Goal: Find specific page/section: Find specific page/section

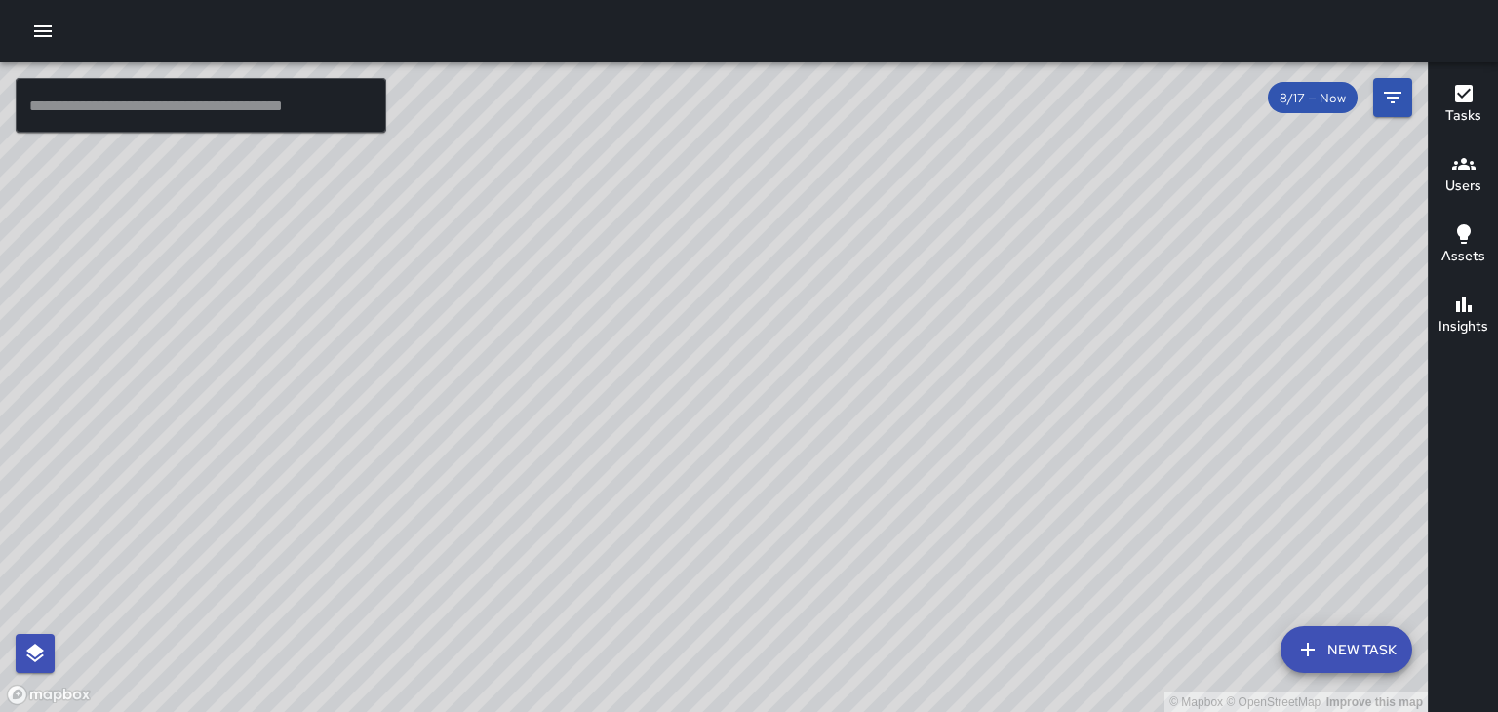
click at [1461, 183] on h6 "Users" at bounding box center [1463, 186] width 36 height 21
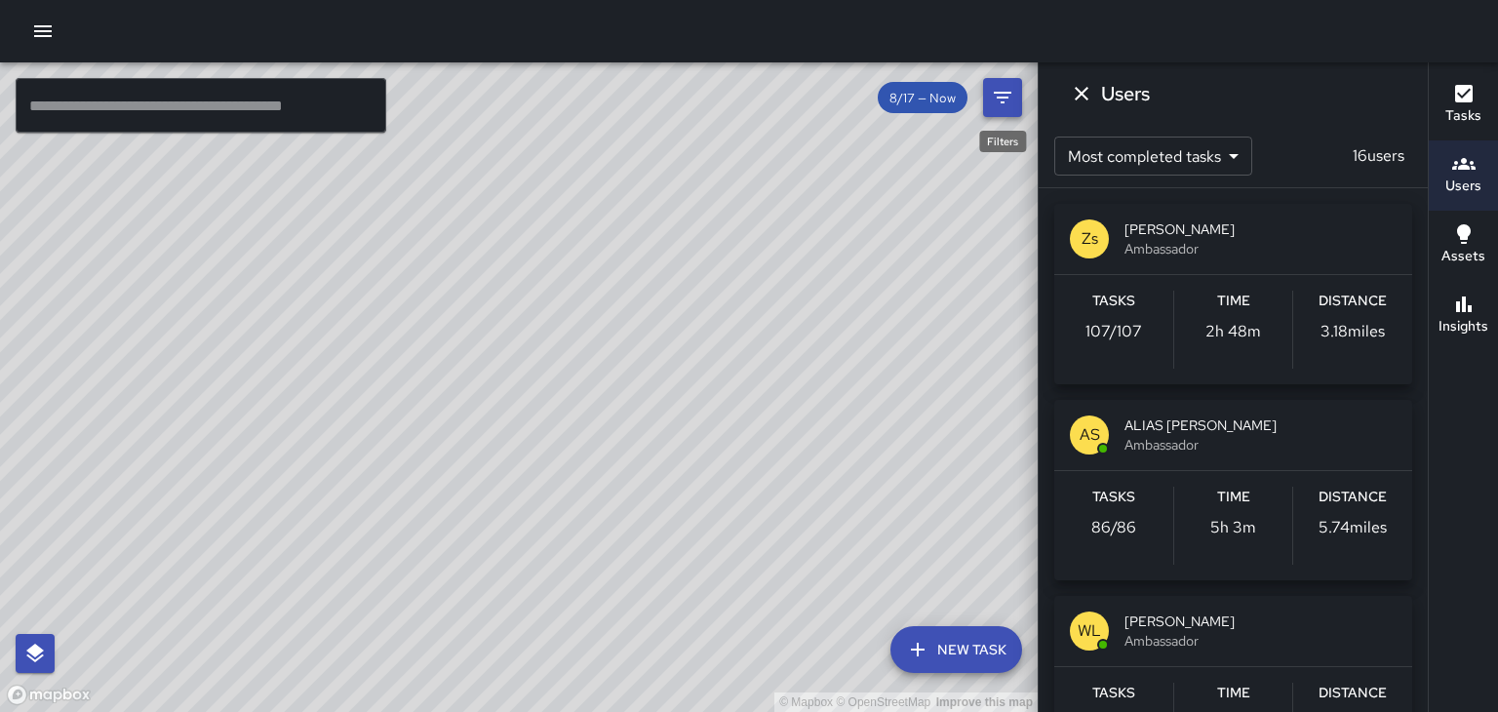
click at [996, 102] on icon "Filters" at bounding box center [1002, 97] width 23 height 23
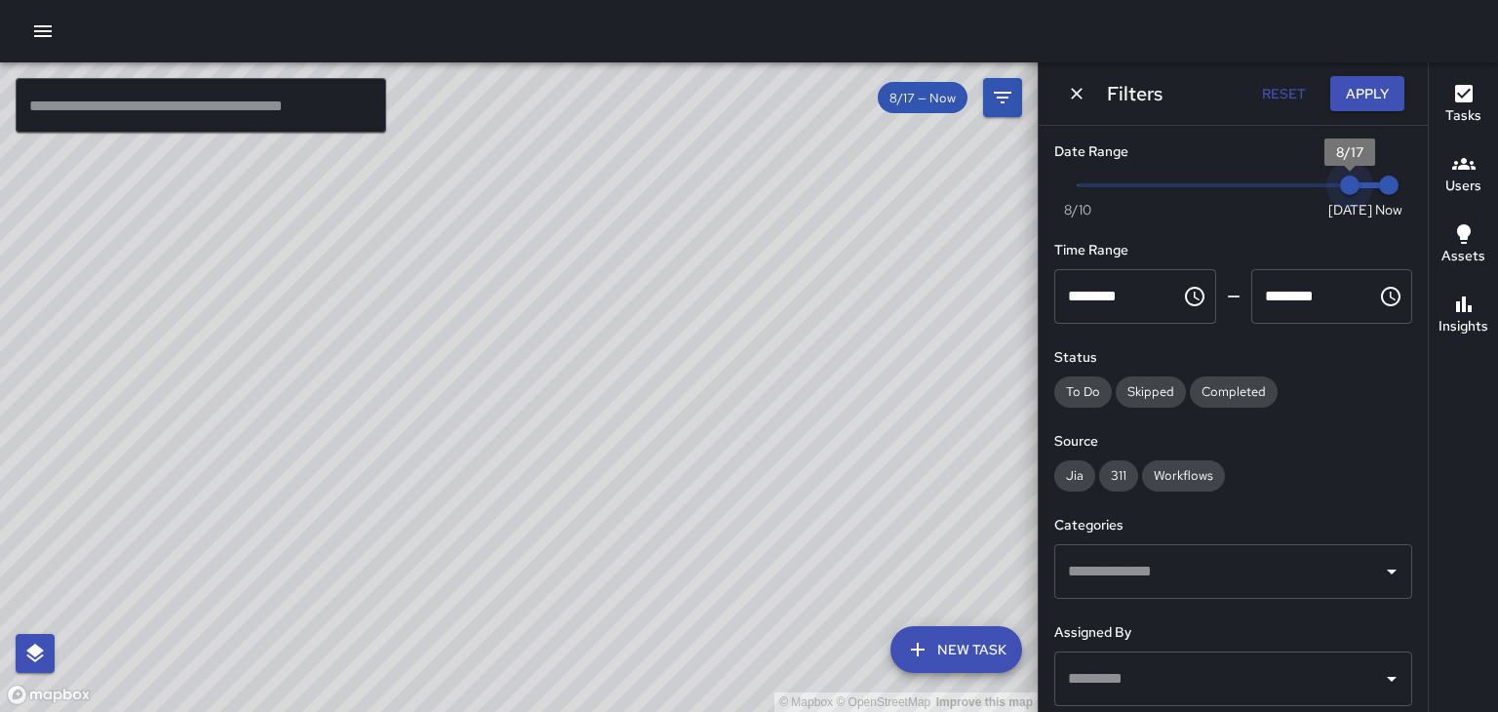
type input "*"
drag, startPoint x: 1351, startPoint y: 184, endPoint x: 1328, endPoint y: 184, distance: 22.4
click at [1320, 184] on span "8/16" at bounding box center [1311, 186] width 20 height 20
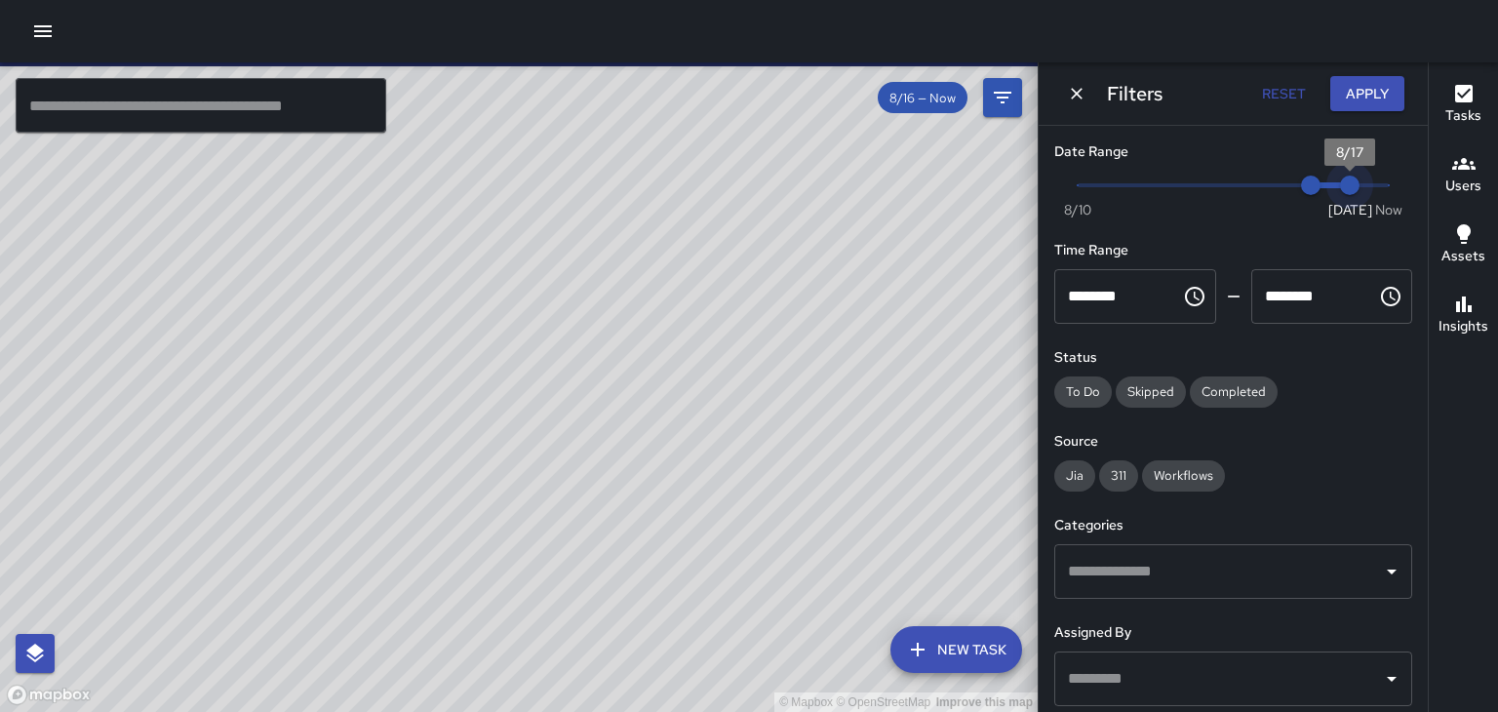
type input "*"
drag, startPoint x: 1386, startPoint y: 184, endPoint x: 1359, endPoint y: 184, distance: 27.3
click at [1359, 184] on span "8/17" at bounding box center [1350, 186] width 20 height 20
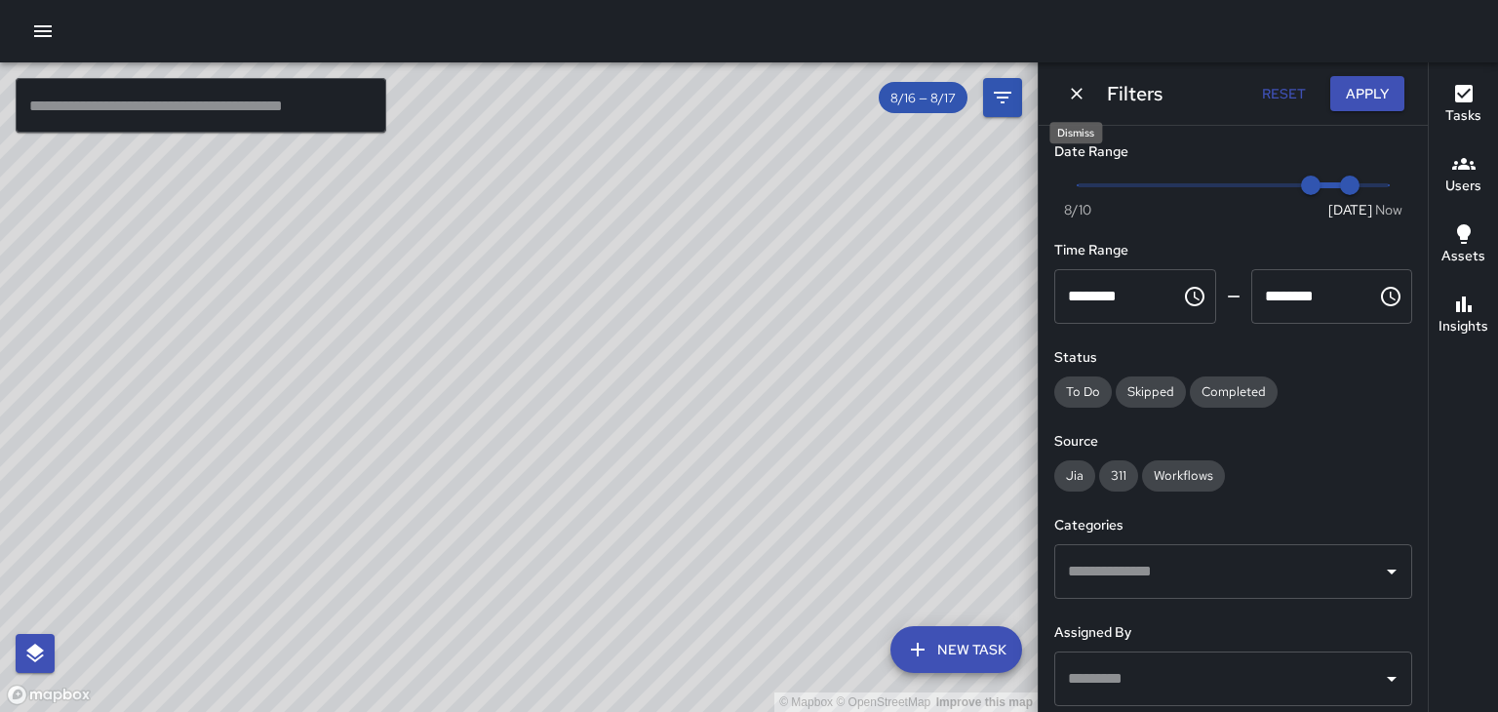
click at [1077, 96] on icon "Dismiss" at bounding box center [1077, 94] width 20 height 20
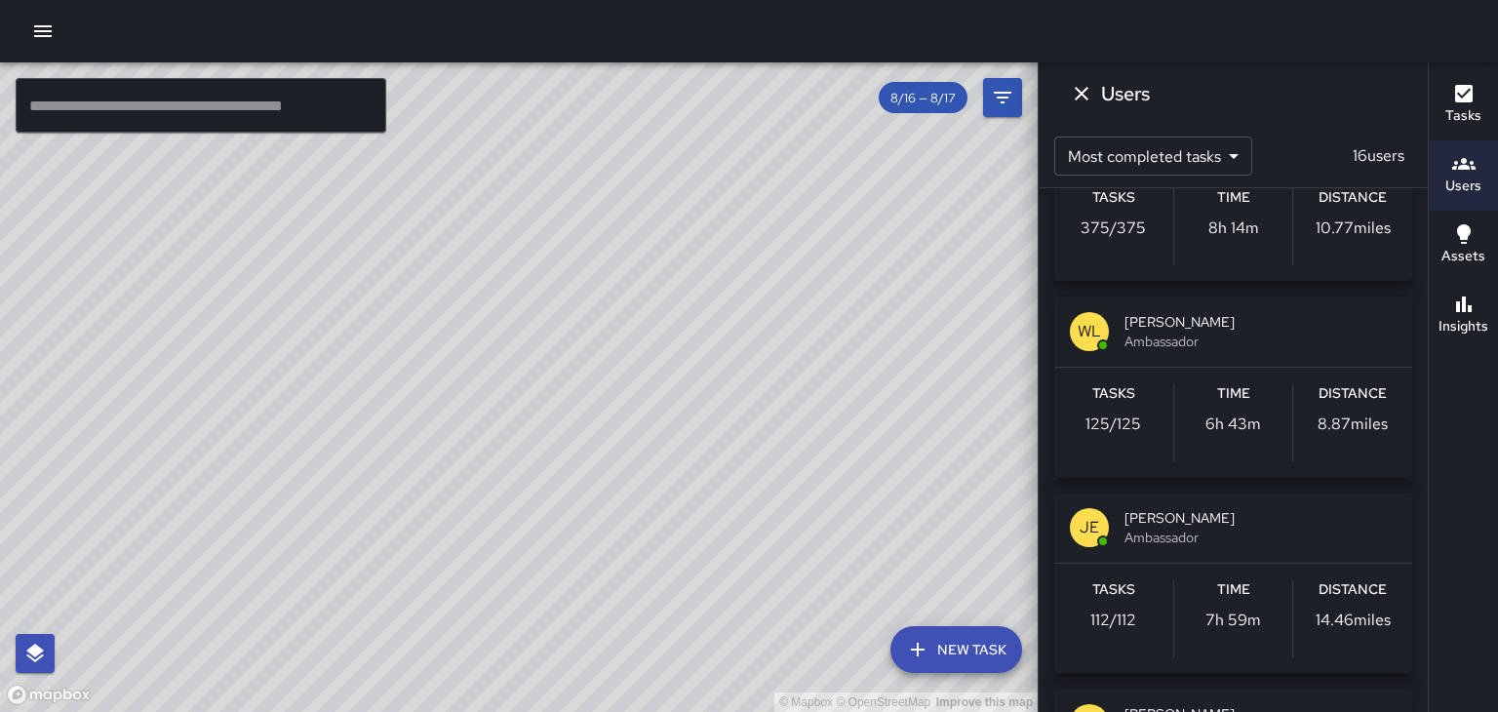
scroll to position [108, 0]
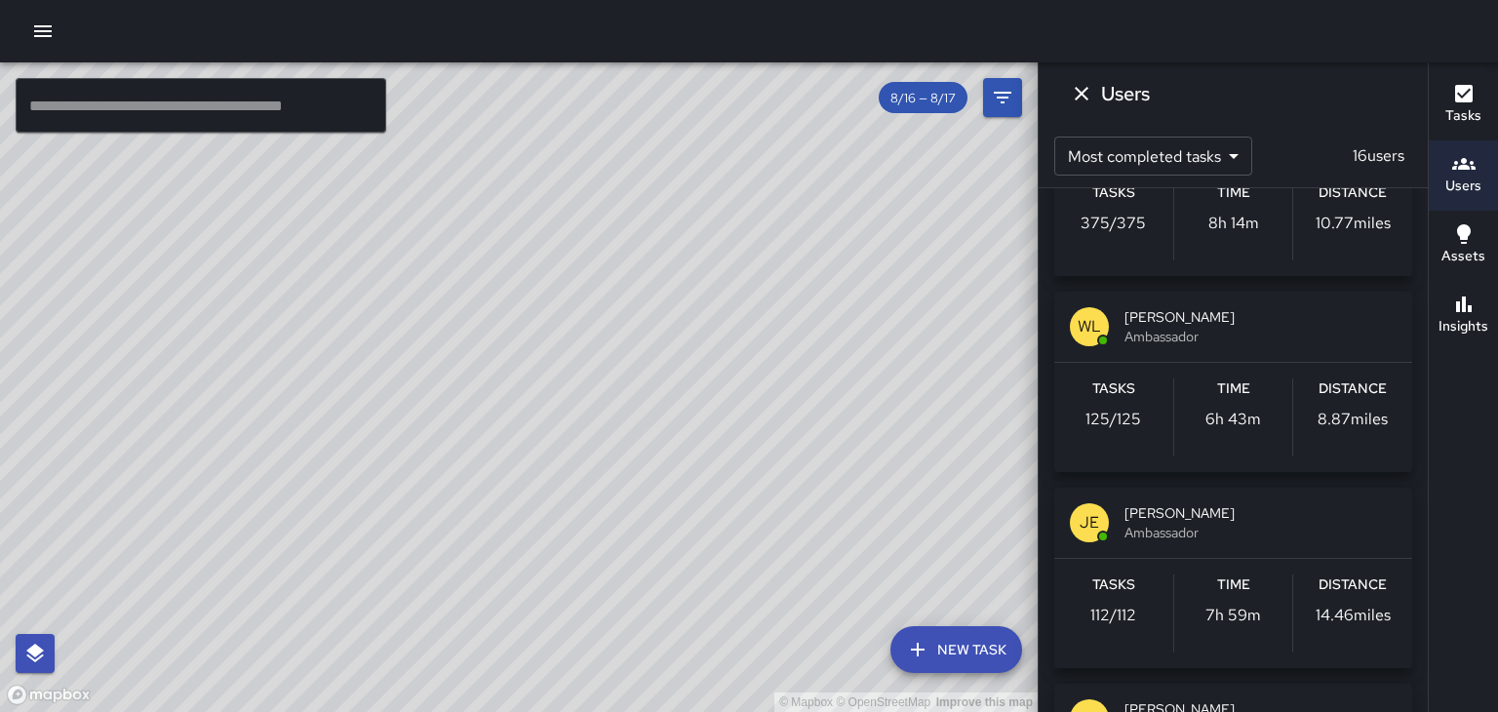
click at [1289, 561] on div "Tasks 112 / 112 Time 7h 59m Distance 14.46 miles" at bounding box center [1233, 613] width 358 height 109
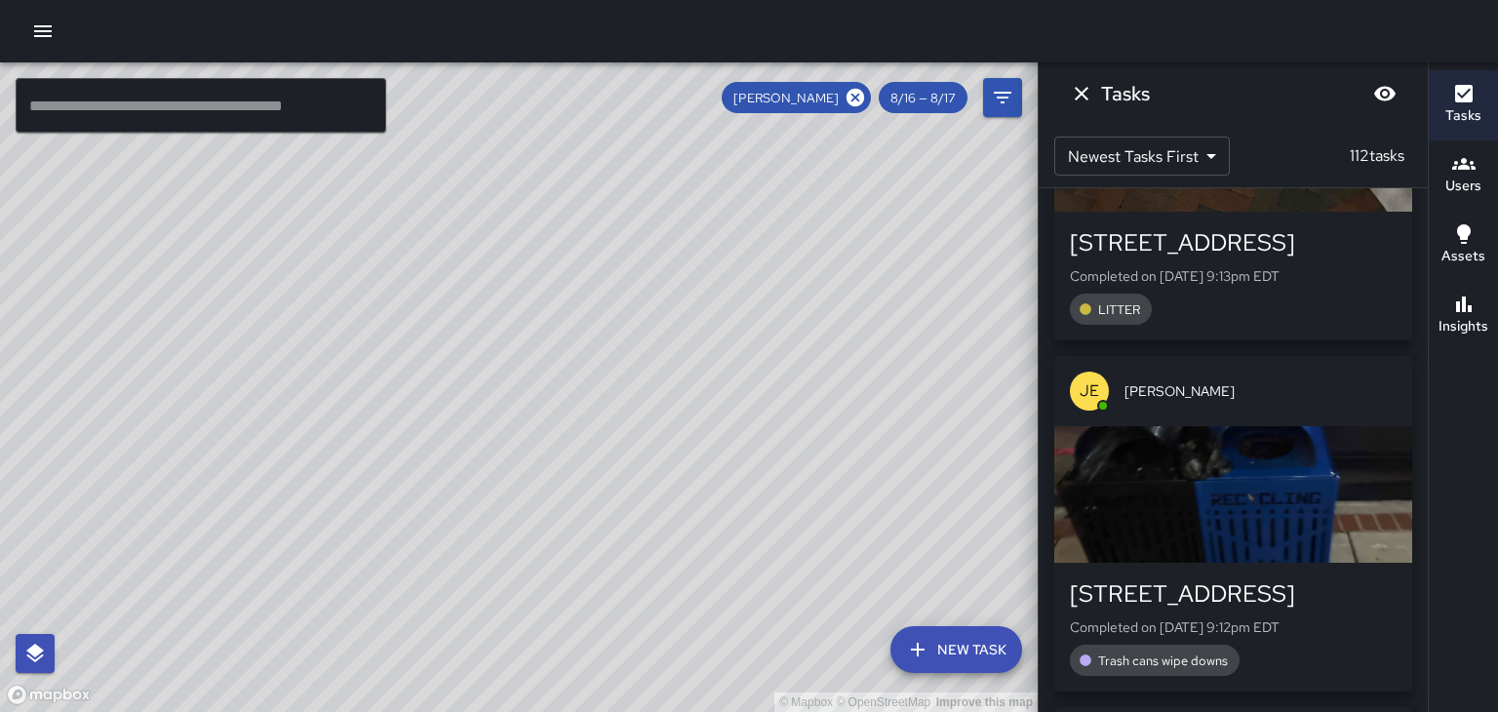
scroll to position [2689, 0]
click at [1374, 522] on div "button" at bounding box center [1233, 493] width 358 height 137
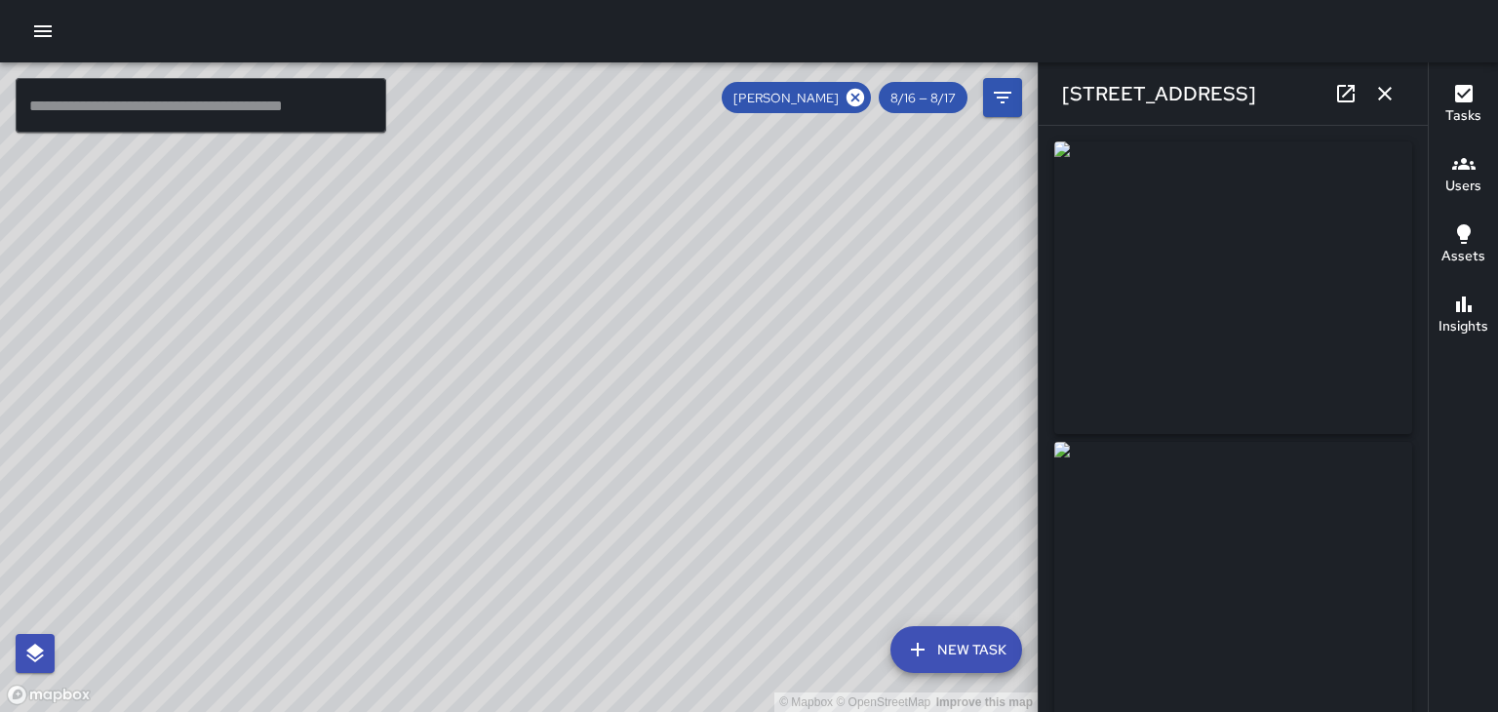
type input "**********"
click at [1385, 94] on icon "button" at bounding box center [1385, 94] width 14 height 14
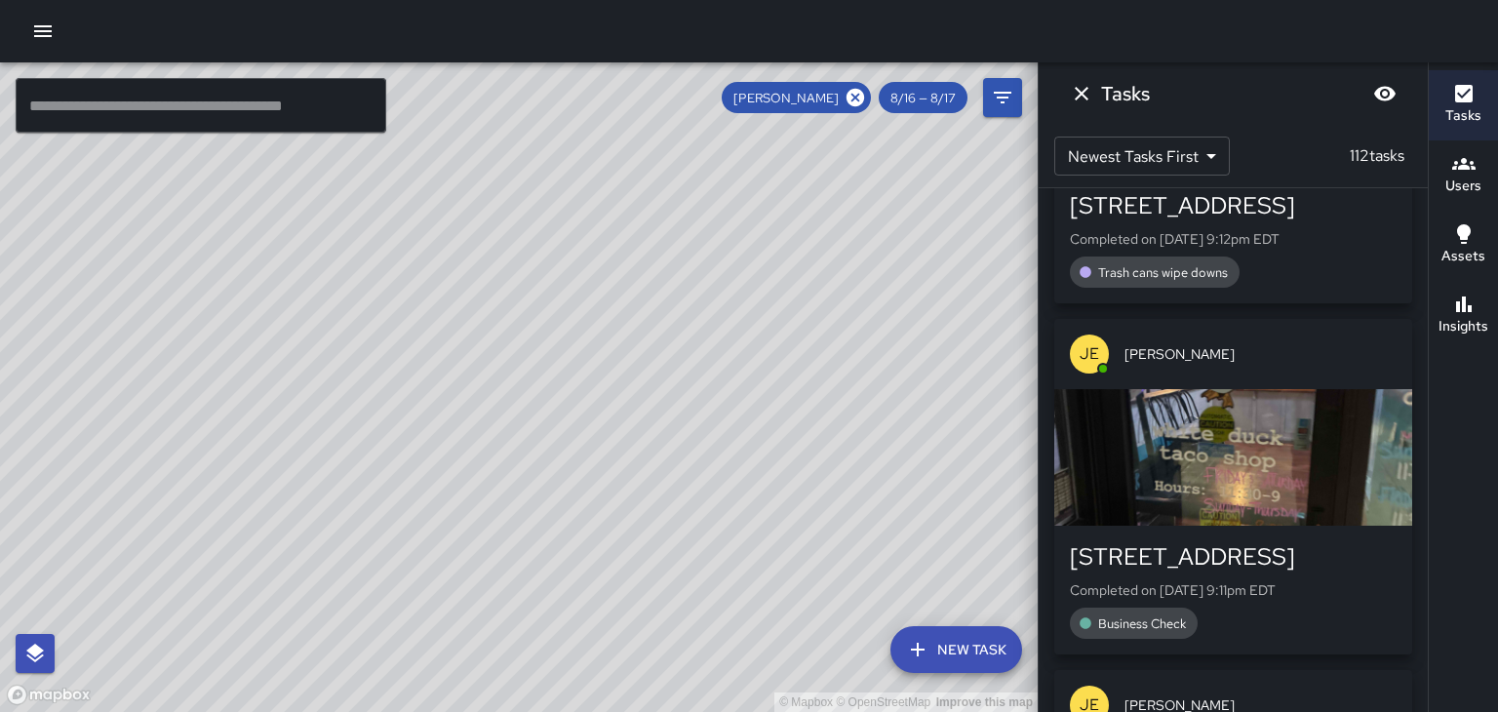
scroll to position [3079, 0]
click at [1338, 577] on p "Completed on [DATE] 9:11pm EDT" at bounding box center [1233, 587] width 327 height 20
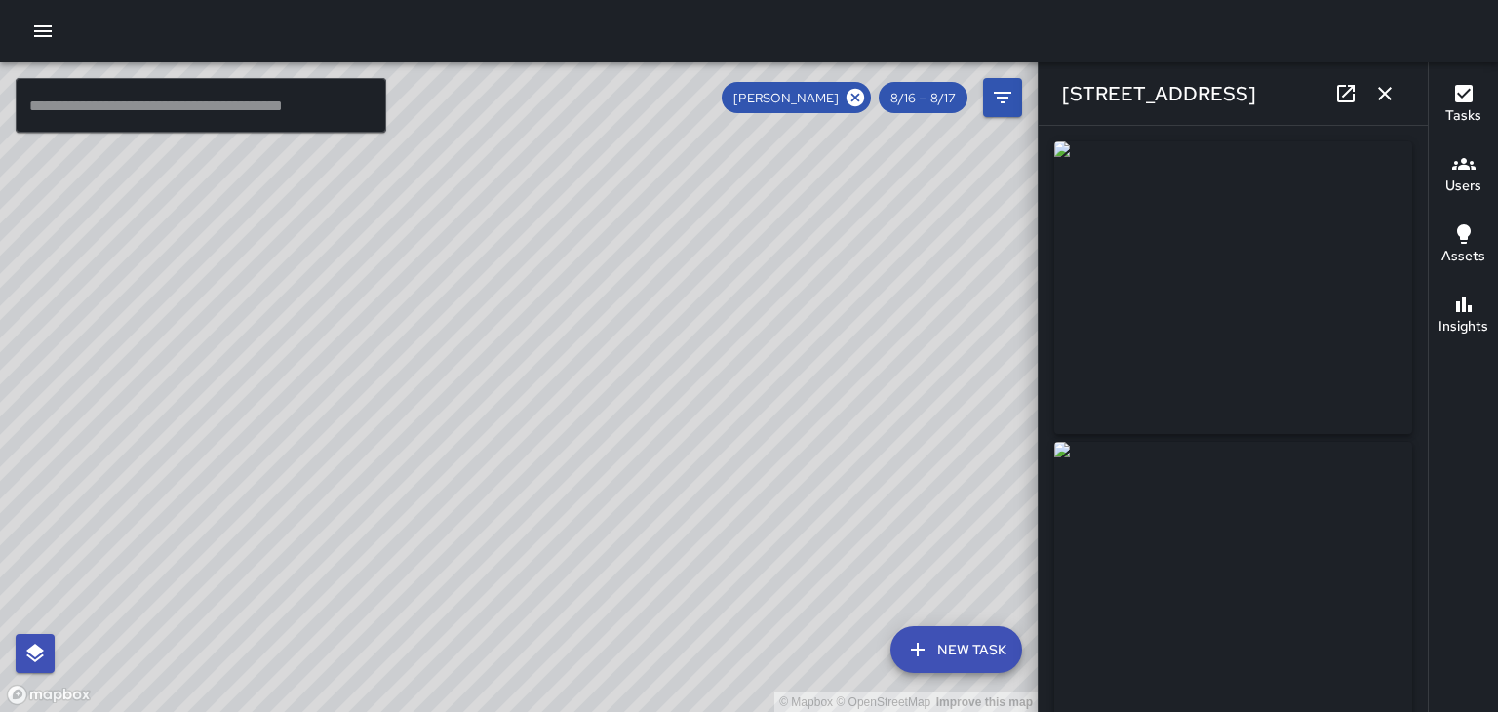
type input "**********"
click at [1385, 94] on icon "button" at bounding box center [1385, 94] width 14 height 14
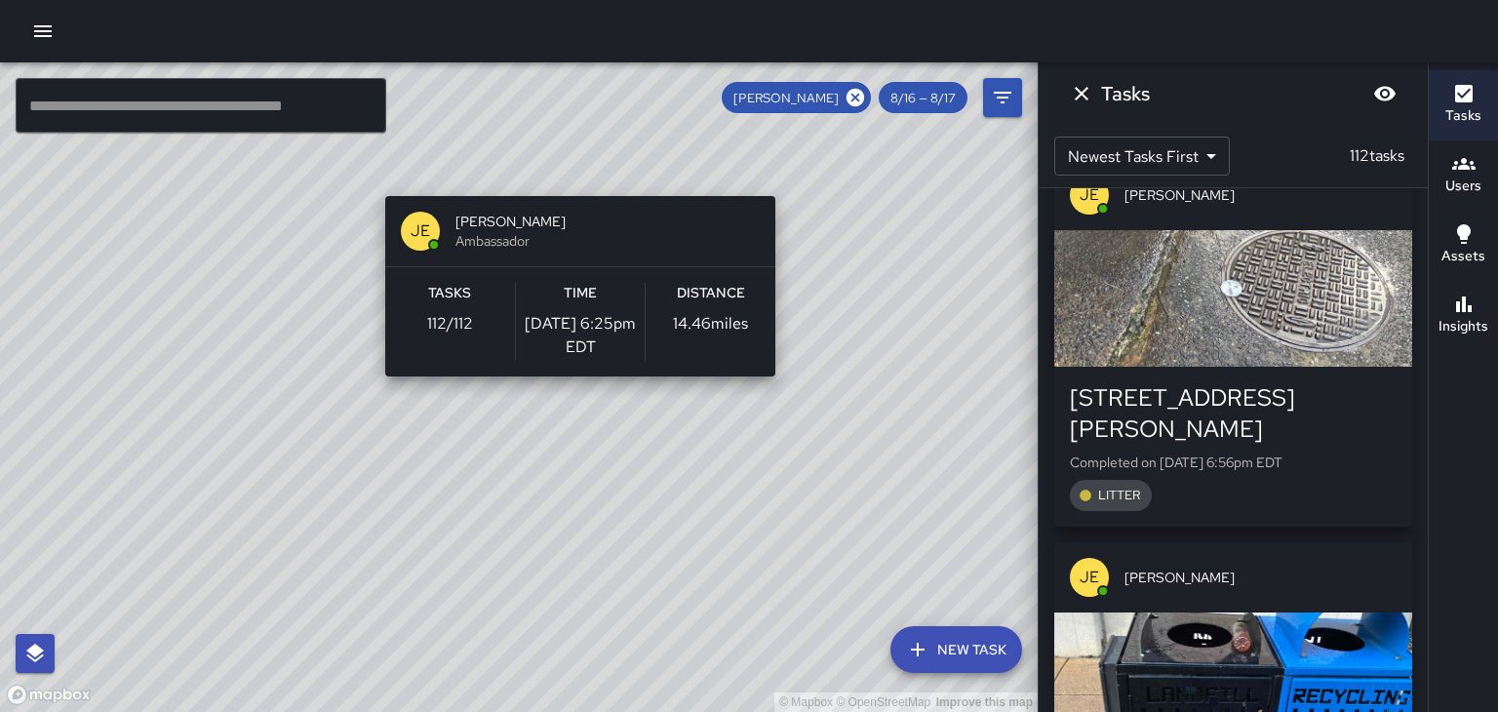
scroll to position [15135, 0]
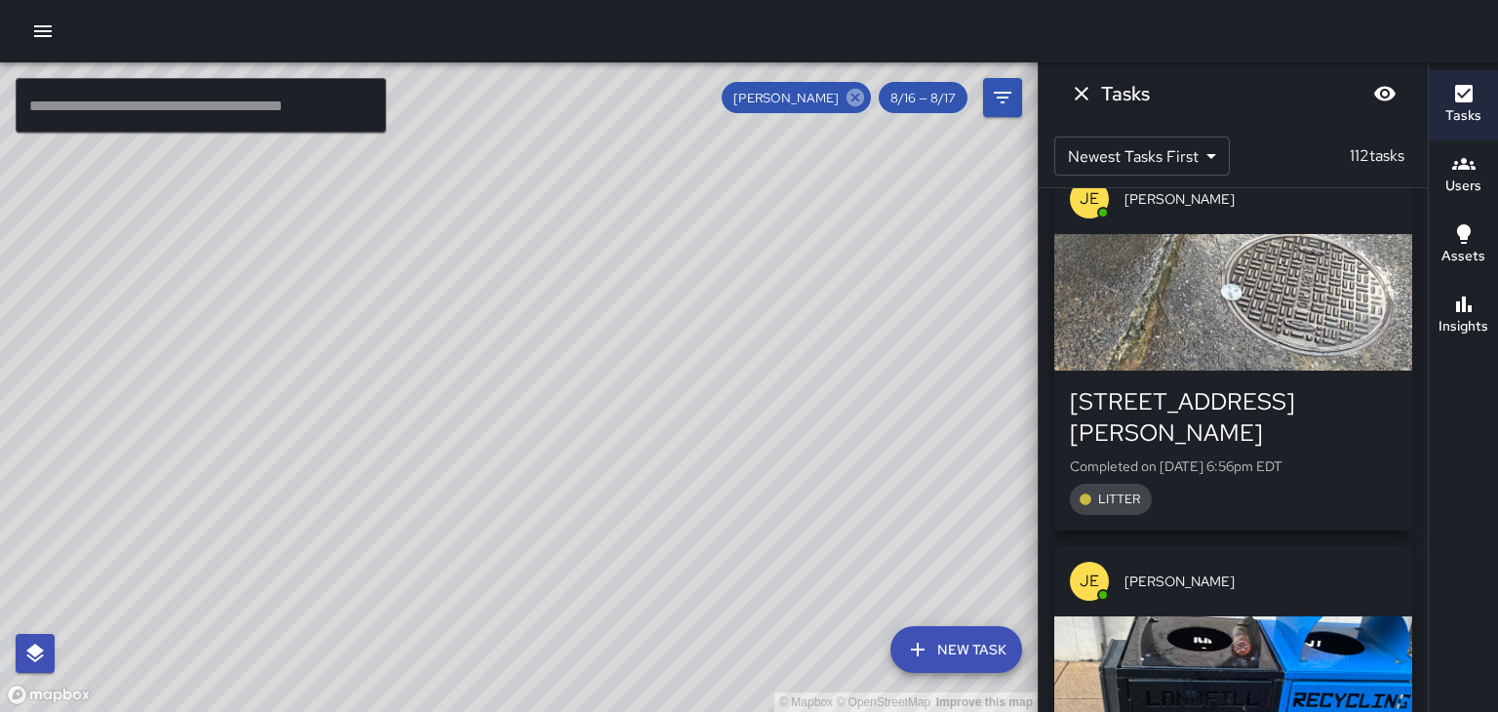
click at [855, 101] on icon at bounding box center [856, 98] width 18 height 18
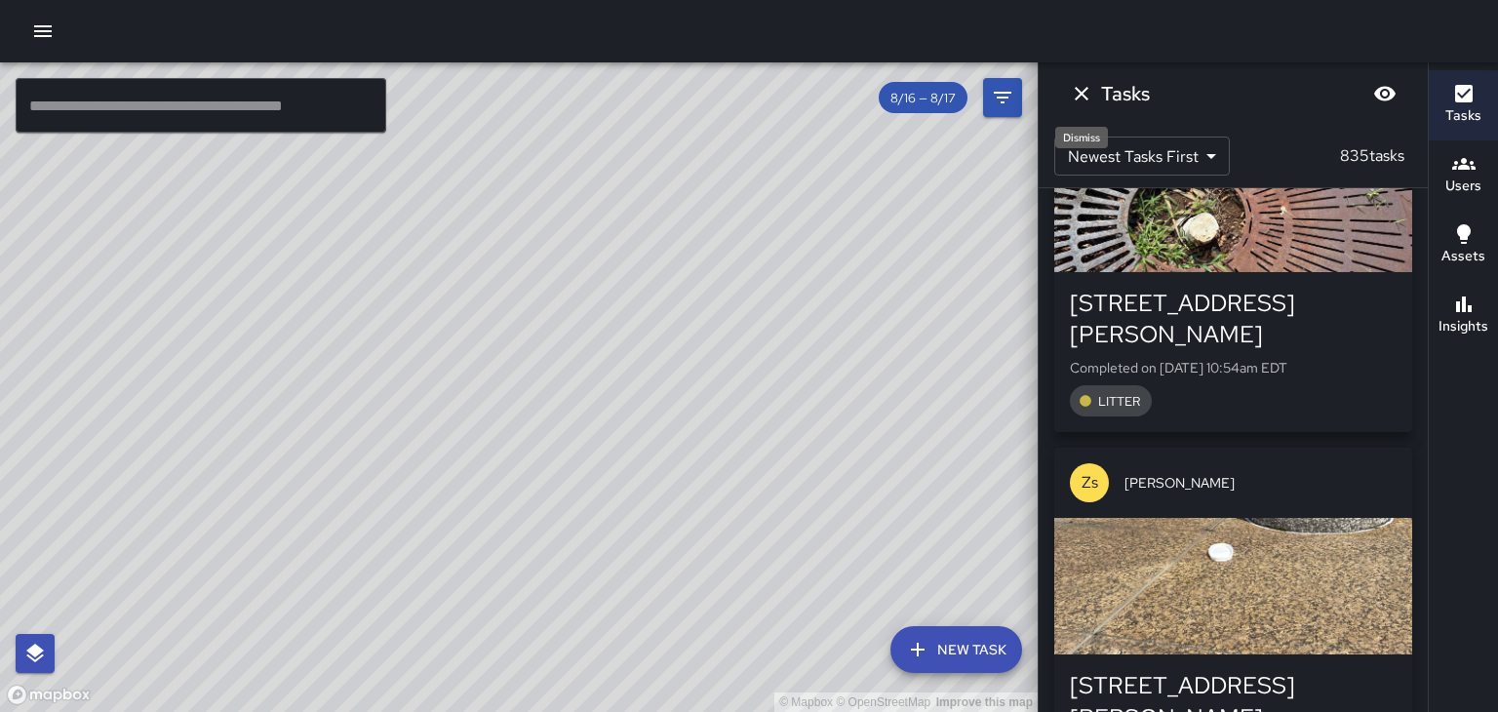
click at [1076, 90] on icon "Dismiss" at bounding box center [1081, 93] width 23 height 23
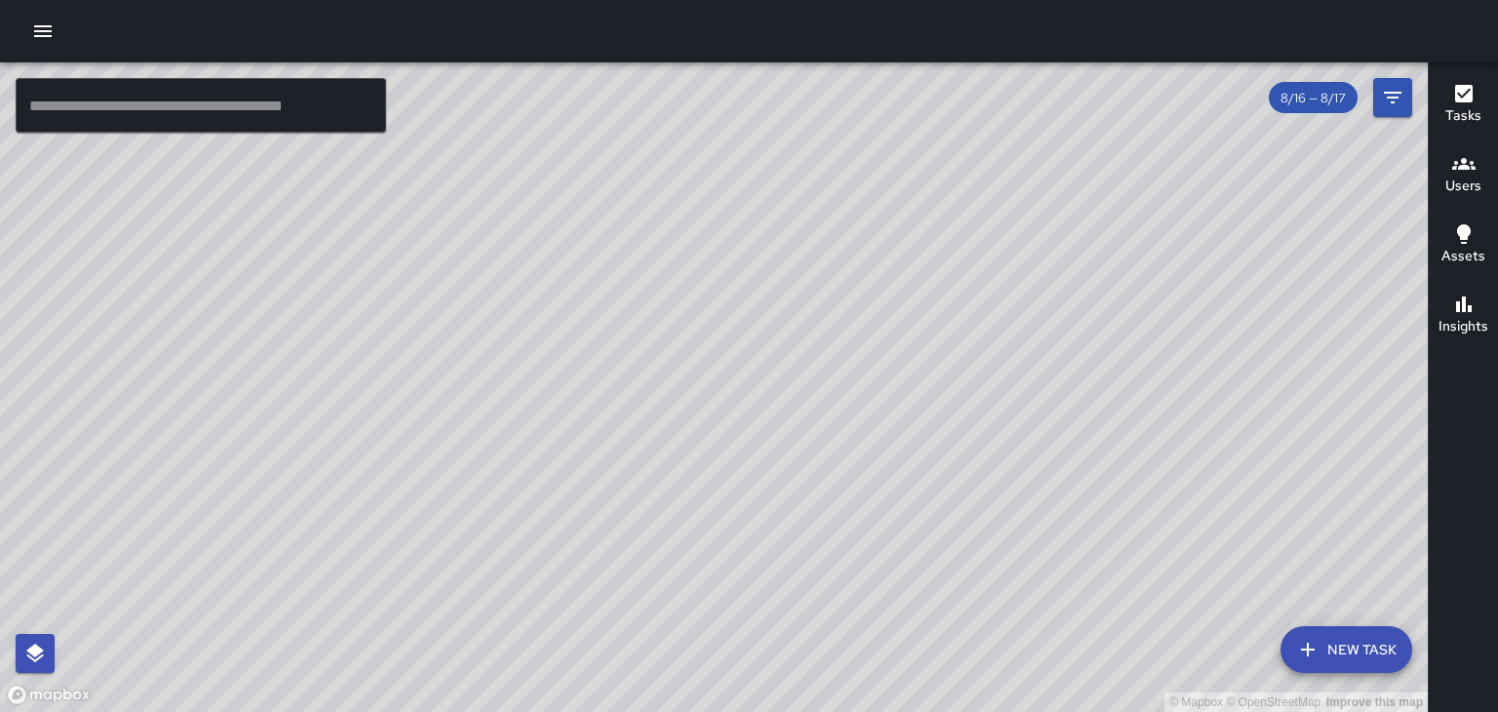
click at [1445, 170] on div "Users" at bounding box center [1463, 174] width 36 height 45
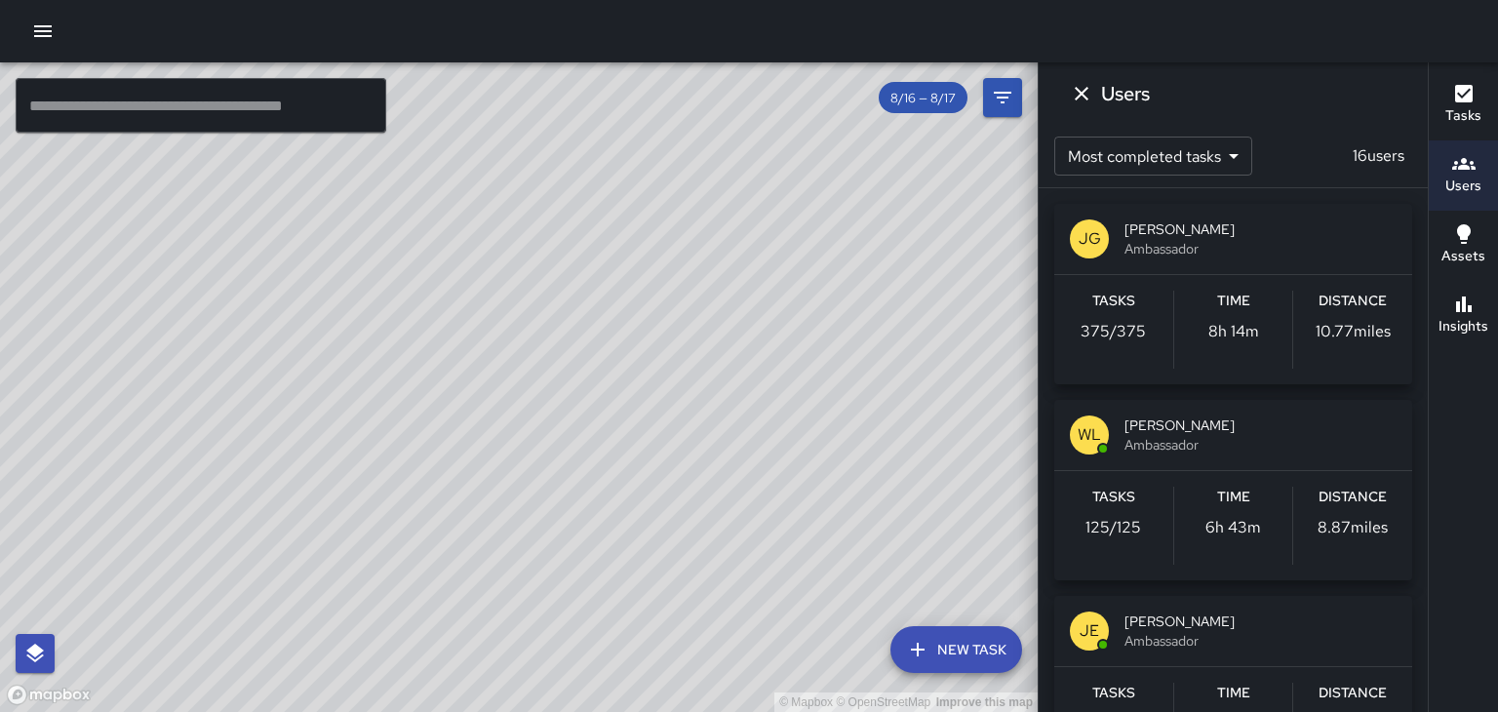
click at [1256, 210] on div "[PERSON_NAME] Ambassador" at bounding box center [1233, 239] width 358 height 70
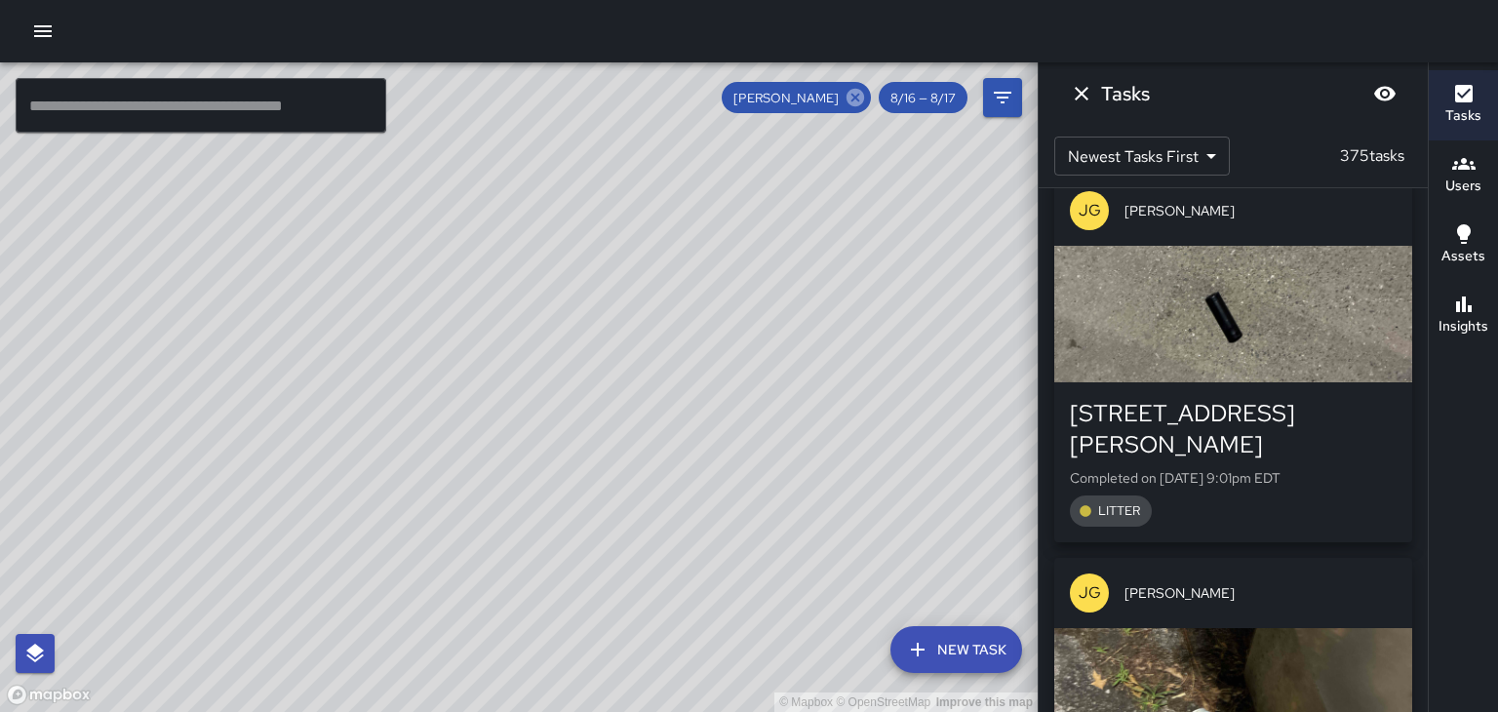
click at [848, 101] on icon at bounding box center [856, 98] width 18 height 18
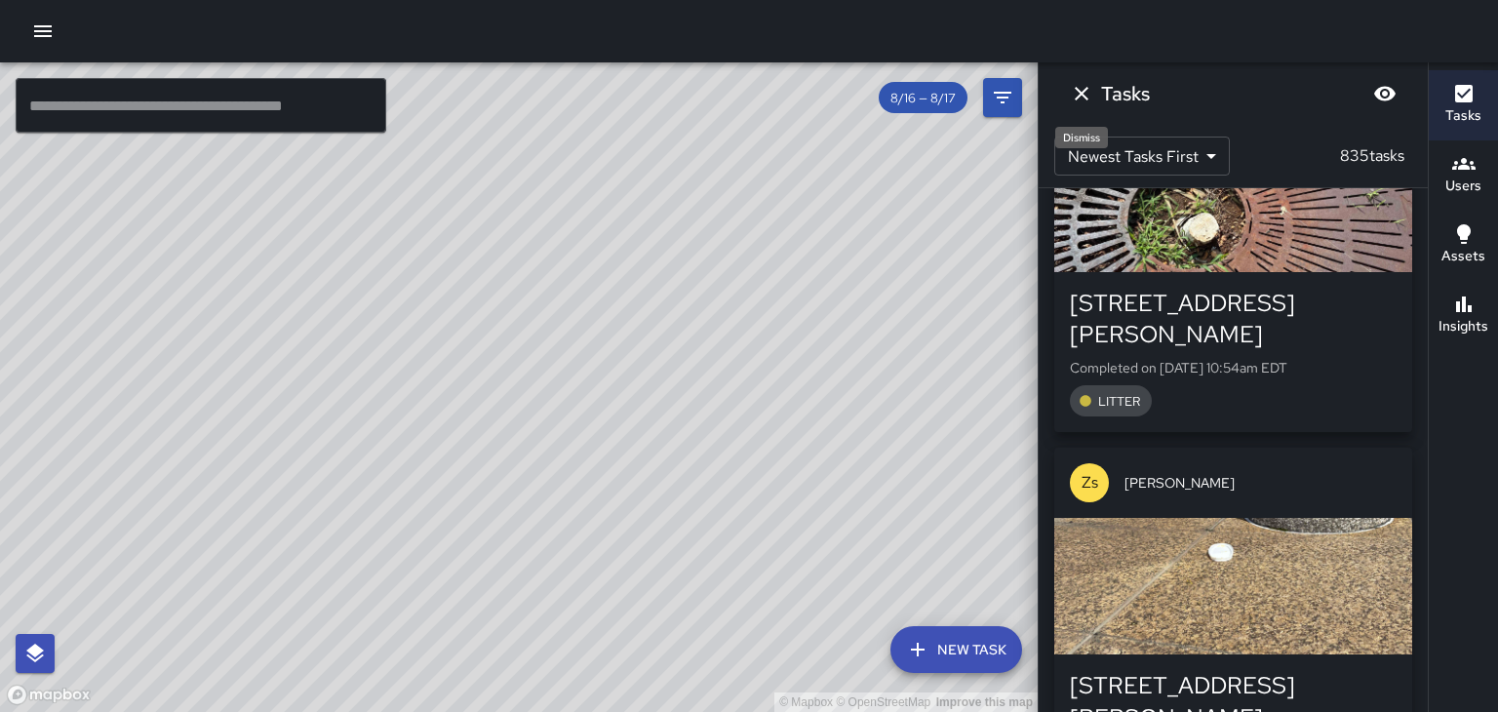
click at [1080, 92] on icon "Dismiss" at bounding box center [1082, 94] width 14 height 14
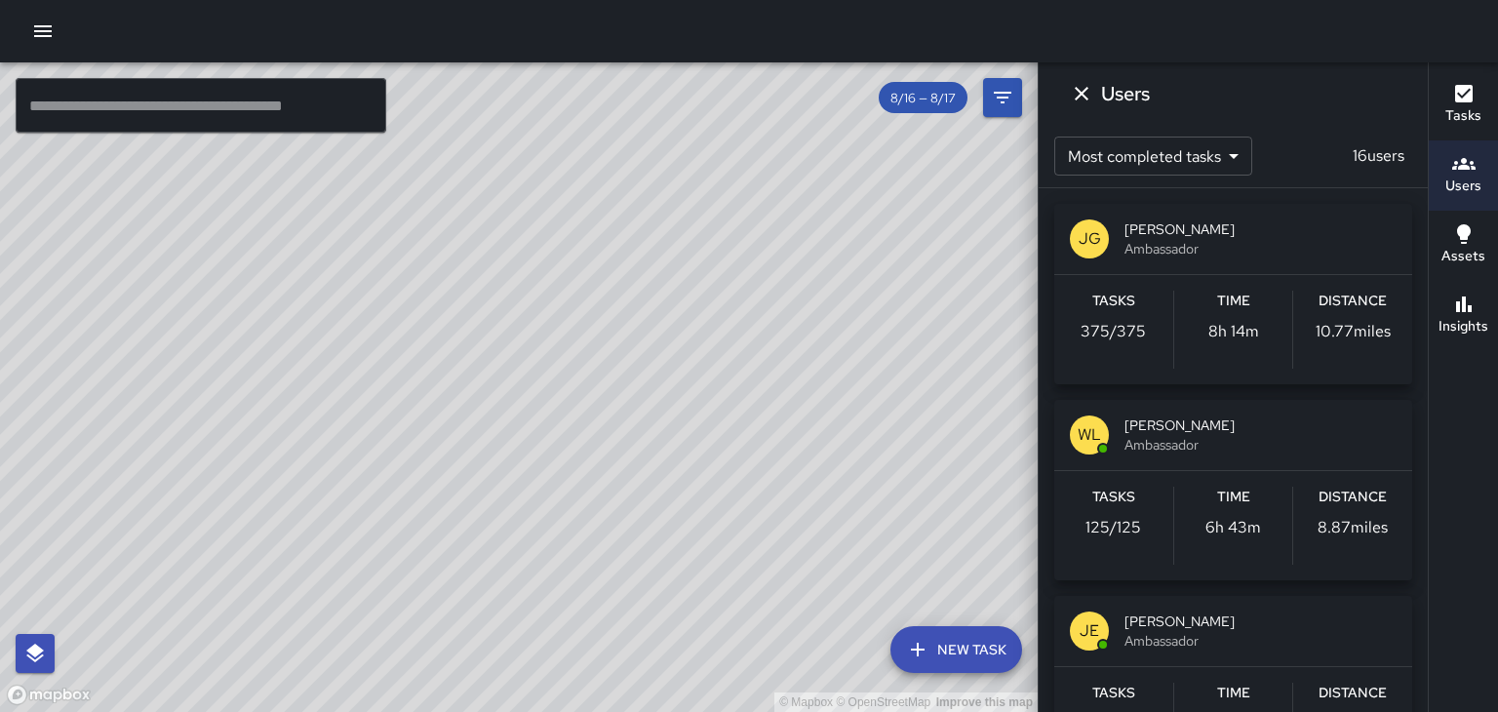
click at [1228, 416] on span "[PERSON_NAME]" at bounding box center [1260, 425] width 272 height 20
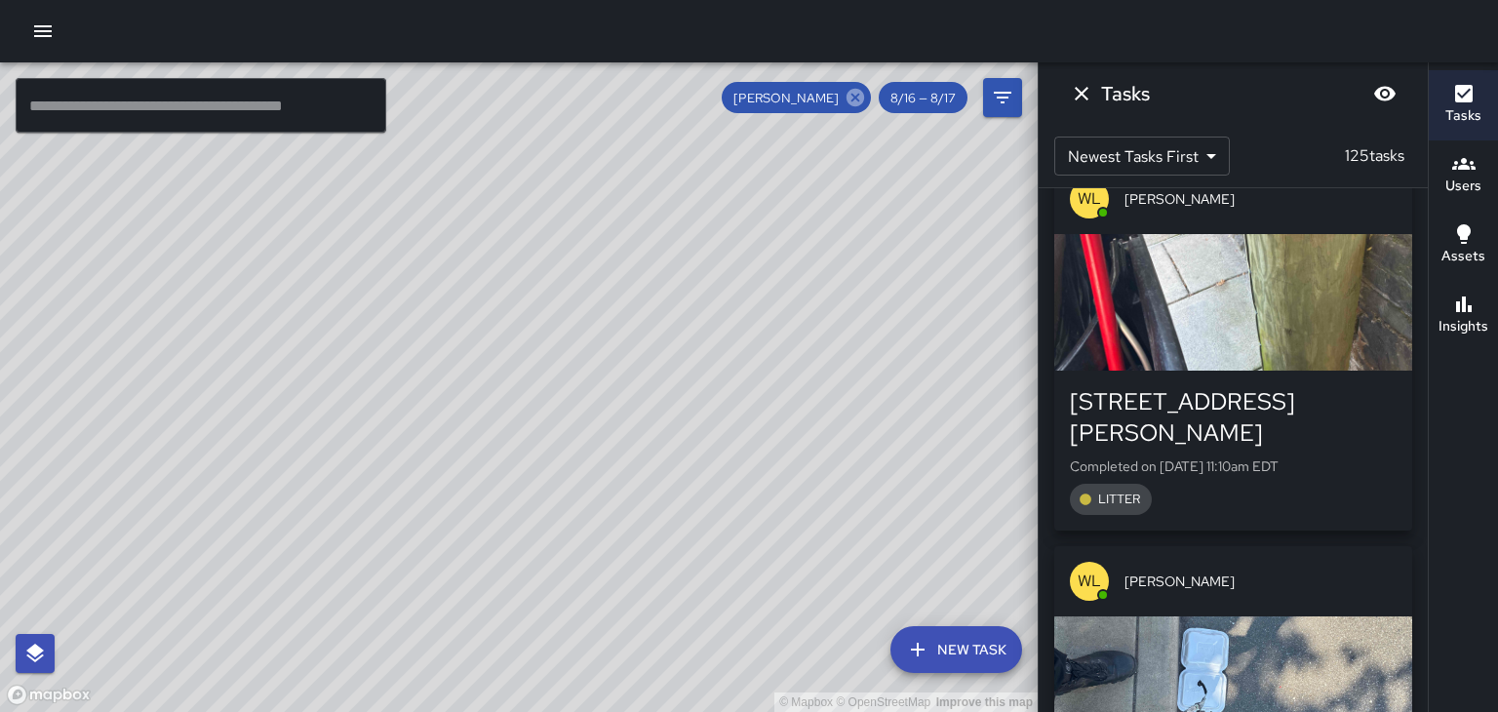
click at [859, 101] on icon at bounding box center [855, 97] width 21 height 21
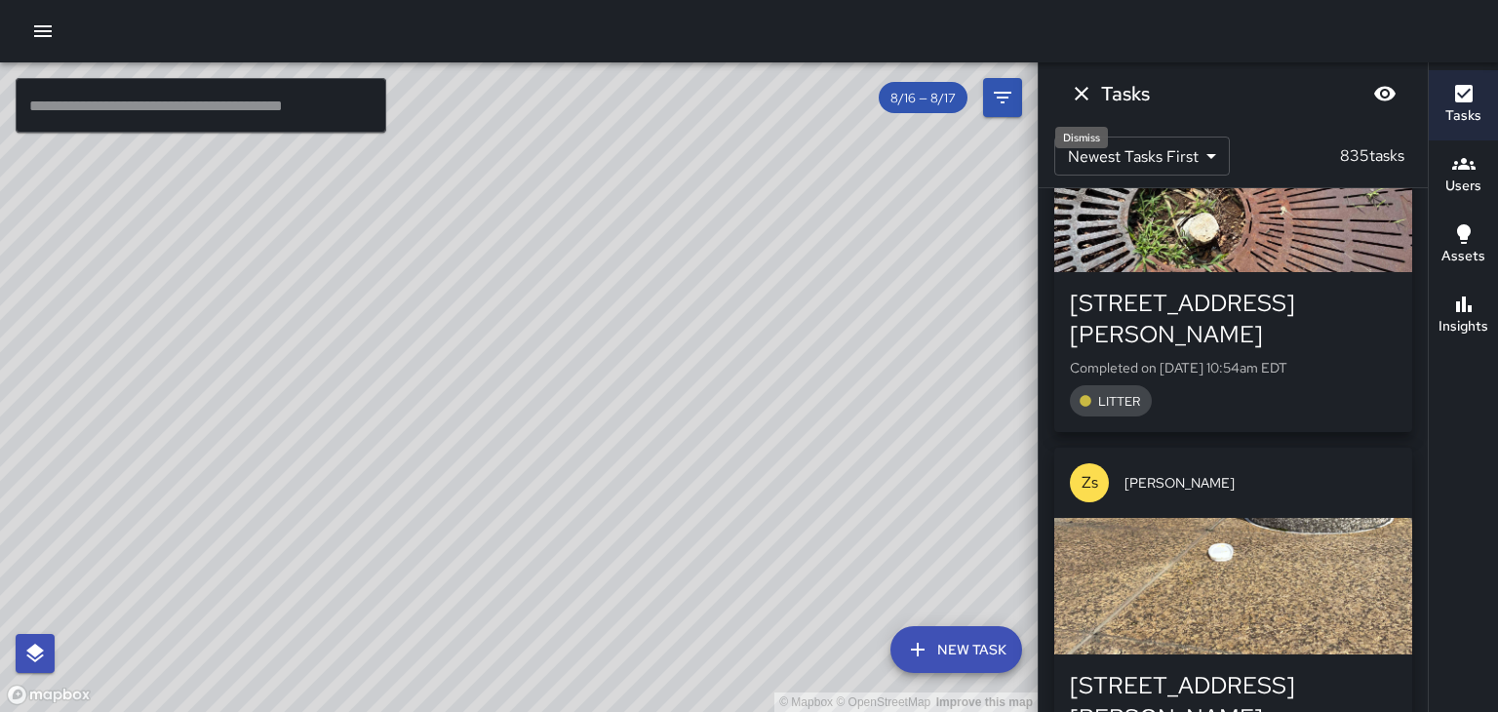
click at [1081, 93] on icon "Dismiss" at bounding box center [1082, 94] width 14 height 14
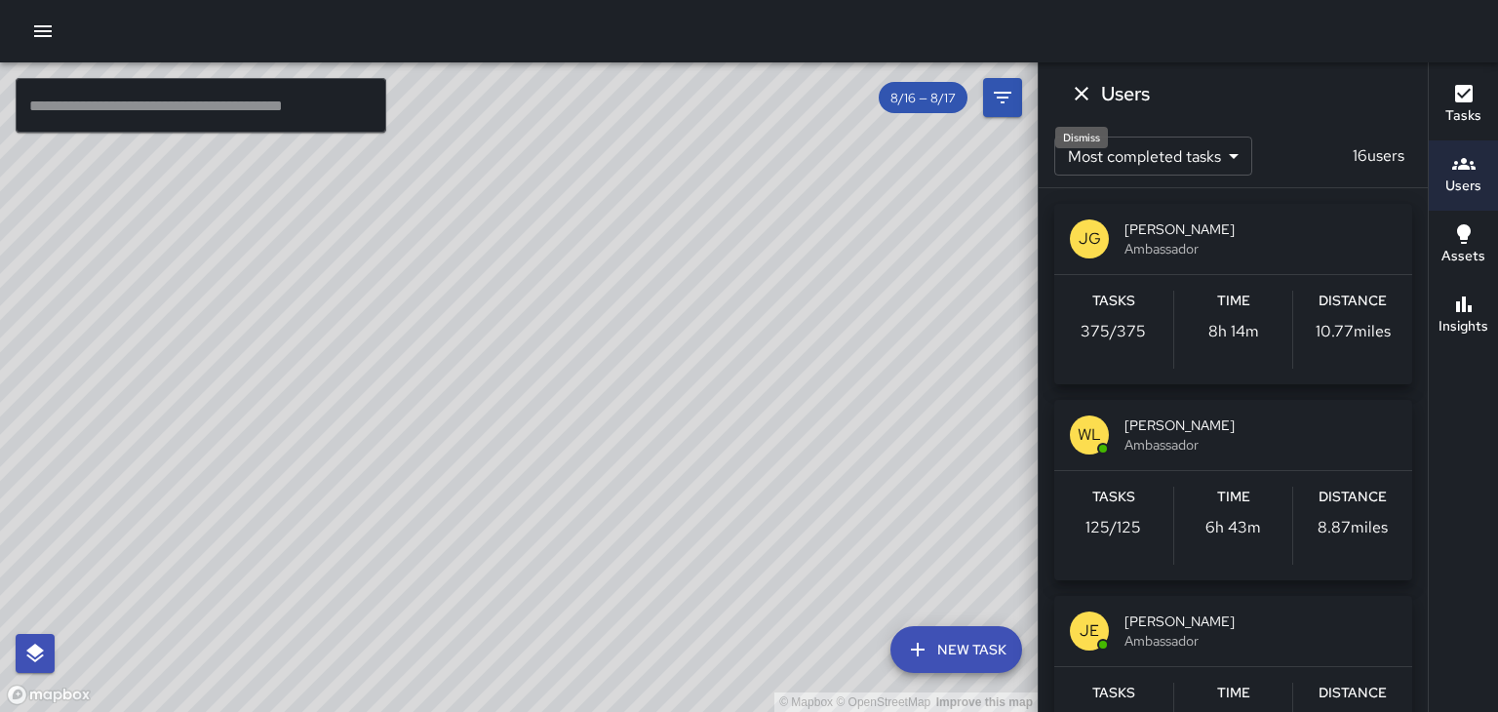
click at [1081, 93] on icon "Dismiss" at bounding box center [1082, 94] width 14 height 14
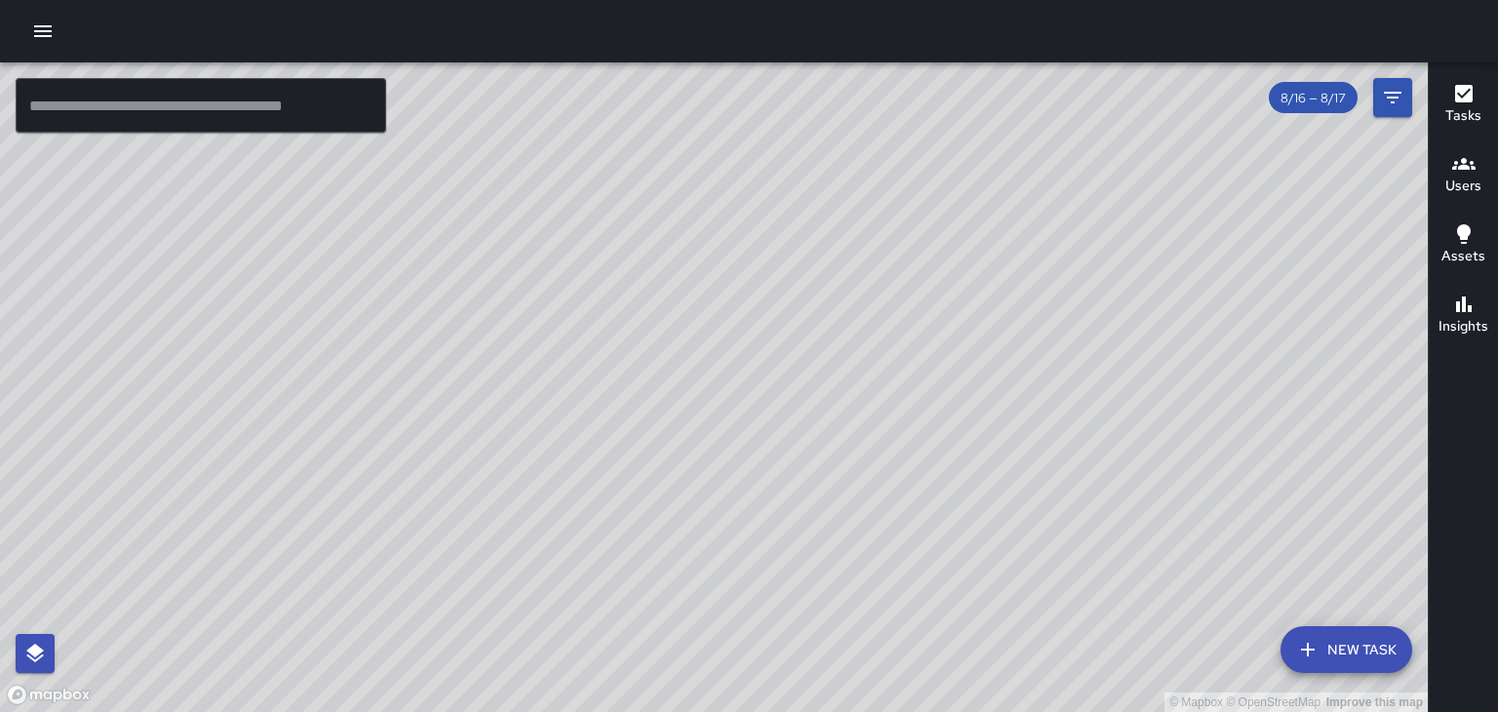
click at [1472, 179] on h6 "Users" at bounding box center [1463, 186] width 36 height 21
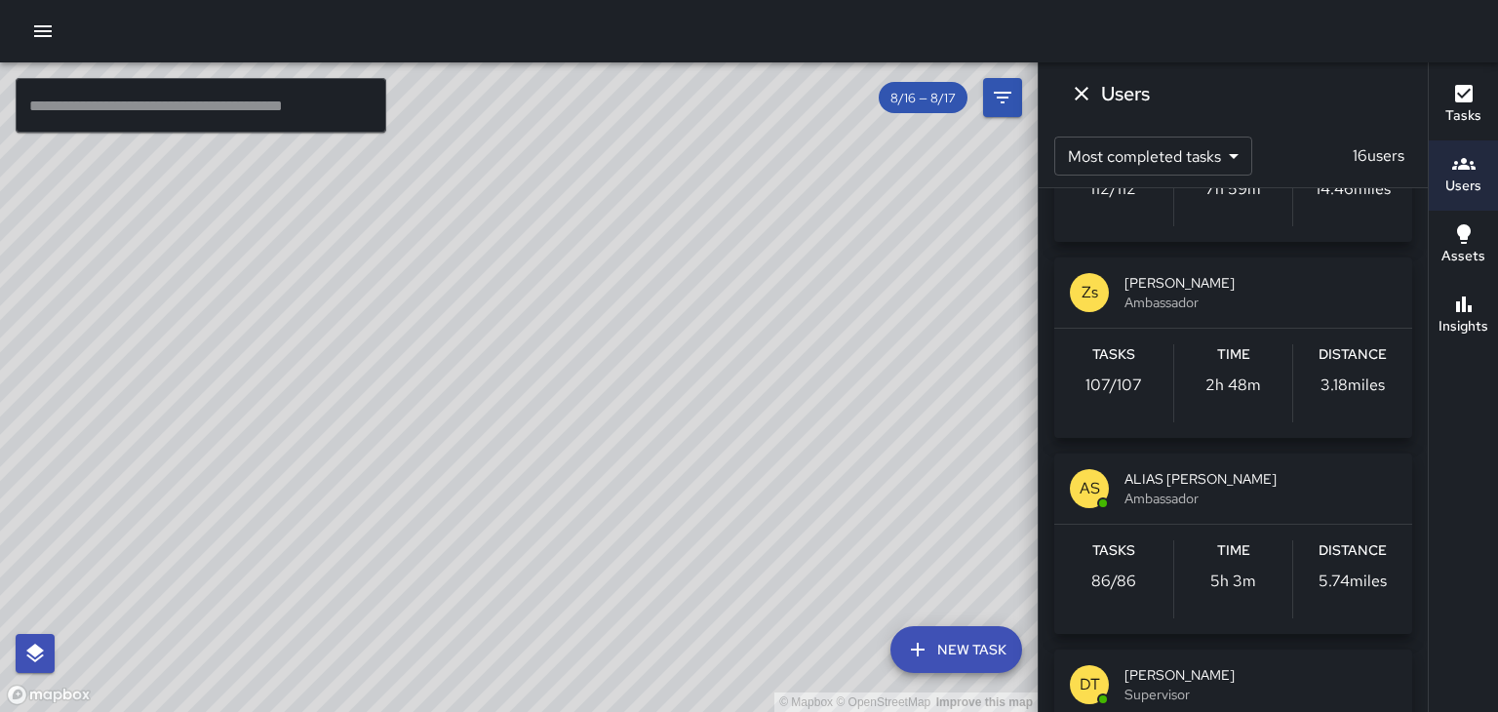
scroll to position [525, 0]
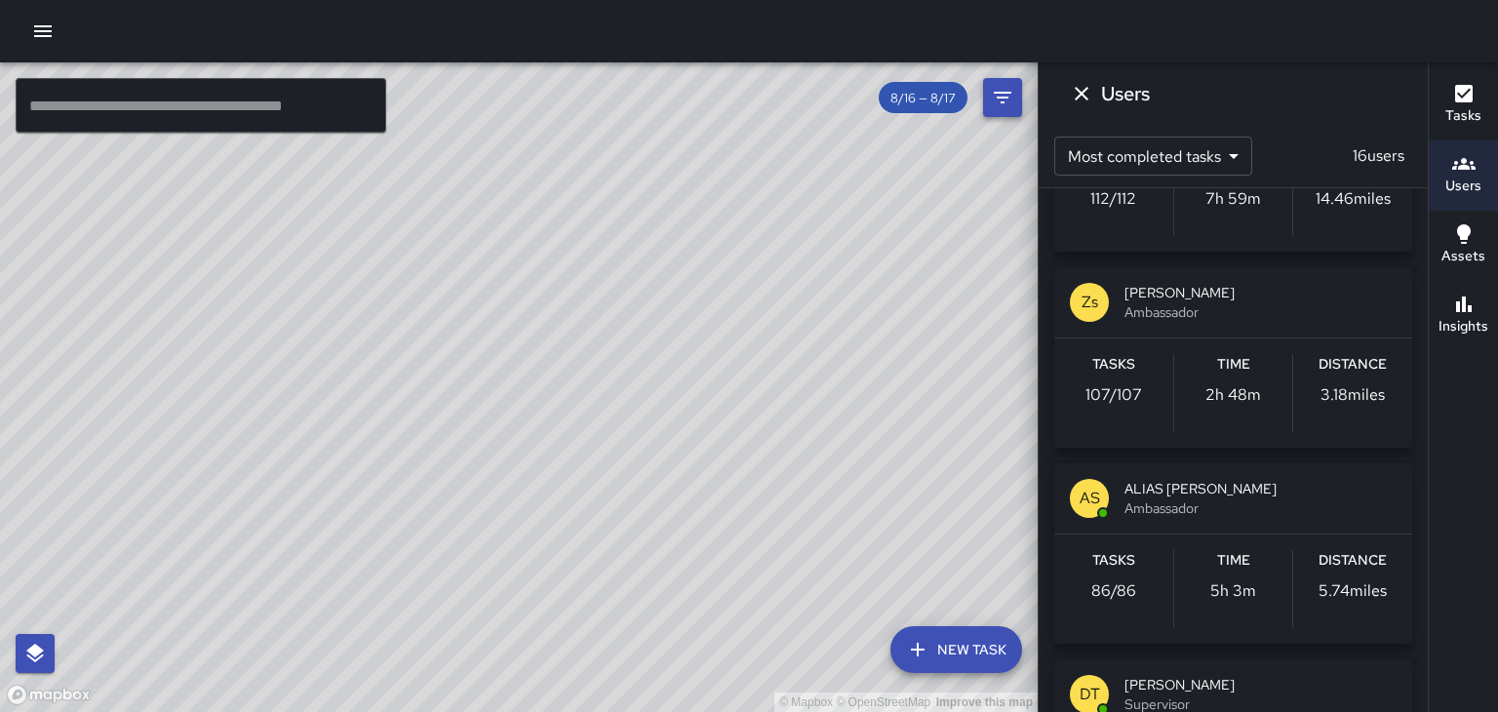
click at [1011, 97] on icon "Filters" at bounding box center [1002, 97] width 23 height 23
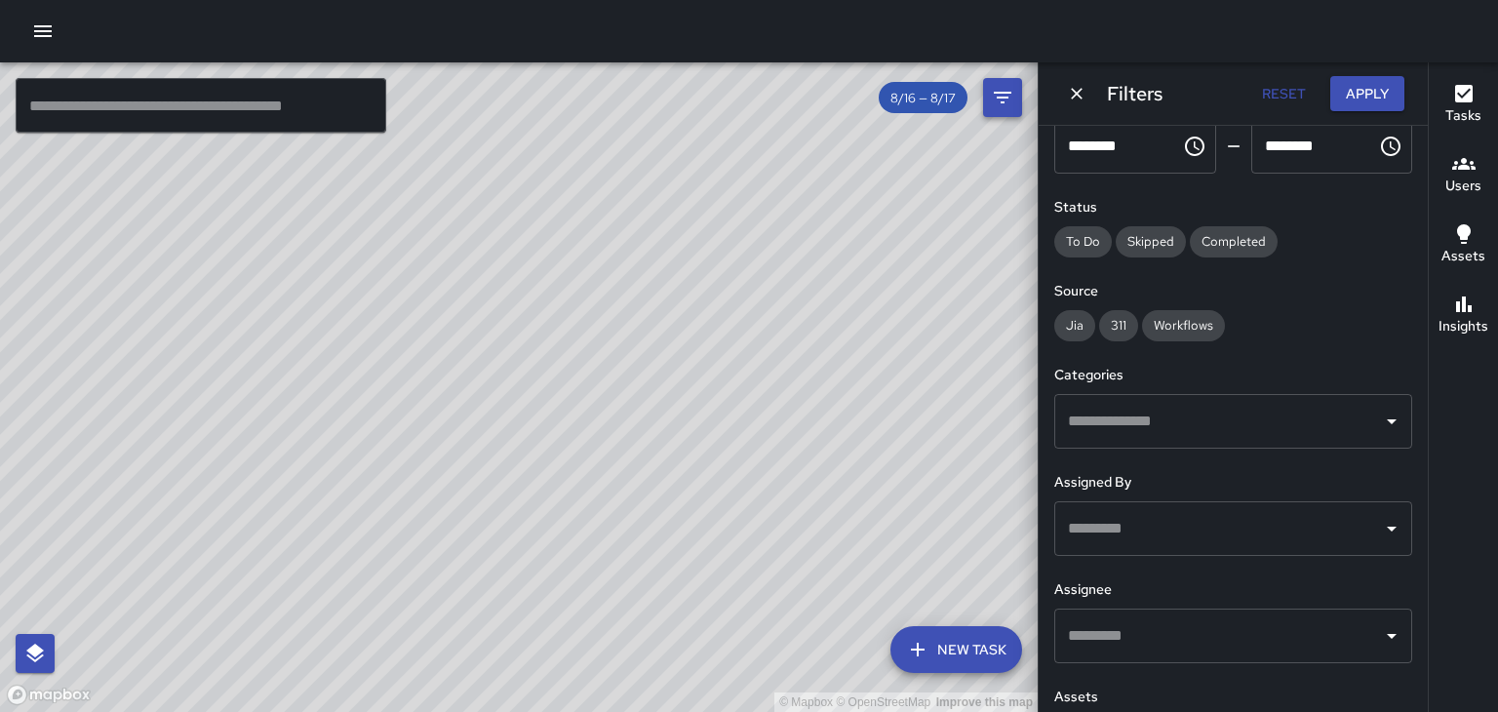
scroll to position [224, 0]
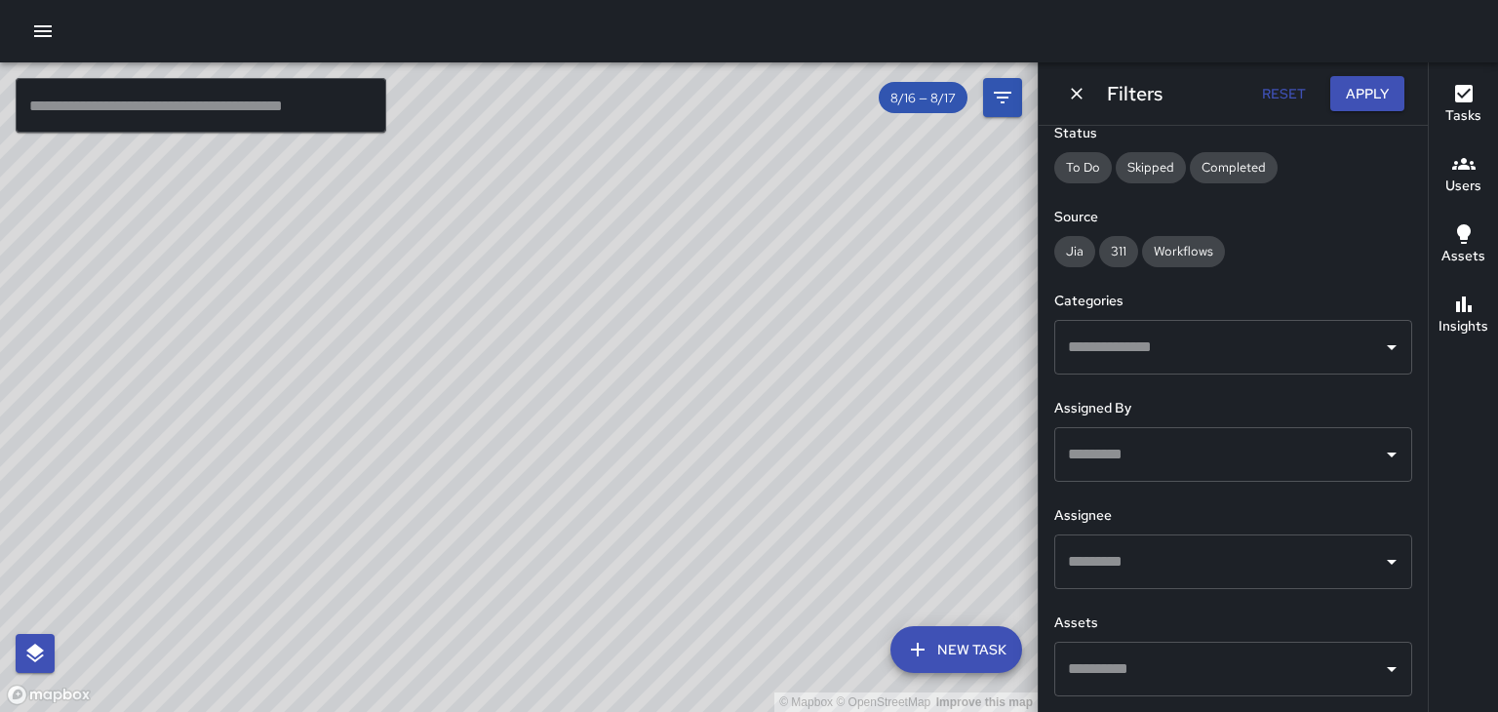
click at [1369, 449] on input "text" at bounding box center [1218, 454] width 311 height 37
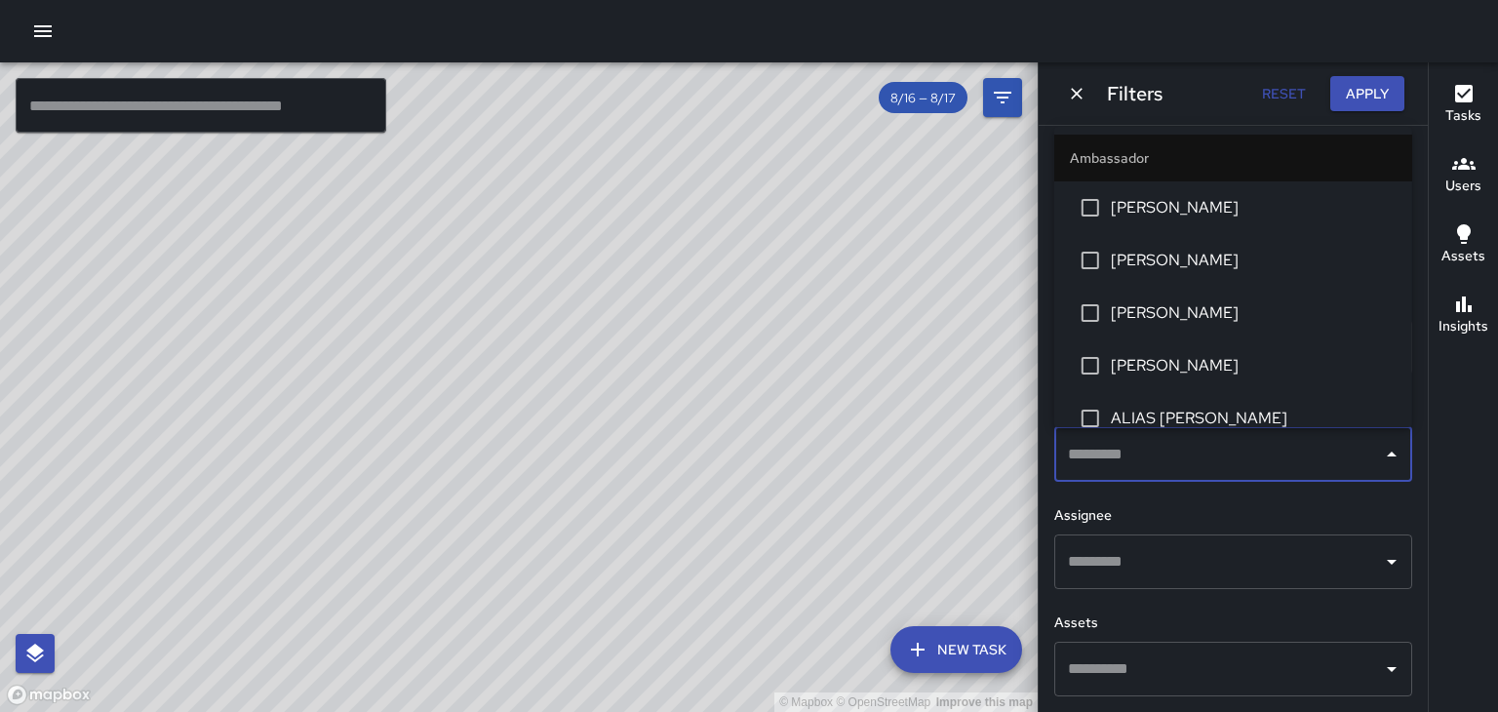
click at [1216, 215] on span "[PERSON_NAME]" at bounding box center [1254, 207] width 286 height 23
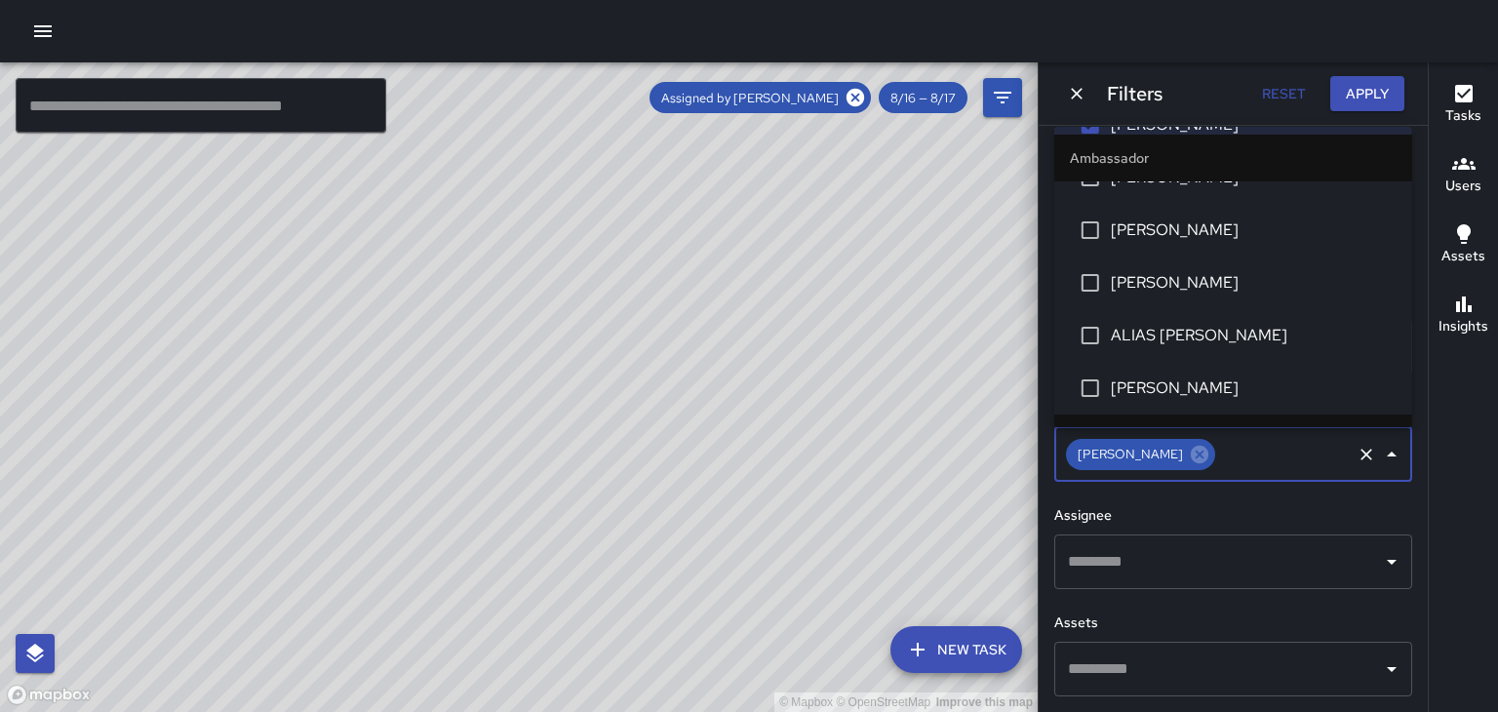
scroll to position [84, 0]
click at [1291, 346] on li "ALIAS [PERSON_NAME]" at bounding box center [1233, 334] width 358 height 53
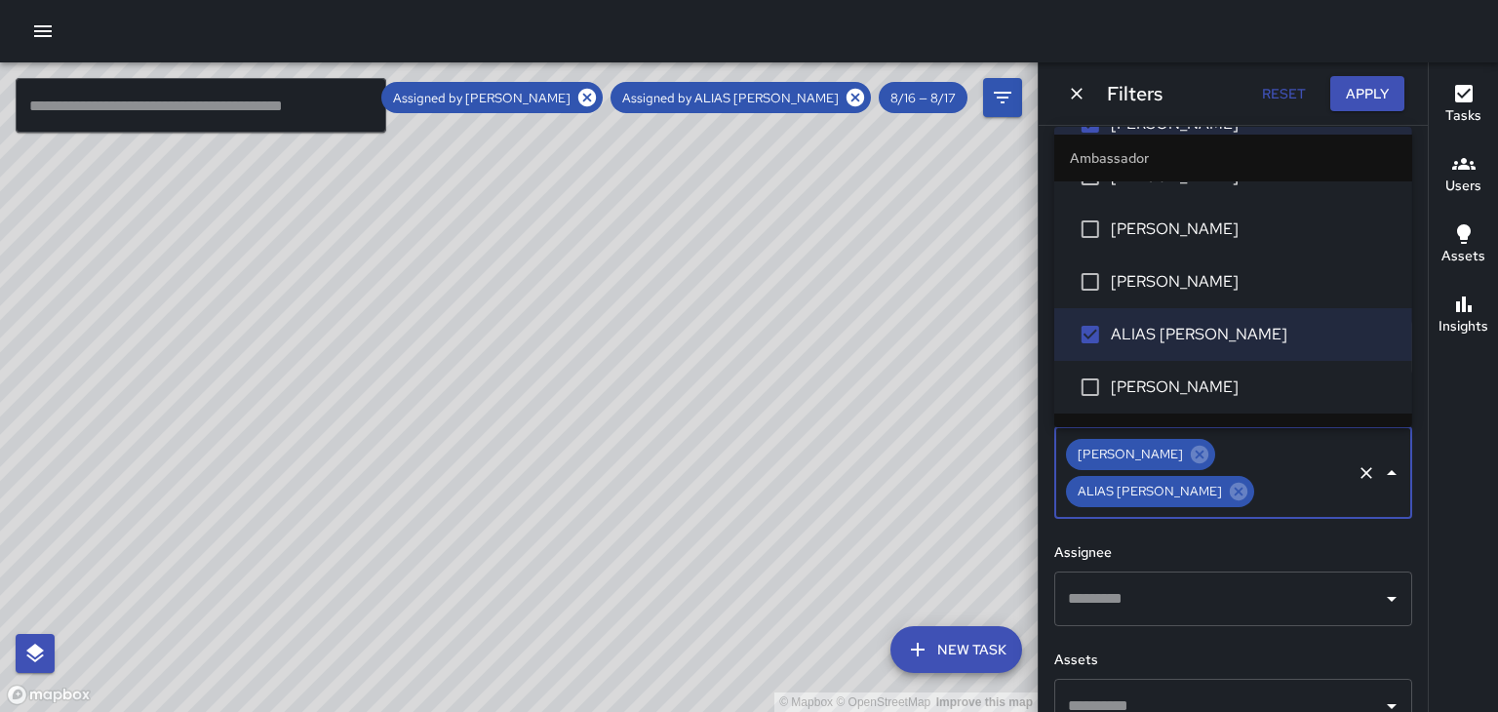
click at [1181, 400] on li "[PERSON_NAME]" at bounding box center [1233, 387] width 358 height 53
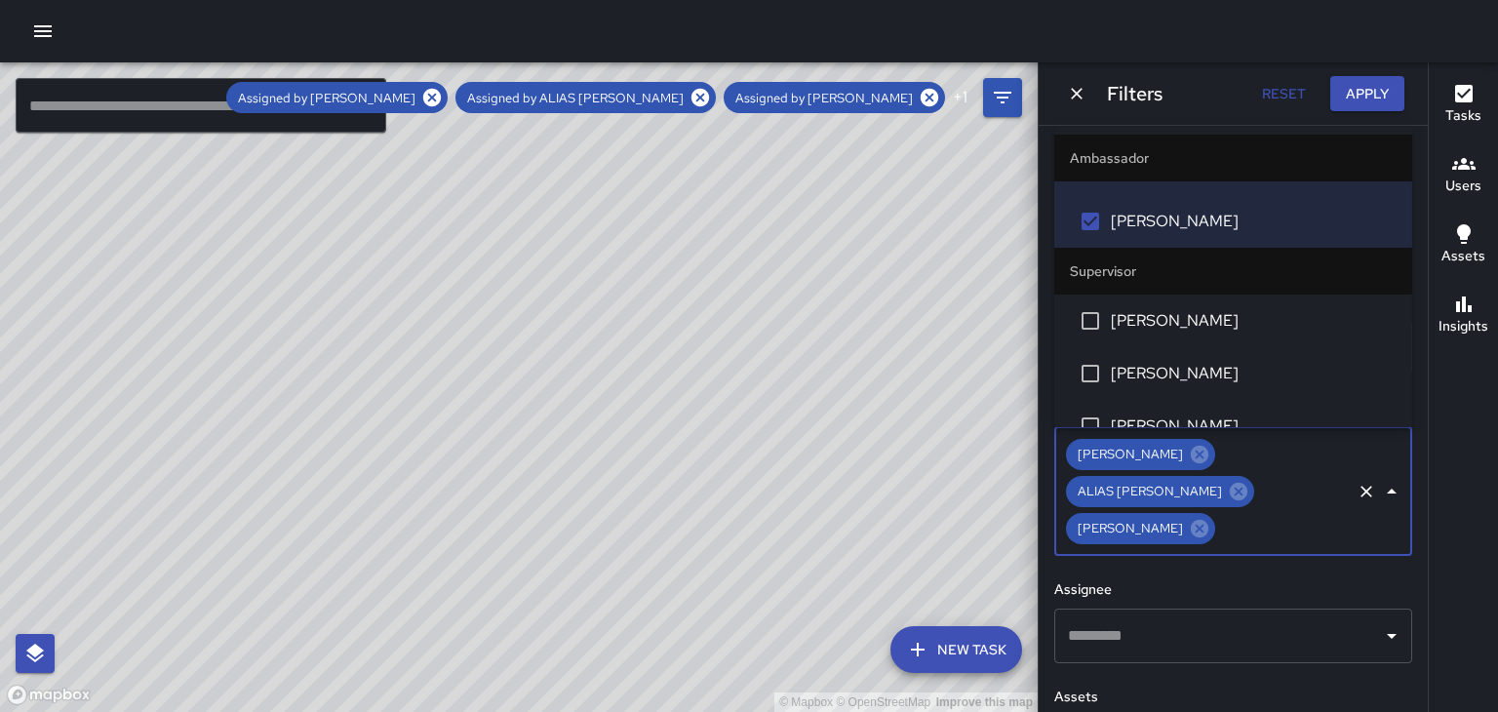
scroll to position [256, 0]
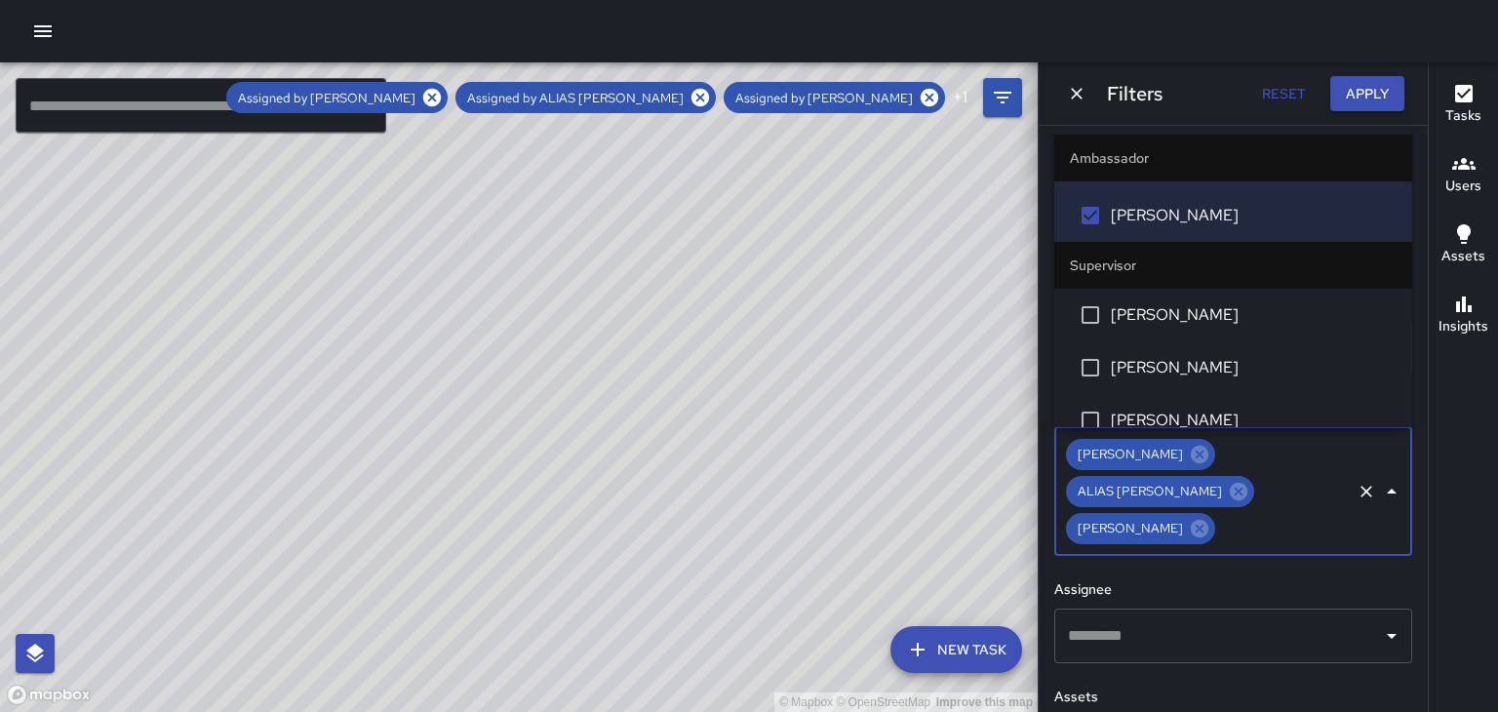
click at [1203, 324] on span "[PERSON_NAME]" at bounding box center [1254, 314] width 286 height 23
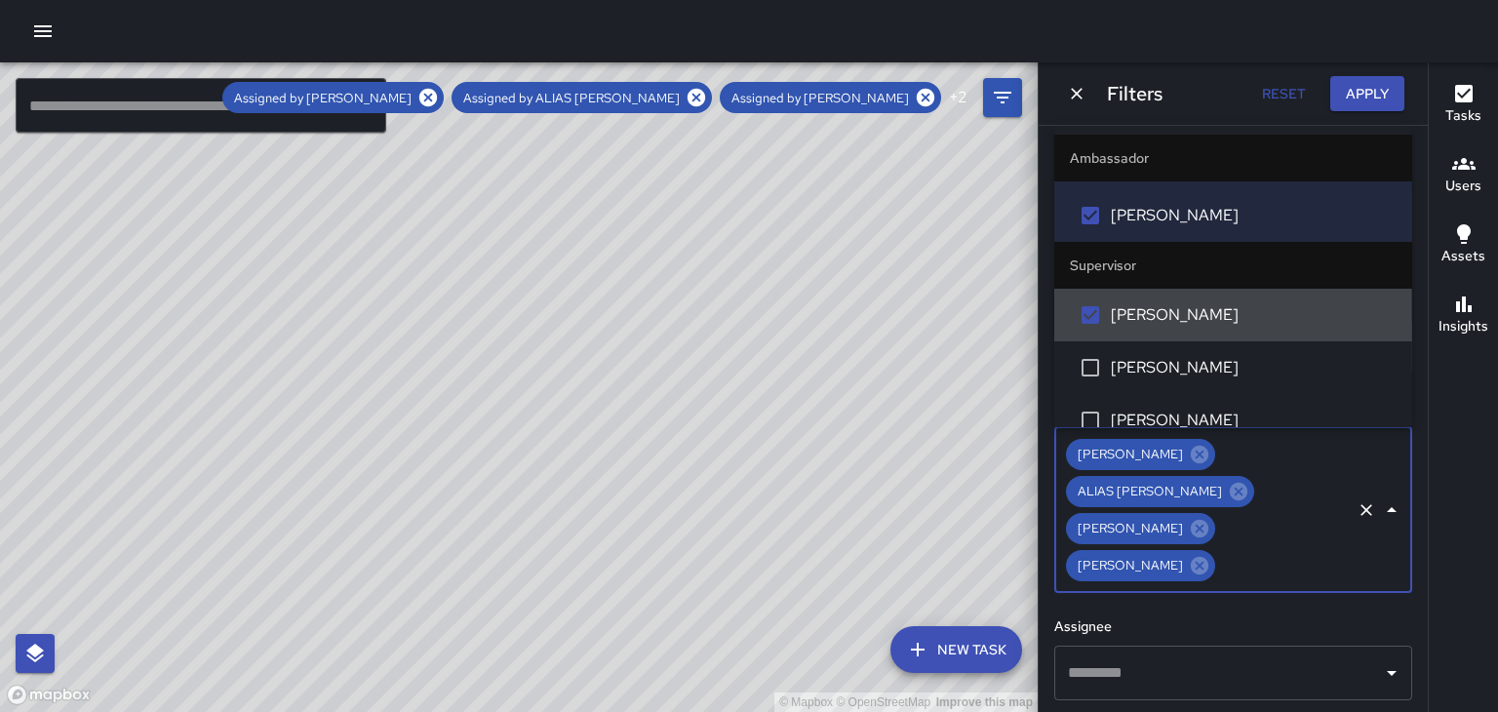
click at [1361, 500] on icon "Clear" at bounding box center [1367, 510] width 20 height 20
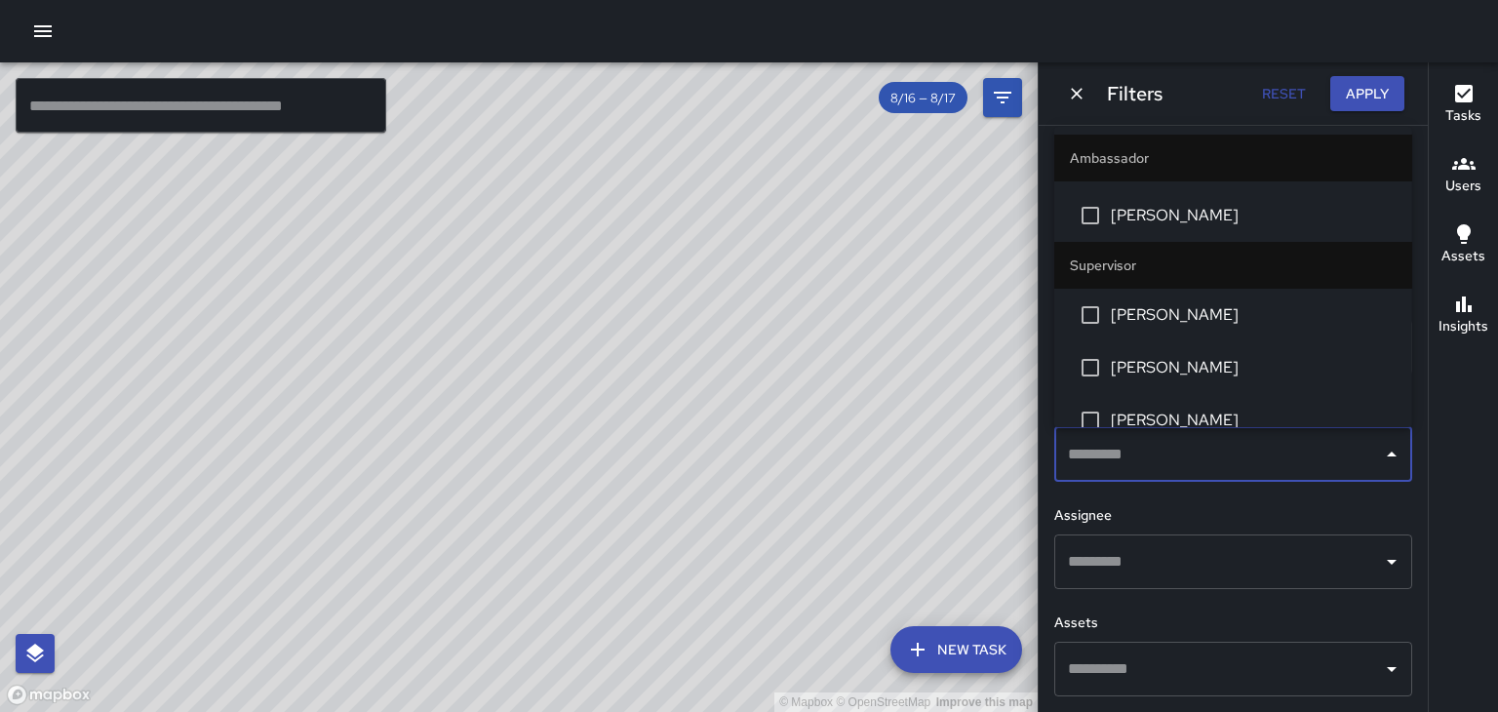
click at [1366, 383] on li "[PERSON_NAME]" at bounding box center [1233, 367] width 358 height 53
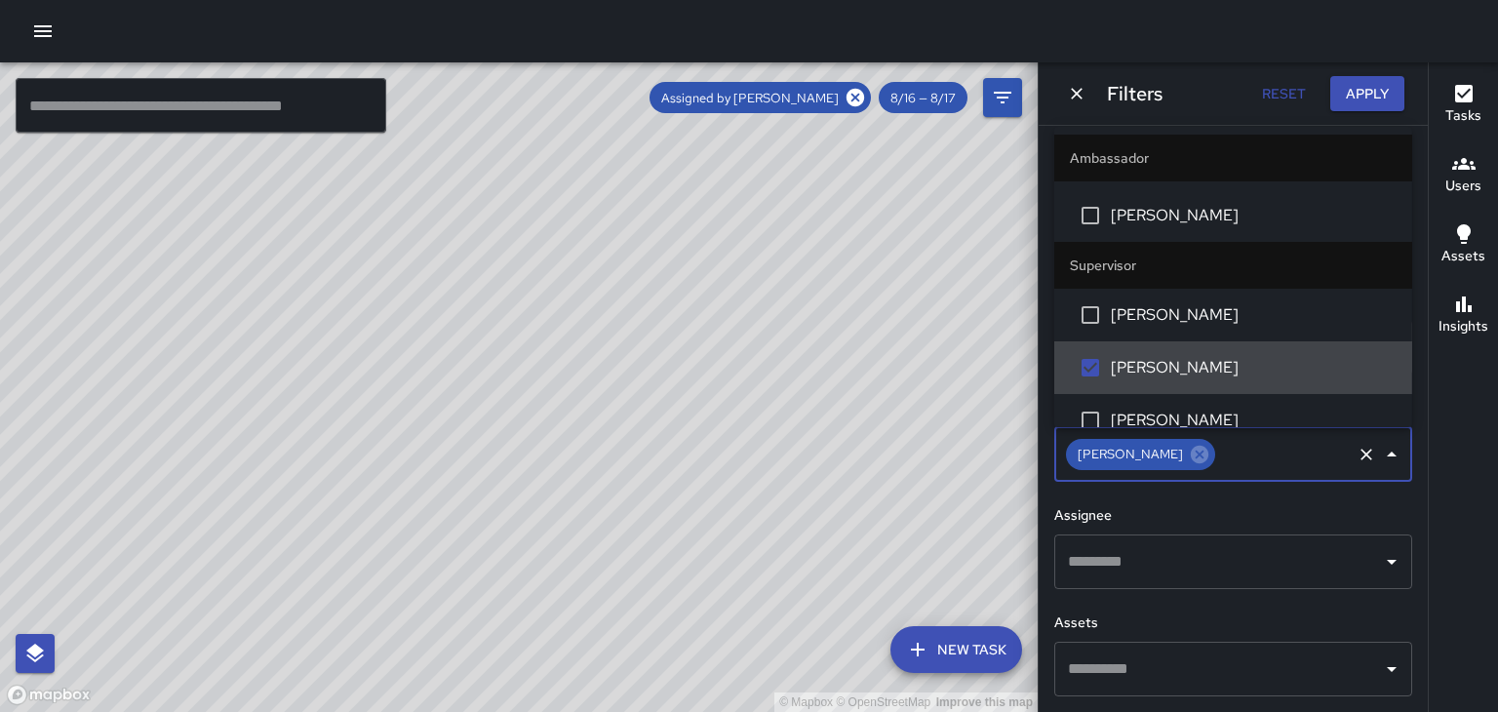
click at [1356, 410] on span "[PERSON_NAME]" at bounding box center [1254, 420] width 286 height 23
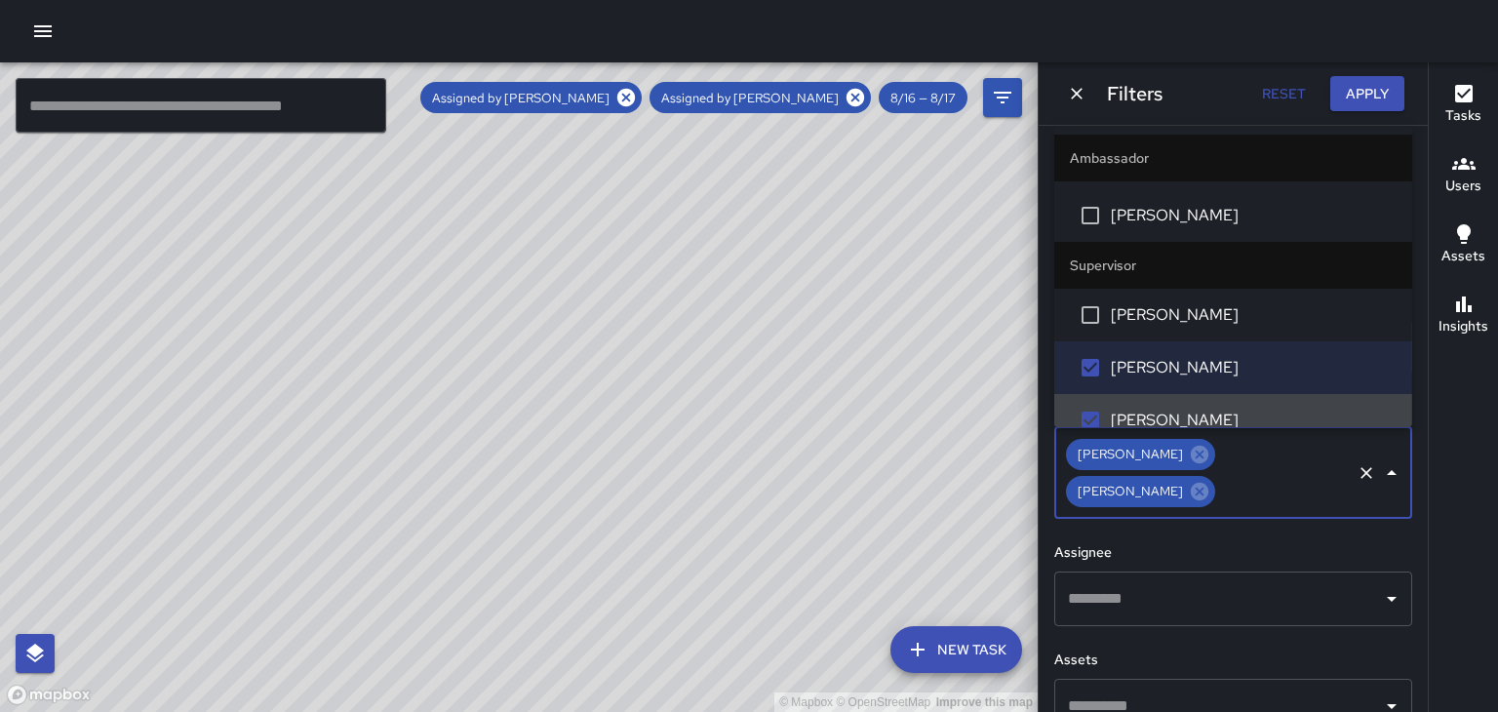
click at [1365, 463] on icon "Clear" at bounding box center [1367, 473] width 20 height 20
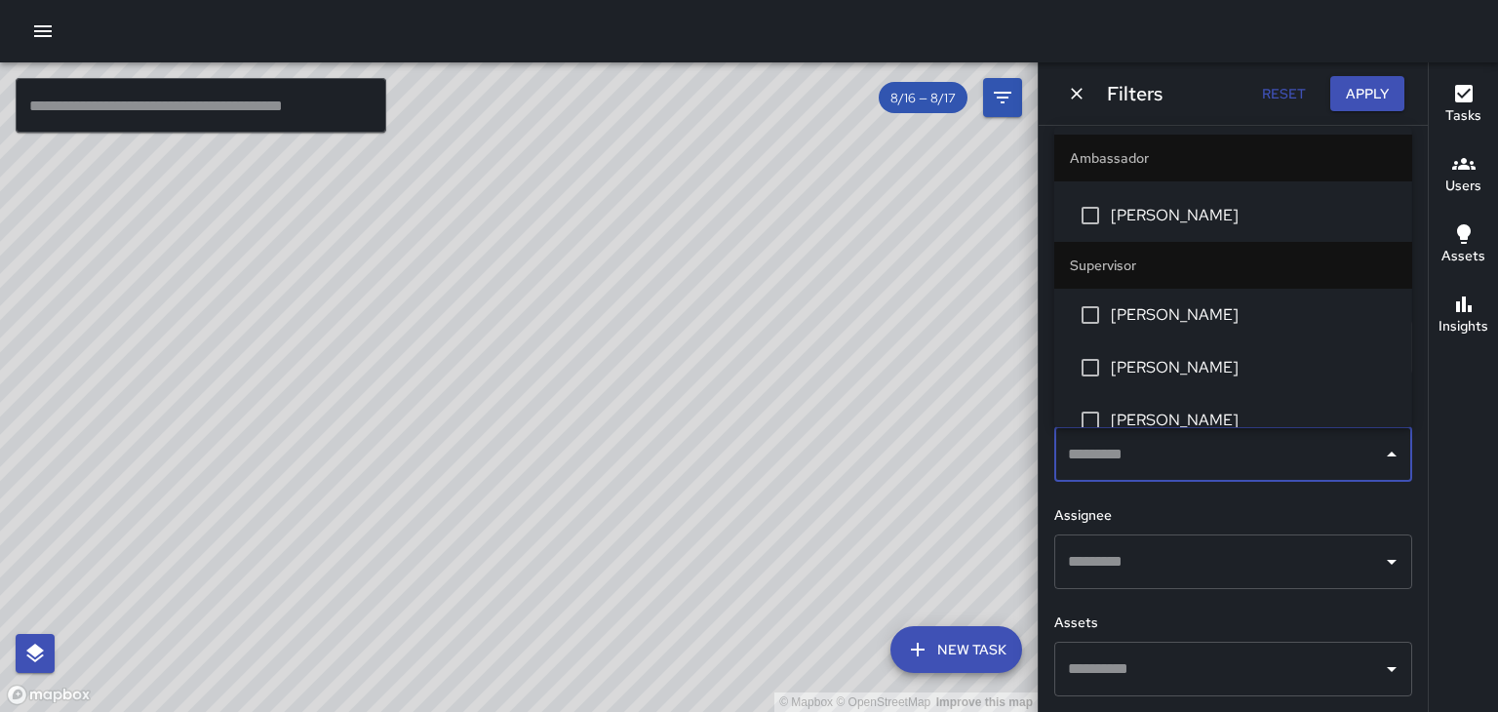
click at [1311, 456] on input "text" at bounding box center [1218, 454] width 311 height 37
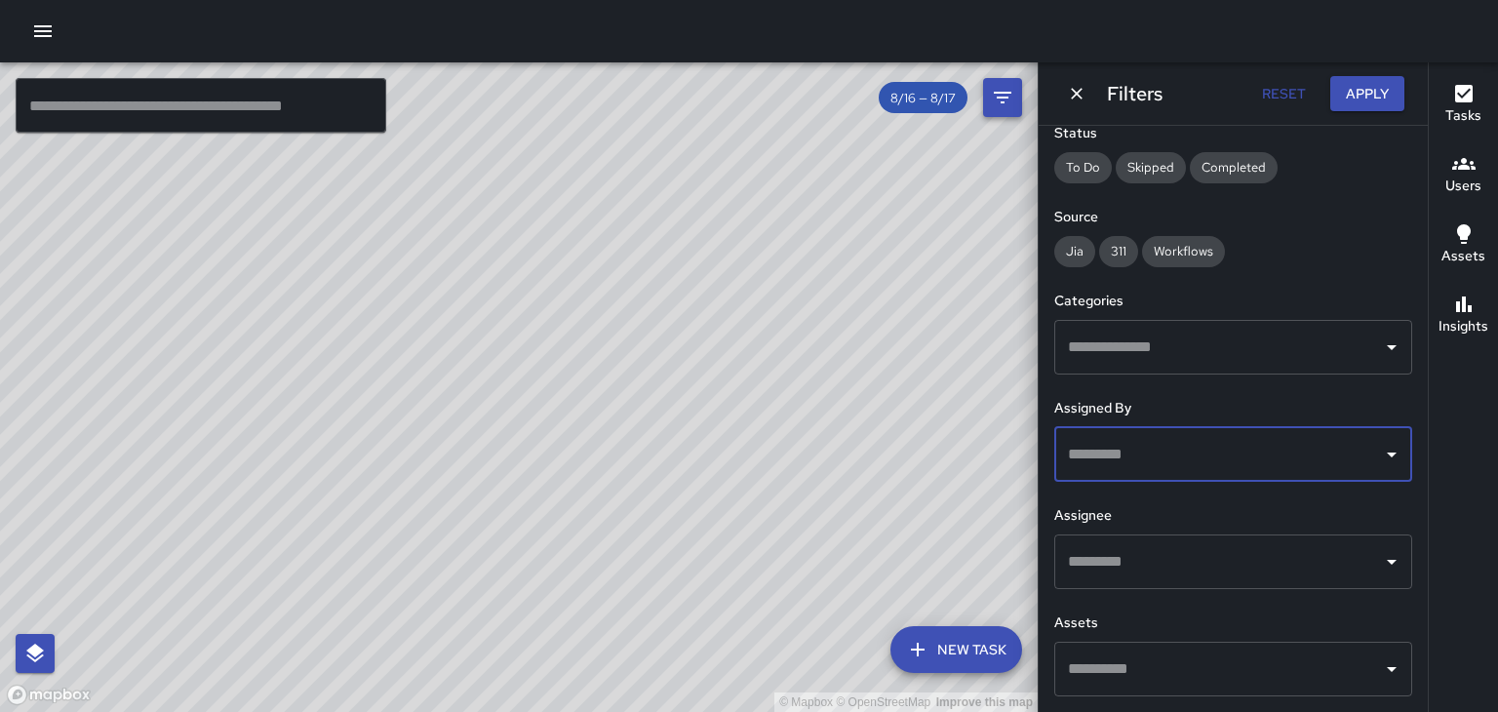
click at [995, 94] on icon "Filters" at bounding box center [1003, 98] width 18 height 12
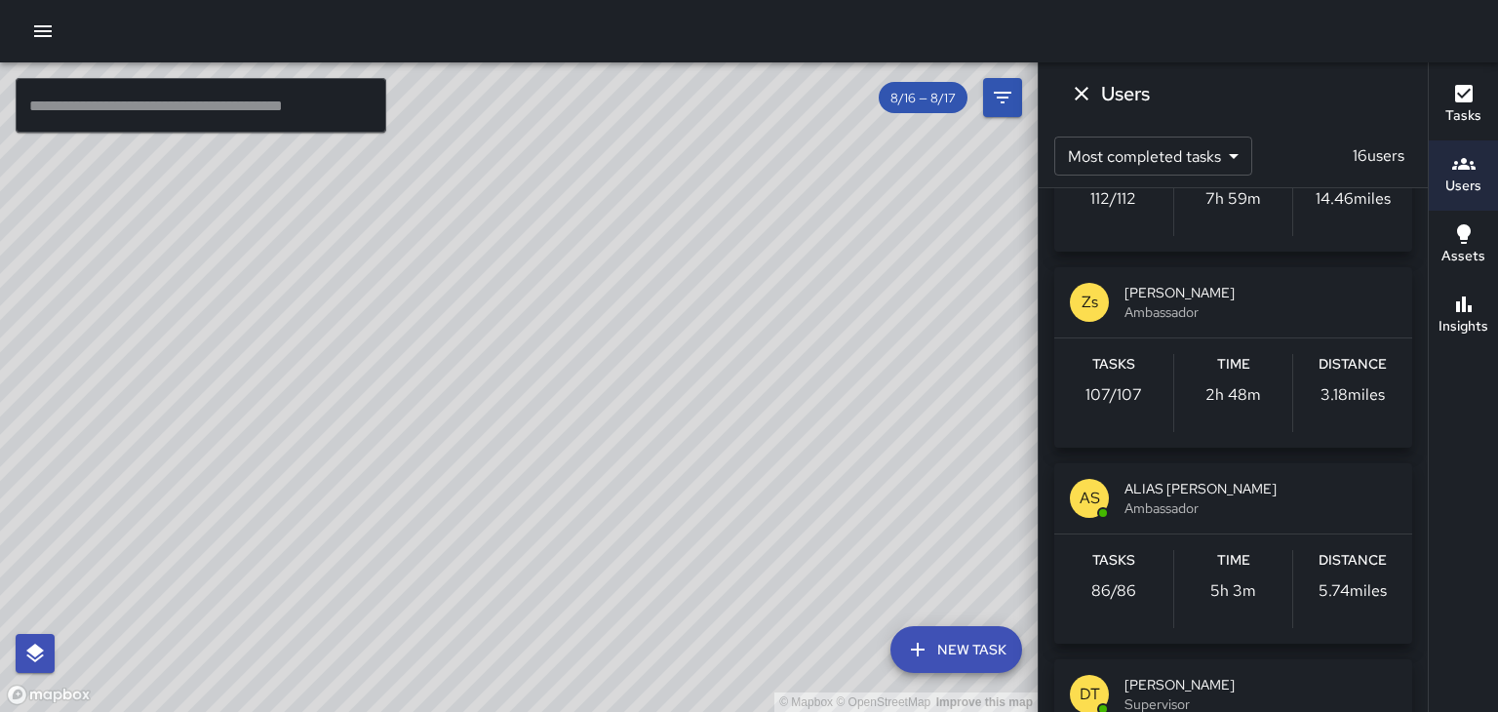
click at [1085, 98] on icon "Dismiss" at bounding box center [1082, 94] width 14 height 14
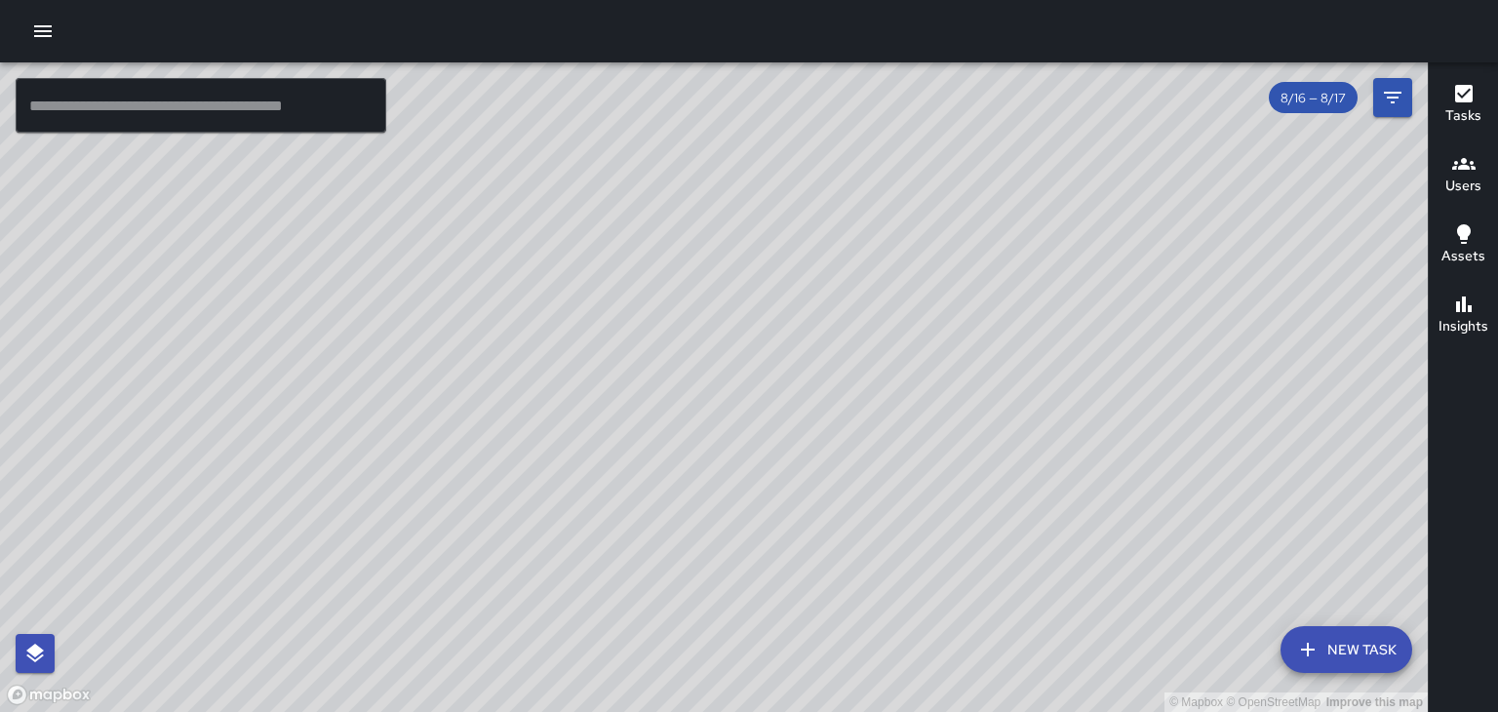
click at [1470, 111] on h6 "Tasks" at bounding box center [1463, 115] width 36 height 21
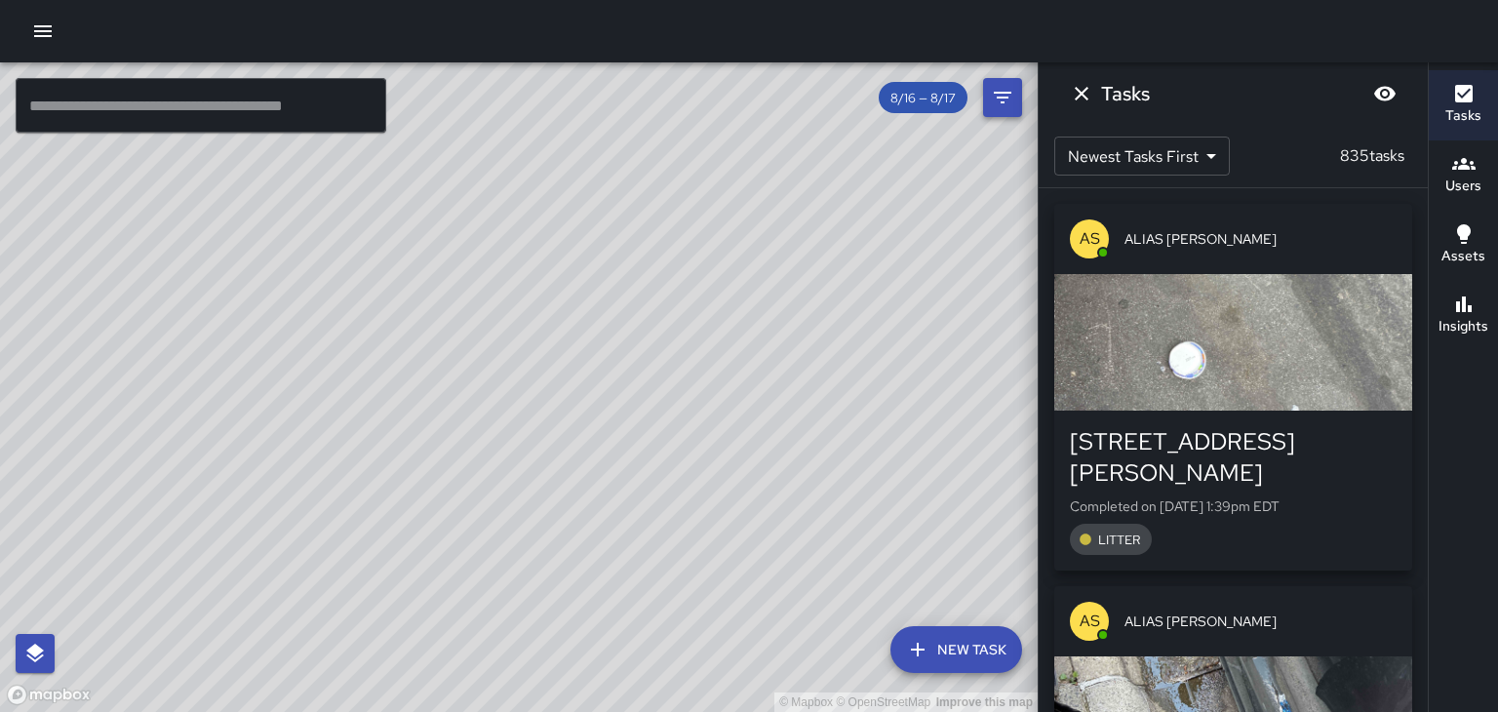
click at [1003, 94] on icon "Filters" at bounding box center [1002, 97] width 23 height 23
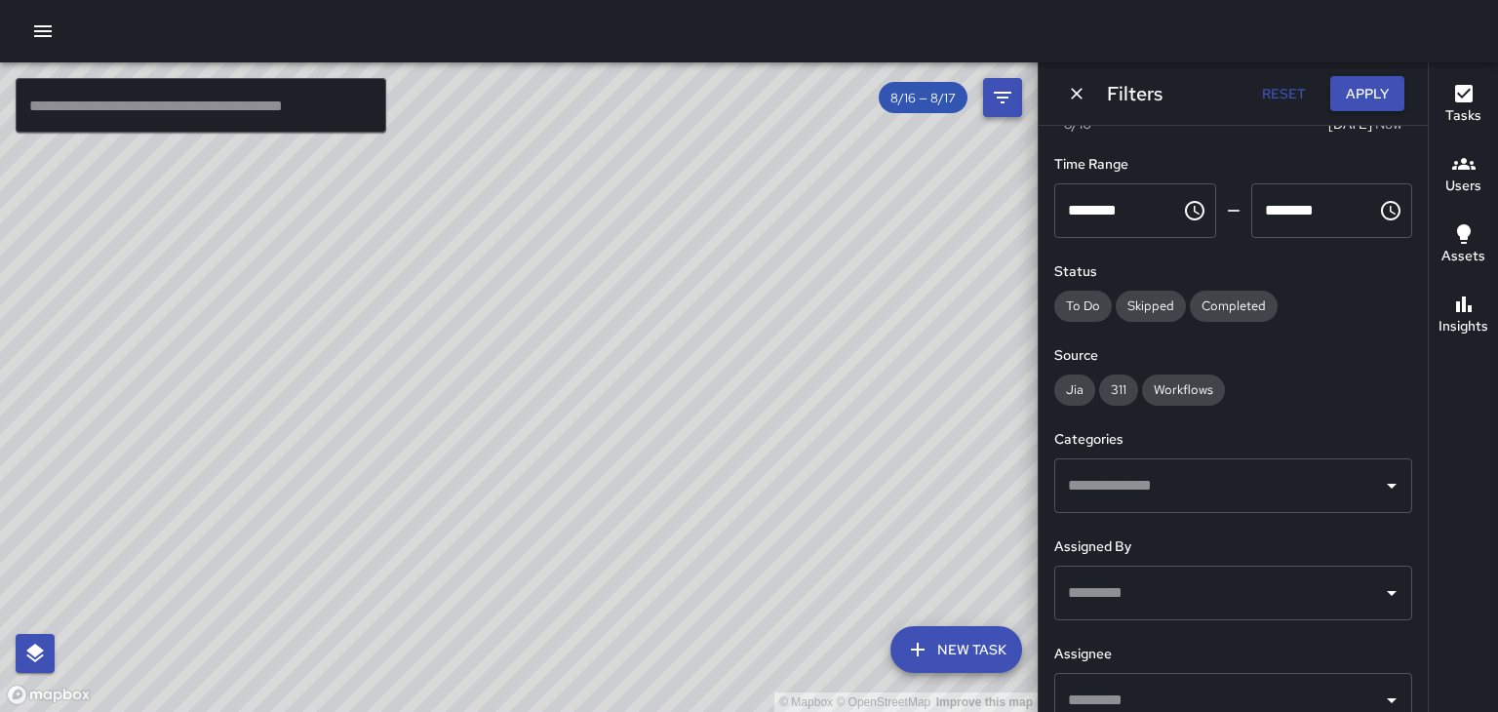
scroll to position [0, 0]
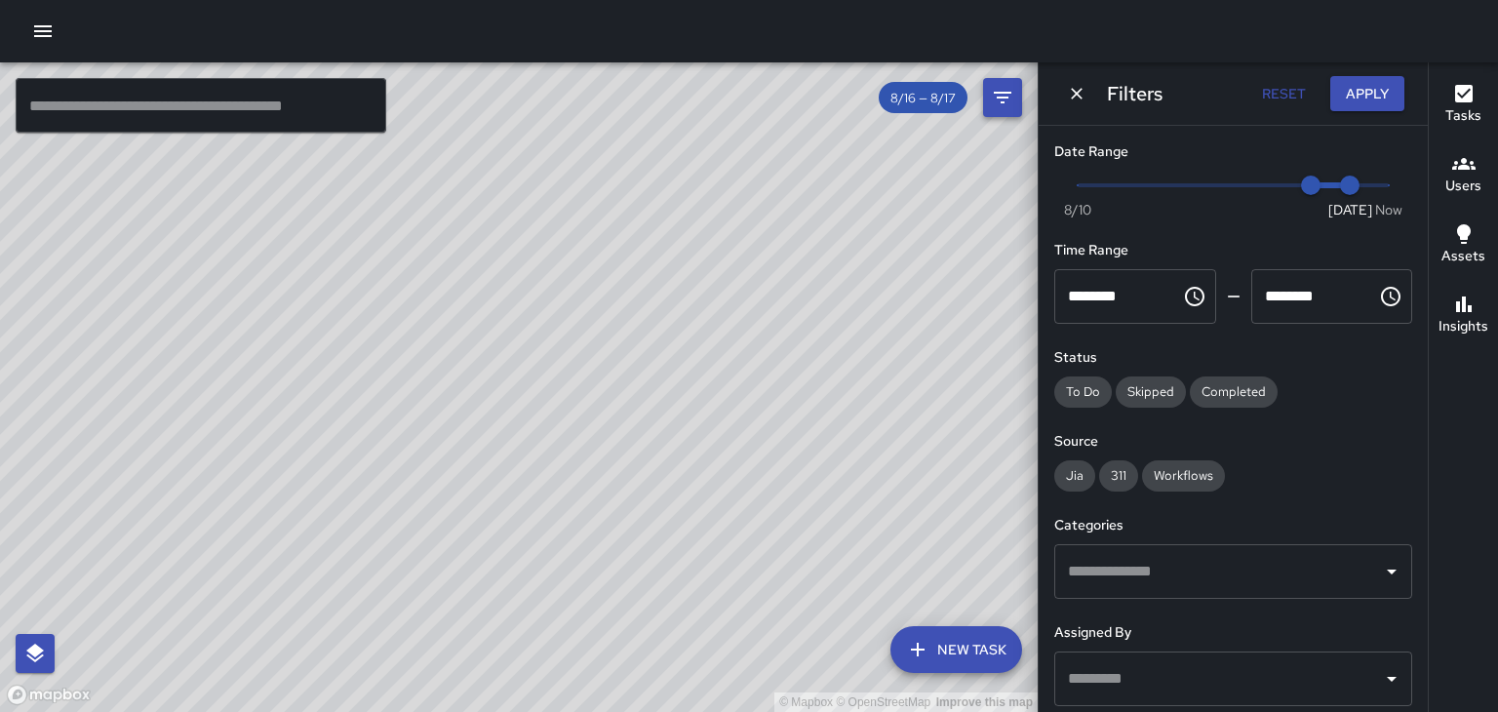
click at [1010, 92] on icon "Filters" at bounding box center [1003, 98] width 18 height 12
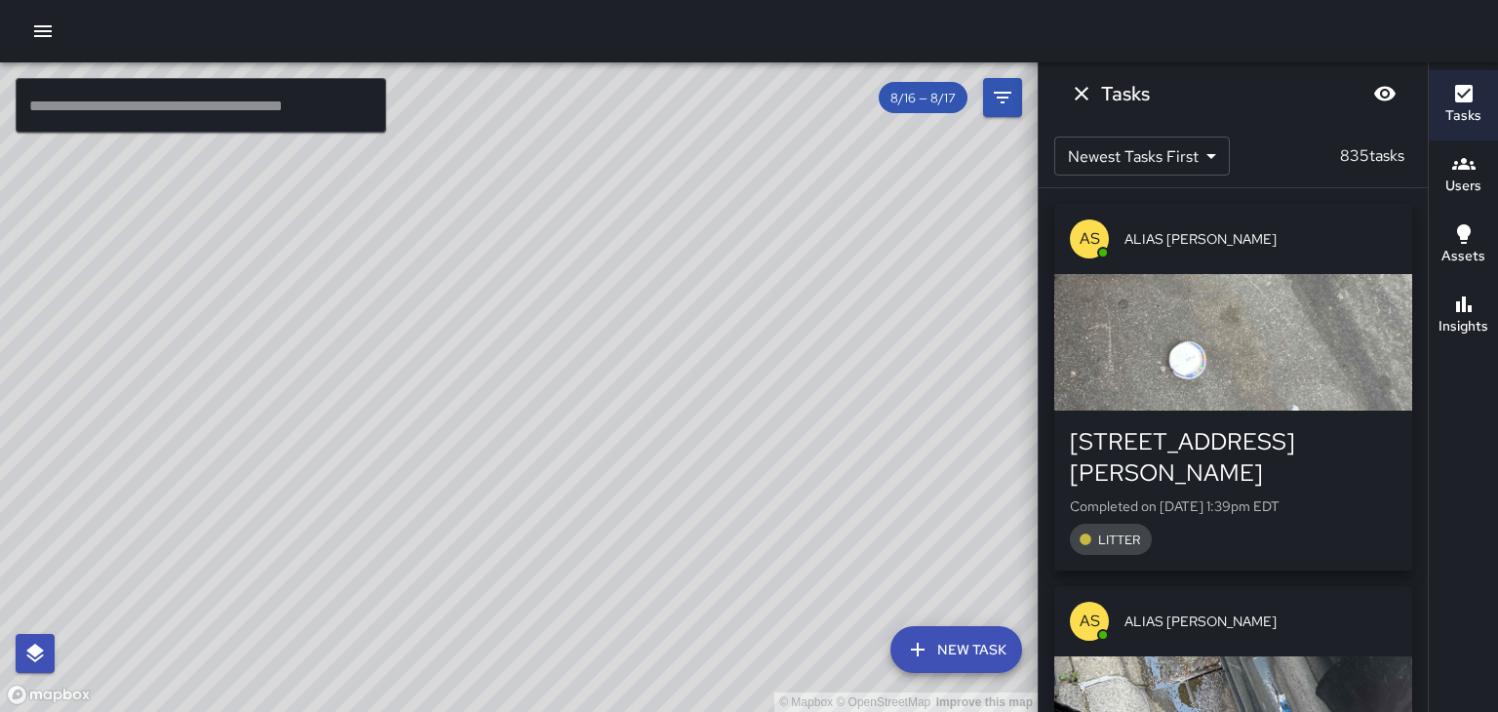
click at [1078, 98] on icon "Dismiss" at bounding box center [1082, 94] width 14 height 14
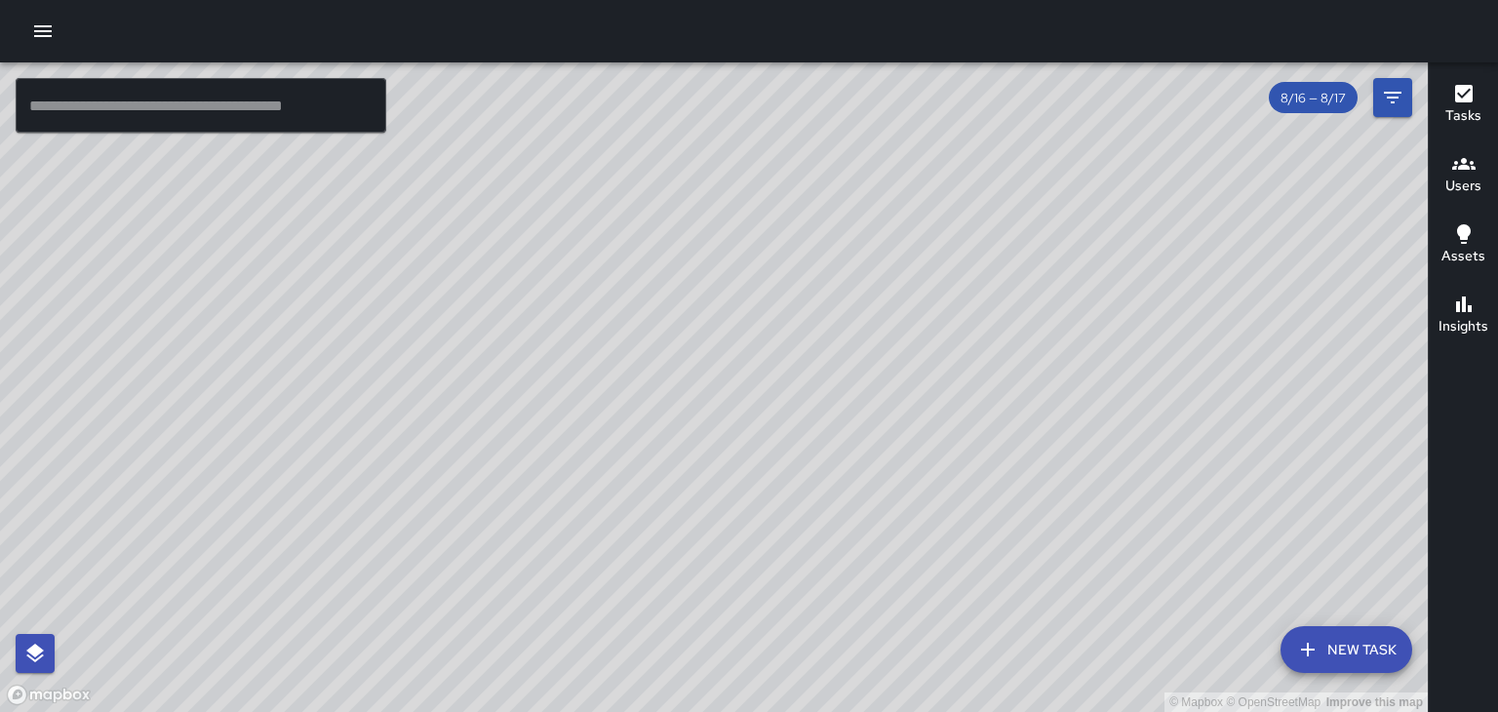
click at [1314, 102] on span "8/16 — 8/17" at bounding box center [1313, 98] width 89 height 17
click at [1381, 112] on button "Filters" at bounding box center [1392, 97] width 39 height 39
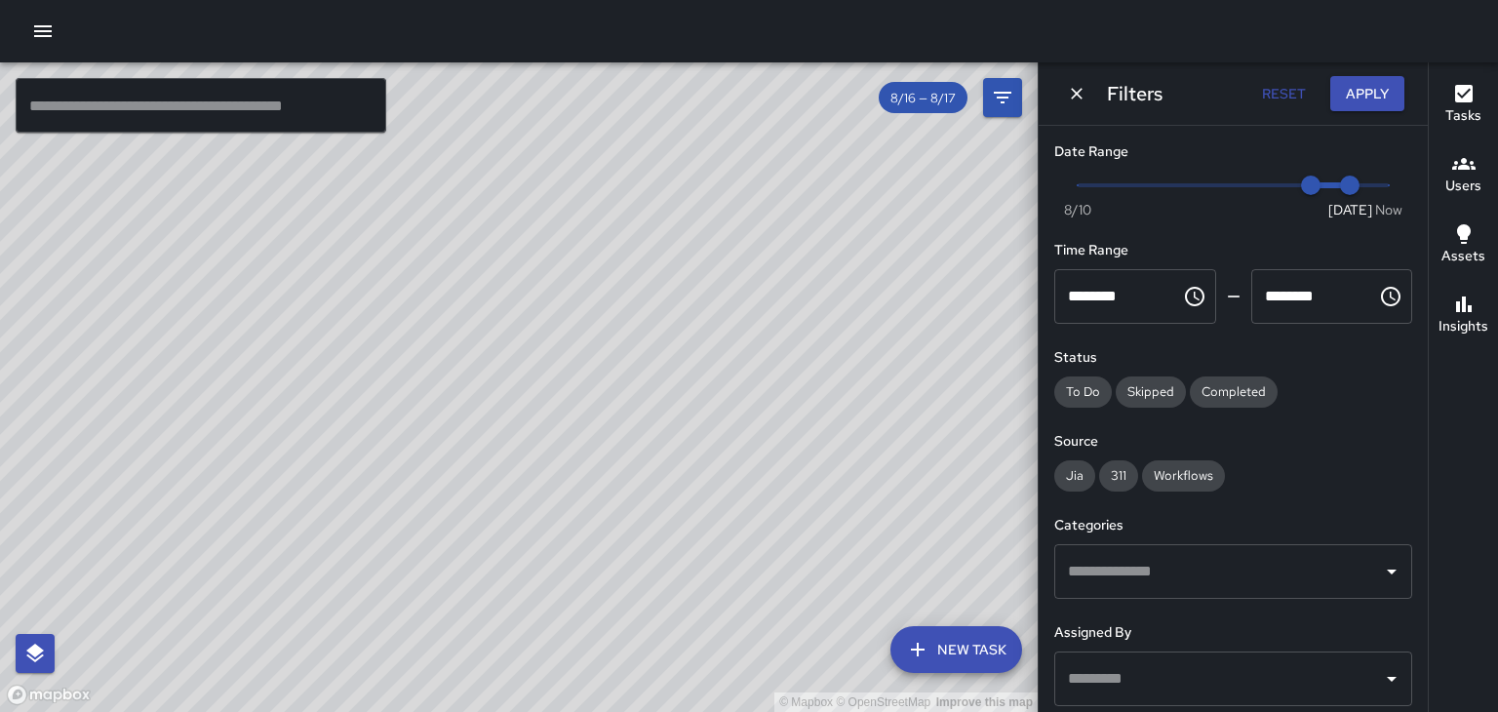
click at [1491, 176] on button "Users" at bounding box center [1463, 175] width 69 height 70
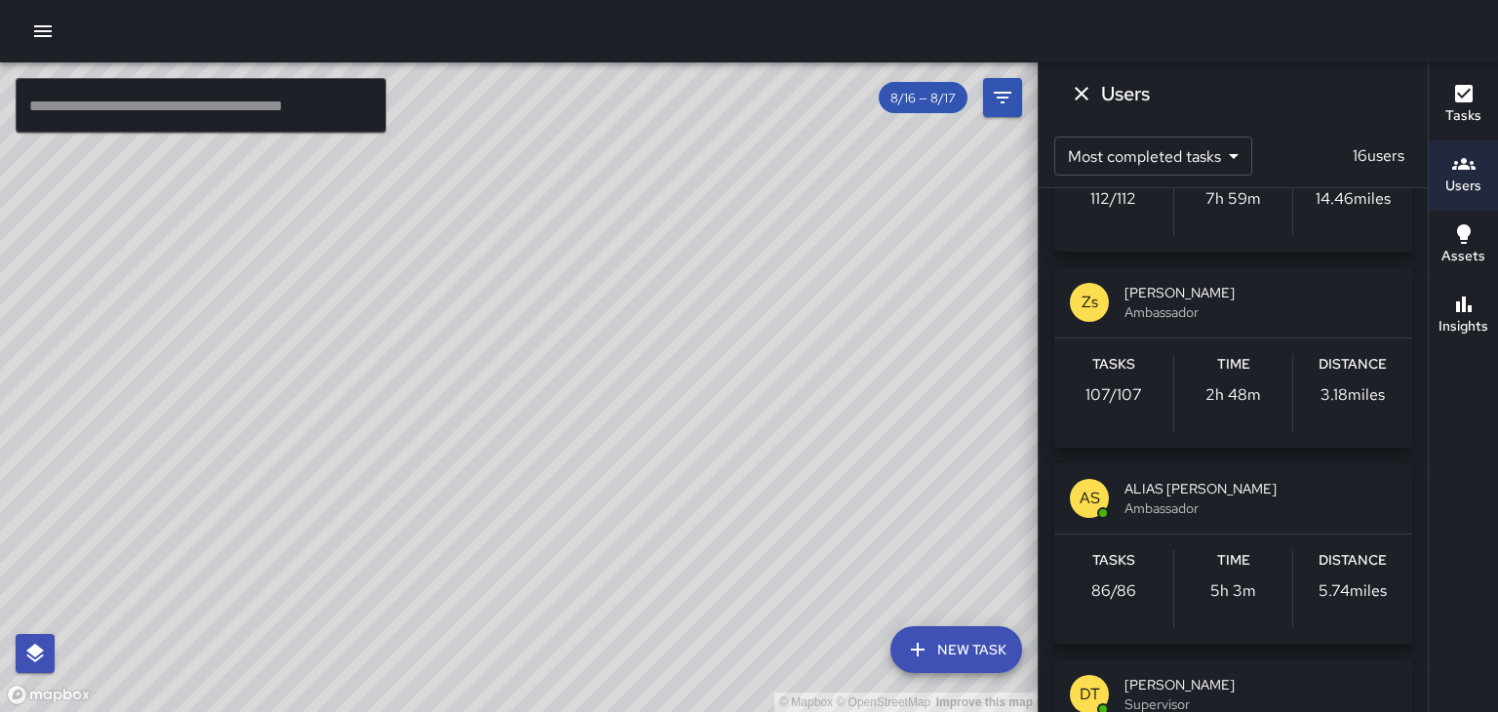
click at [1194, 297] on span "[PERSON_NAME]" at bounding box center [1260, 293] width 272 height 20
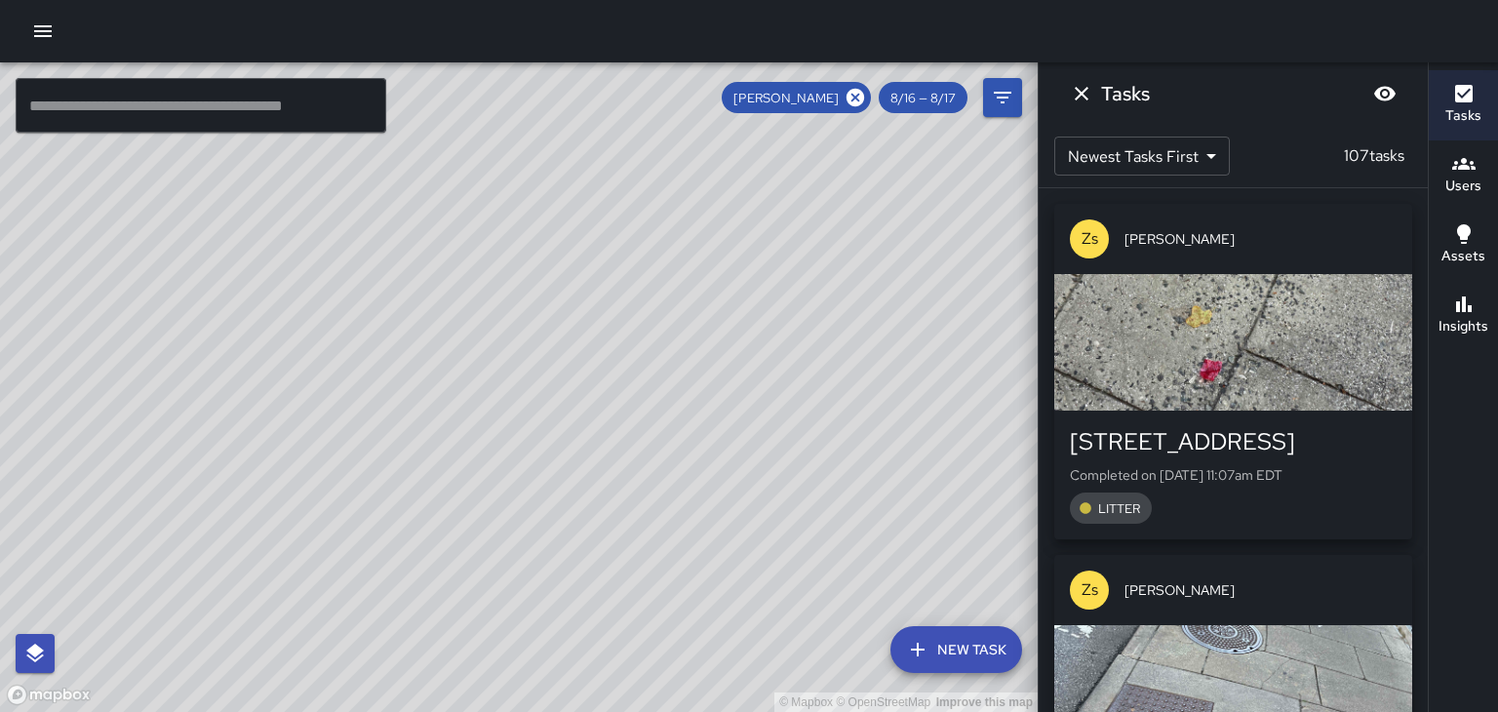
click at [1459, 186] on h6 "Users" at bounding box center [1463, 186] width 36 height 21
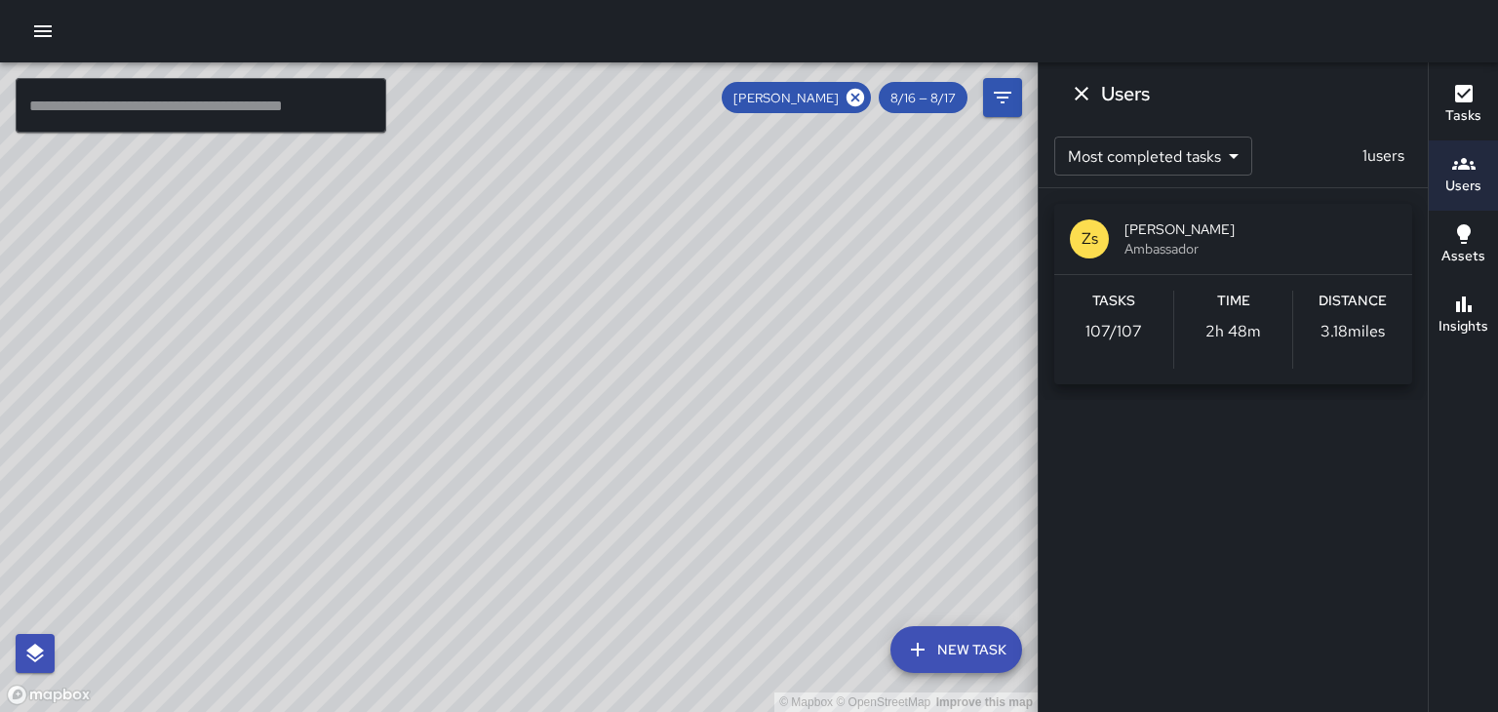
click at [1085, 102] on icon "Dismiss" at bounding box center [1081, 93] width 23 height 23
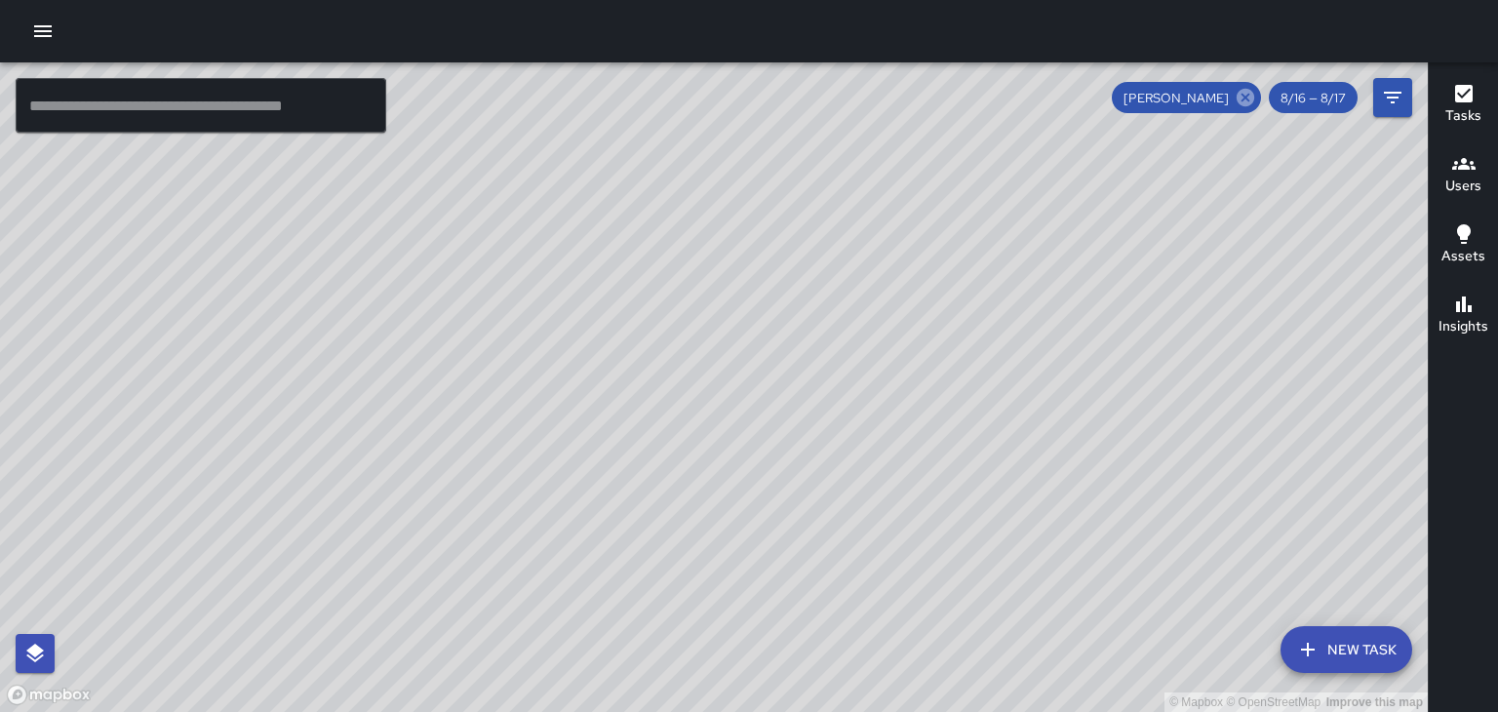
click at [1251, 97] on icon at bounding box center [1246, 98] width 18 height 18
click at [1449, 176] on h6 "Users" at bounding box center [1463, 186] width 36 height 21
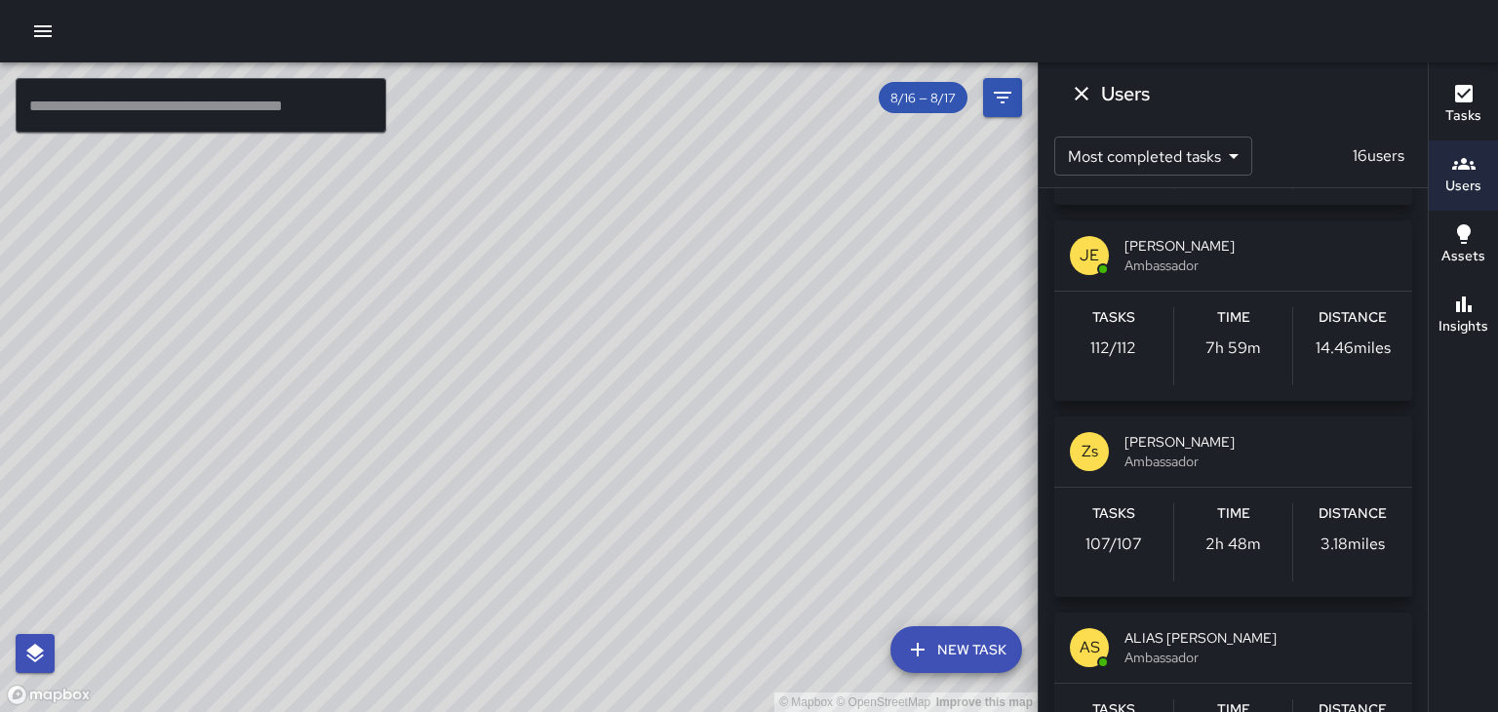
scroll to position [376, 0]
click at [1325, 461] on span "Ambassador" at bounding box center [1260, 461] width 272 height 20
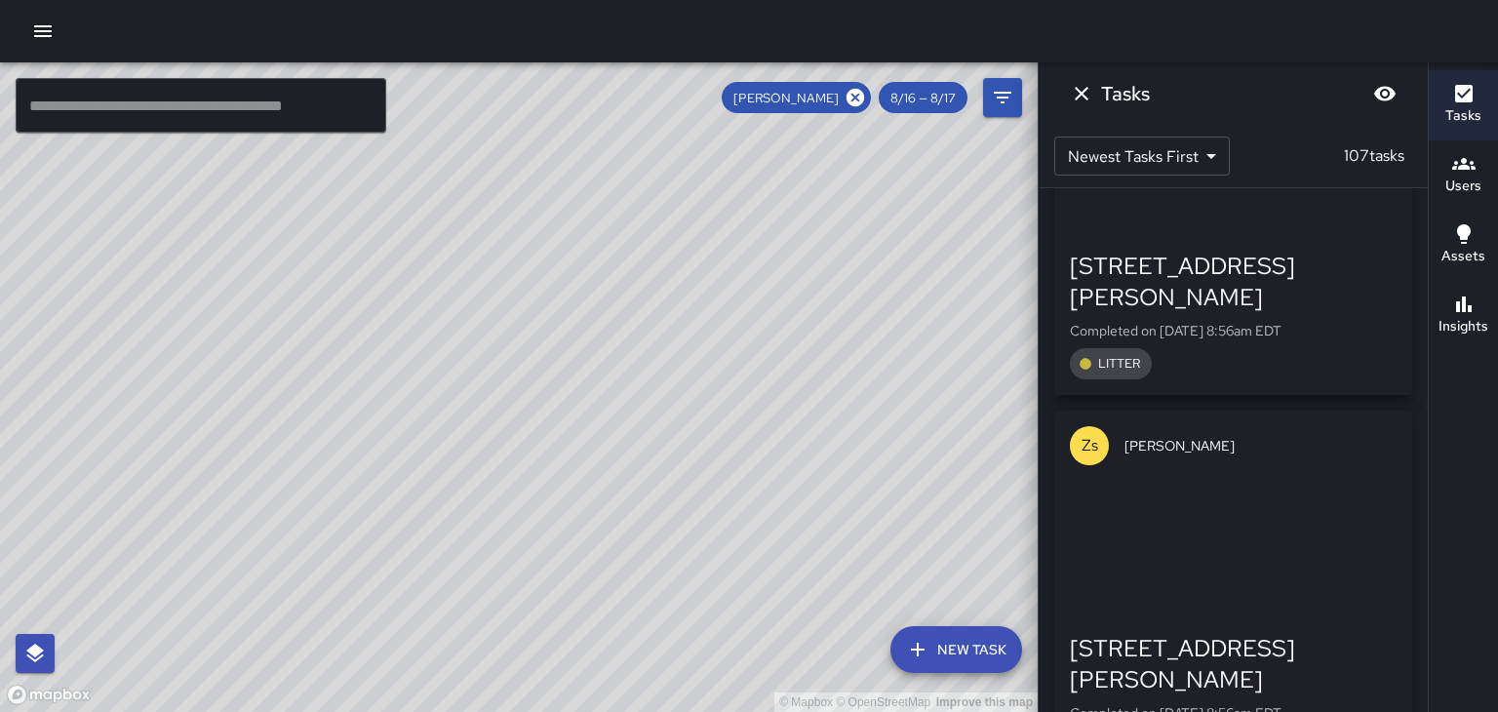
scroll to position [34953, 0]
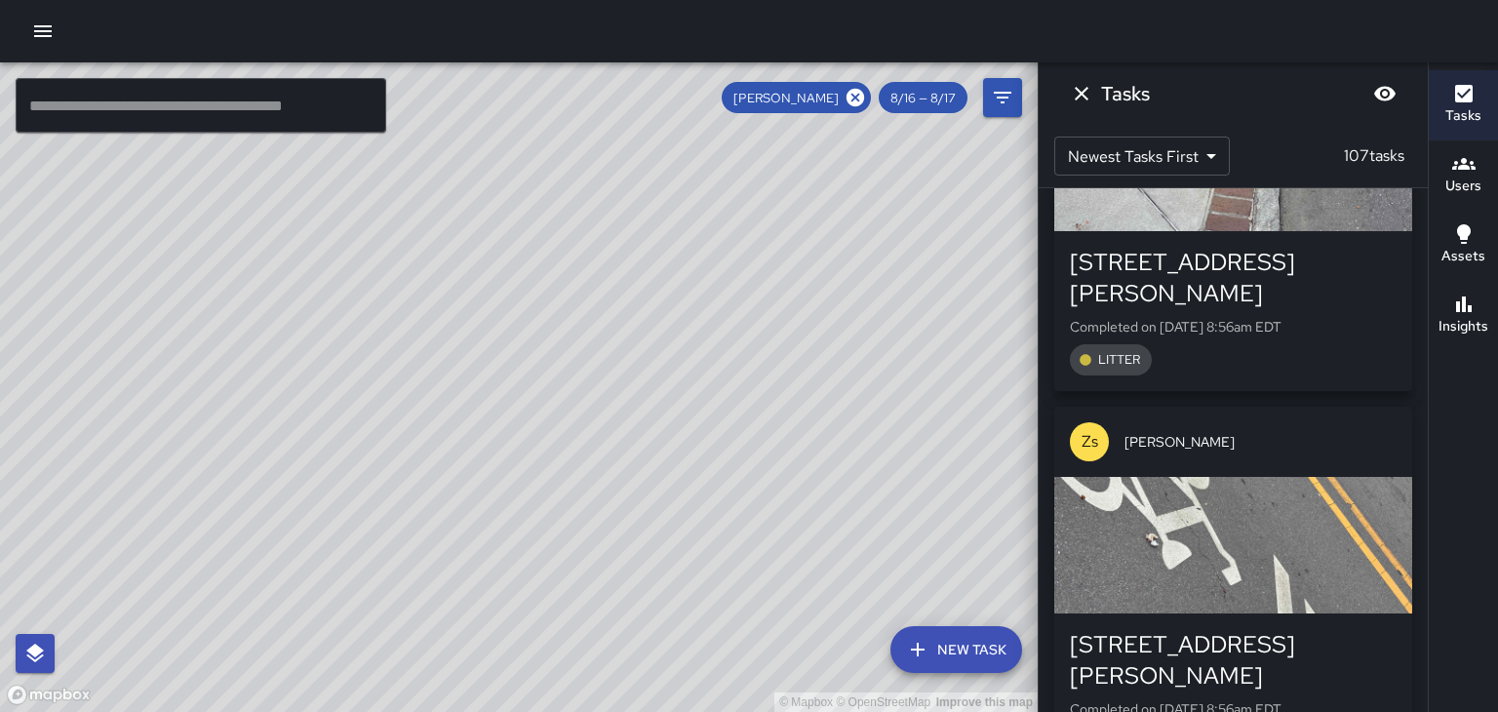
click at [1081, 94] on icon "Dismiss" at bounding box center [1082, 94] width 14 height 14
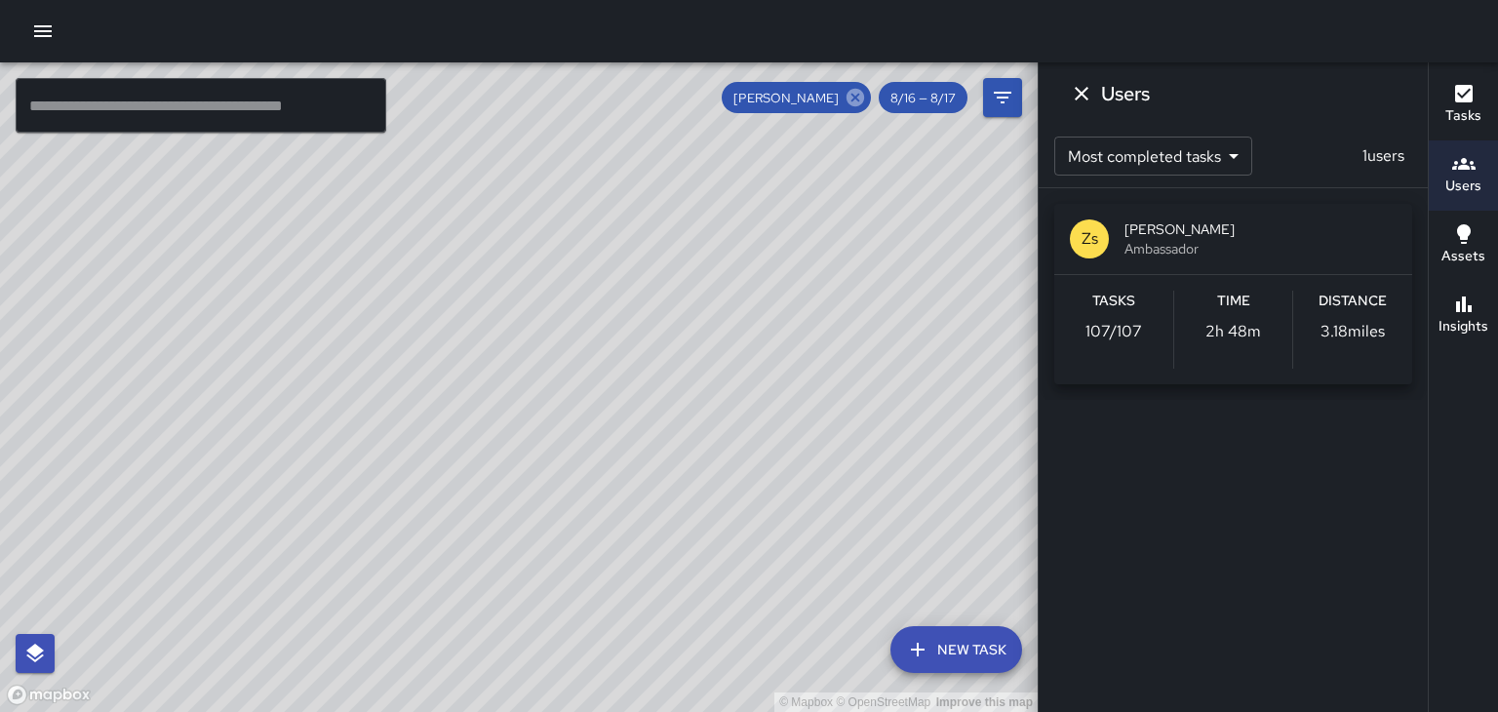
click at [862, 90] on icon at bounding box center [855, 97] width 21 height 21
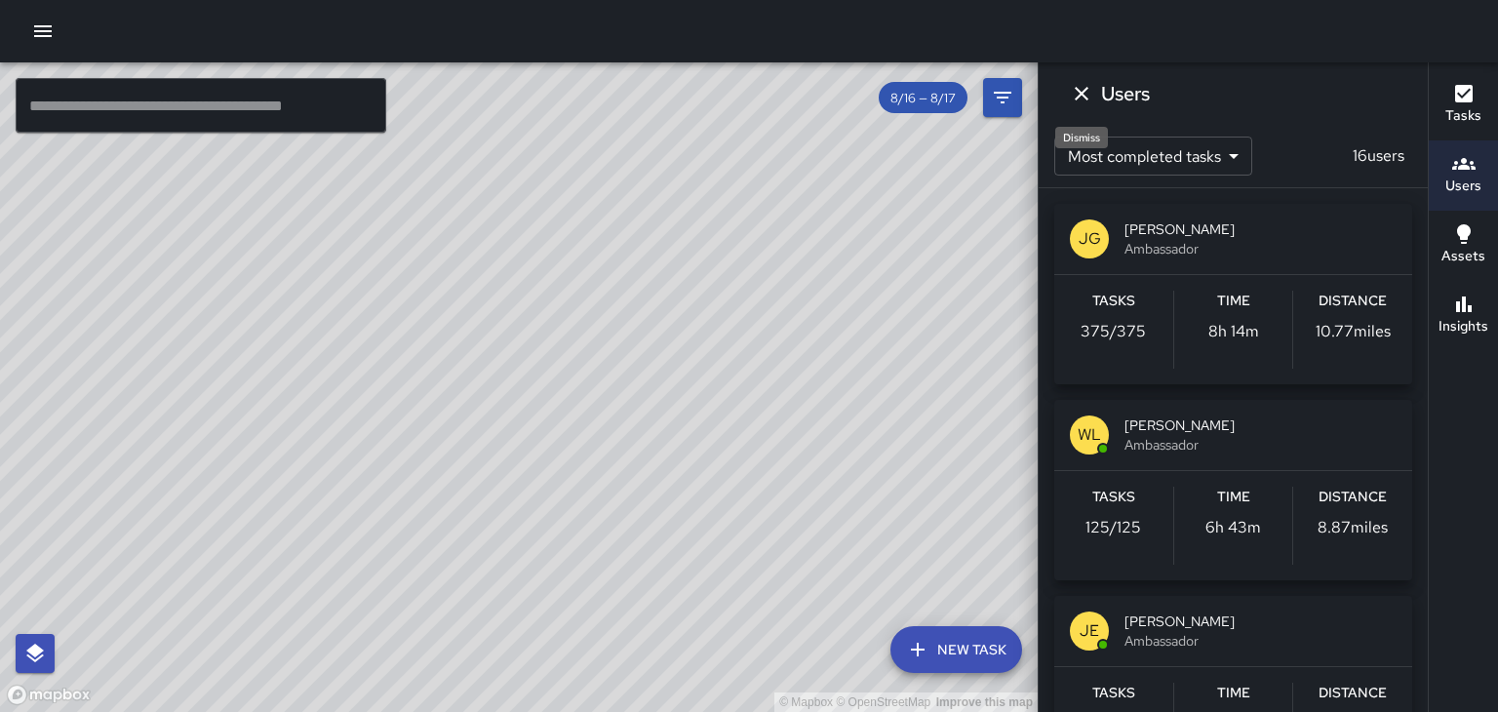
click at [1084, 92] on icon "Dismiss" at bounding box center [1081, 93] width 23 height 23
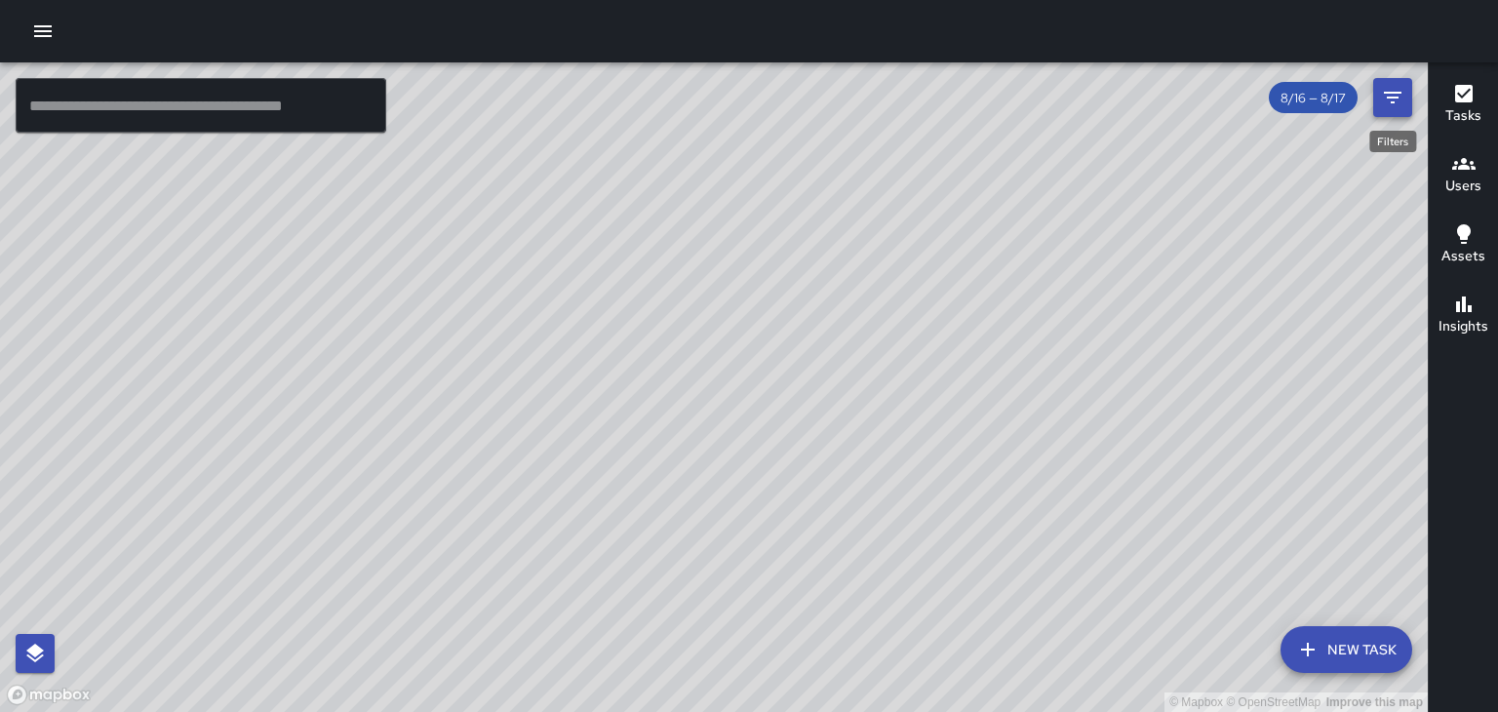
click at [1393, 93] on icon "Filters" at bounding box center [1393, 98] width 18 height 12
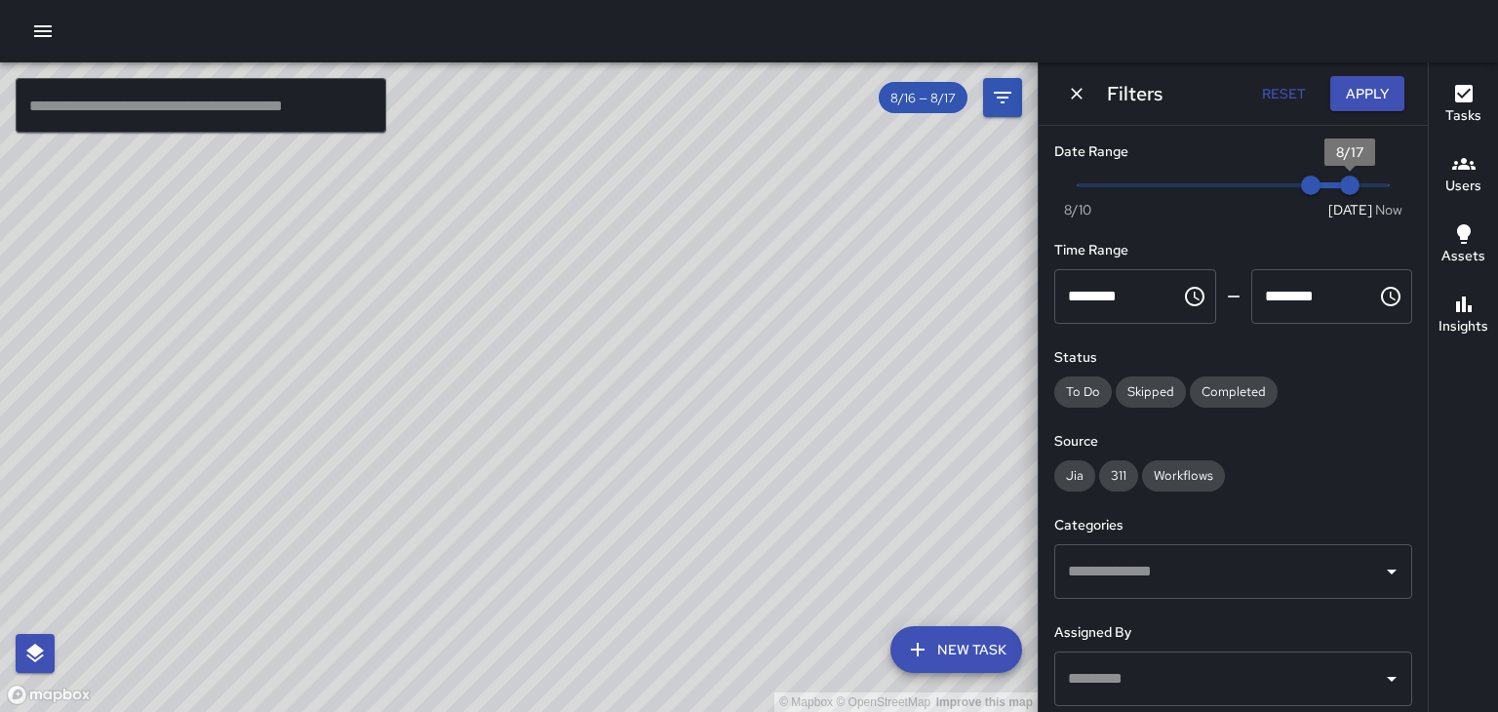
click at [1349, 194] on span "8/17" at bounding box center [1350, 186] width 20 height 20
type input "*"
drag, startPoint x: 1349, startPoint y: 194, endPoint x: 1389, endPoint y: 192, distance: 40.0
click at [1389, 192] on span "2:03 pm" at bounding box center [1389, 186] width 20 height 20
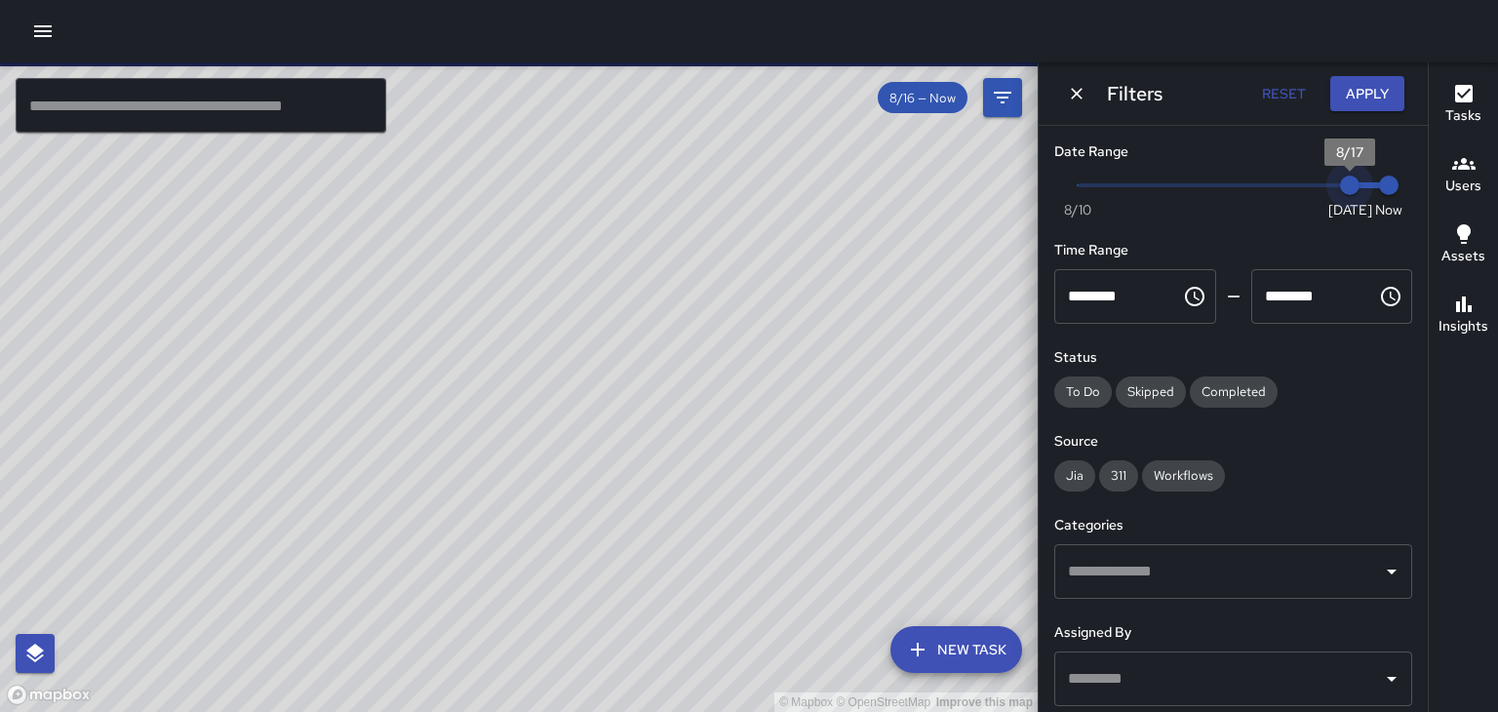
drag, startPoint x: 1312, startPoint y: 191, endPoint x: 1341, endPoint y: 190, distance: 29.3
click at [1341, 190] on span "8/17" at bounding box center [1350, 186] width 20 height 20
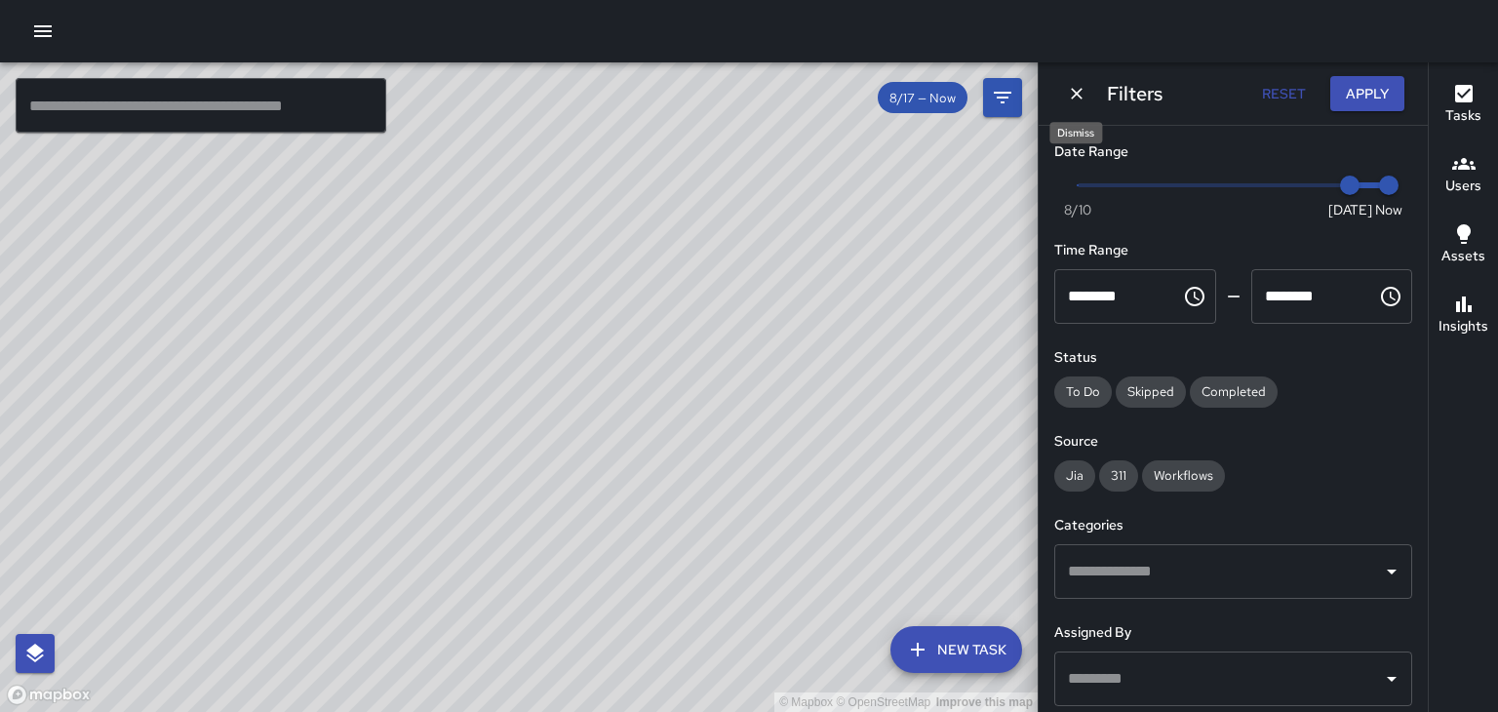
click at [1071, 96] on icon "Dismiss" at bounding box center [1077, 94] width 20 height 20
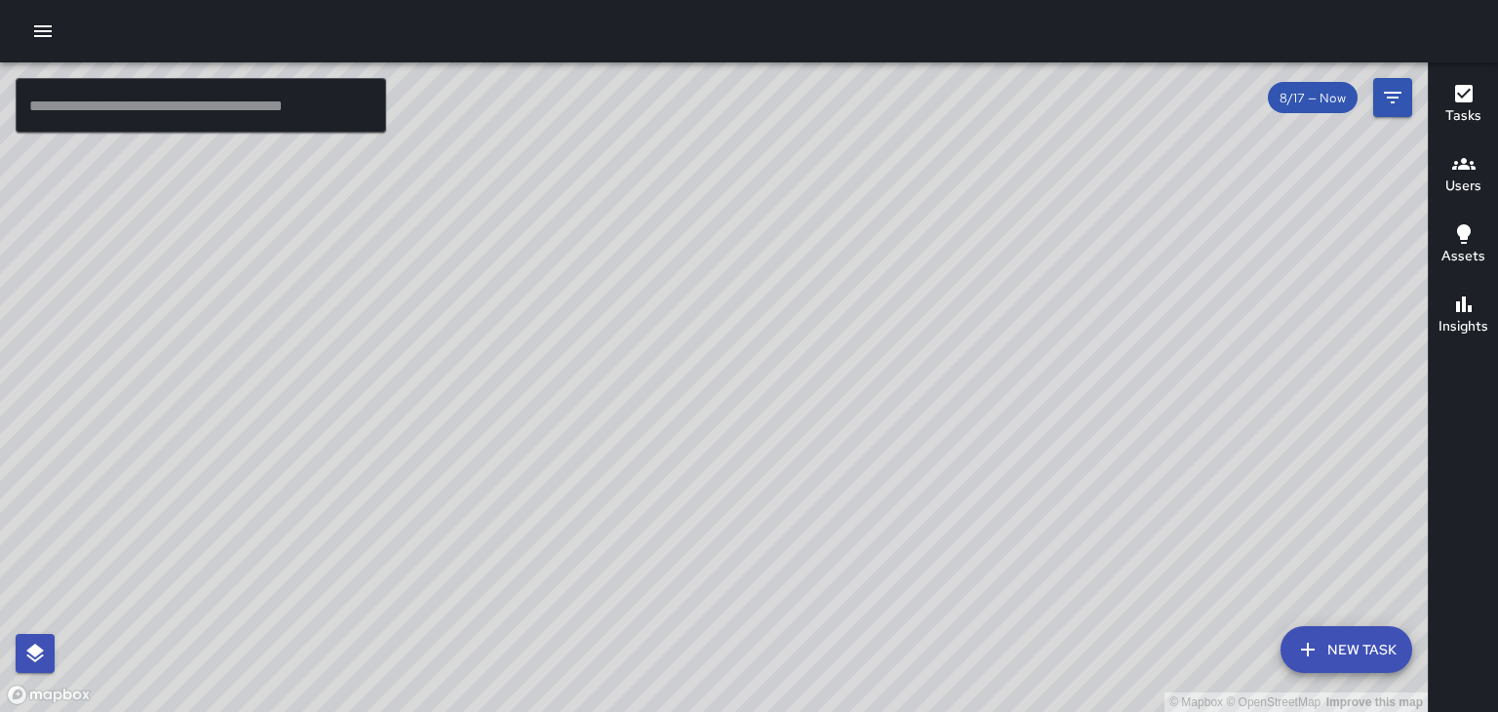
click at [1456, 171] on icon "button" at bounding box center [1463, 163] width 23 height 23
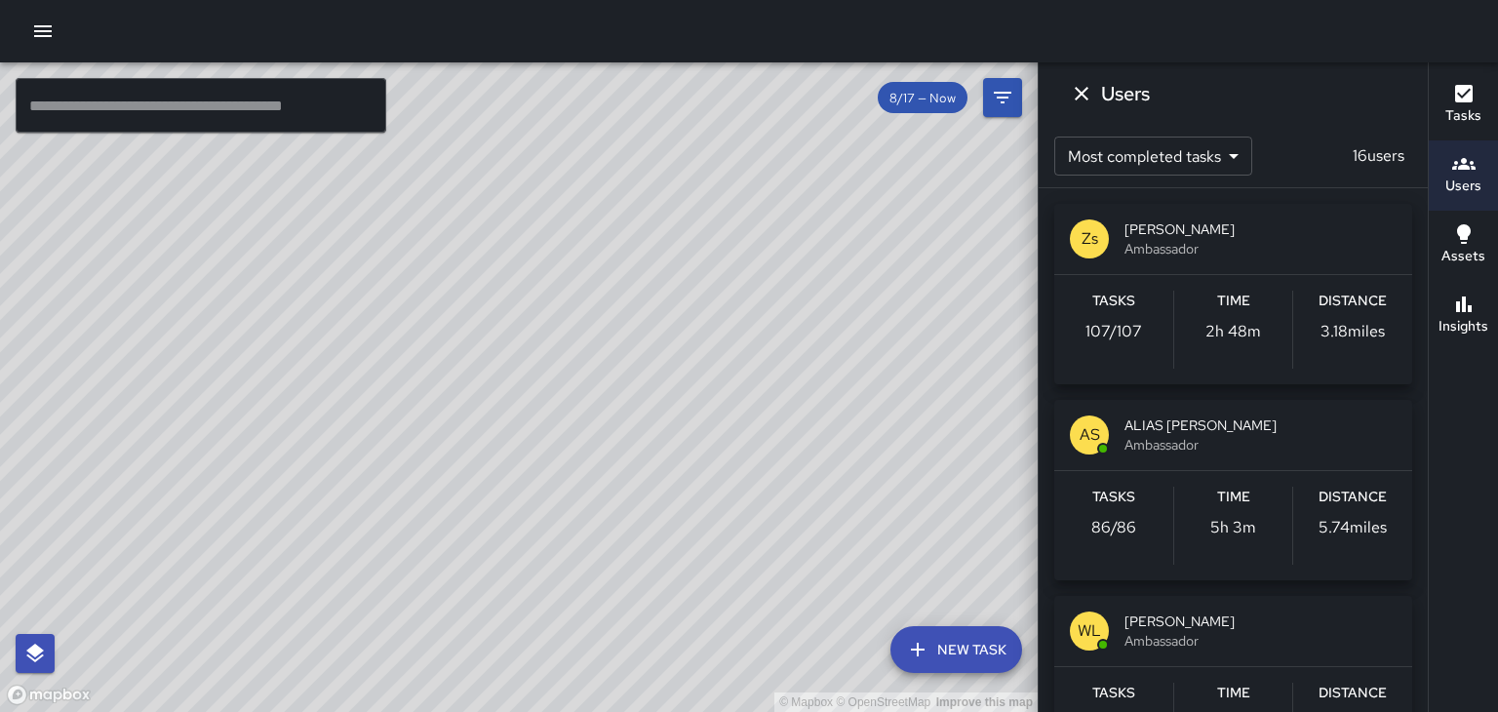
click at [1257, 278] on div "Tasks 107 / 107 Time 2h 48m Distance 3.18 miles" at bounding box center [1233, 329] width 358 height 109
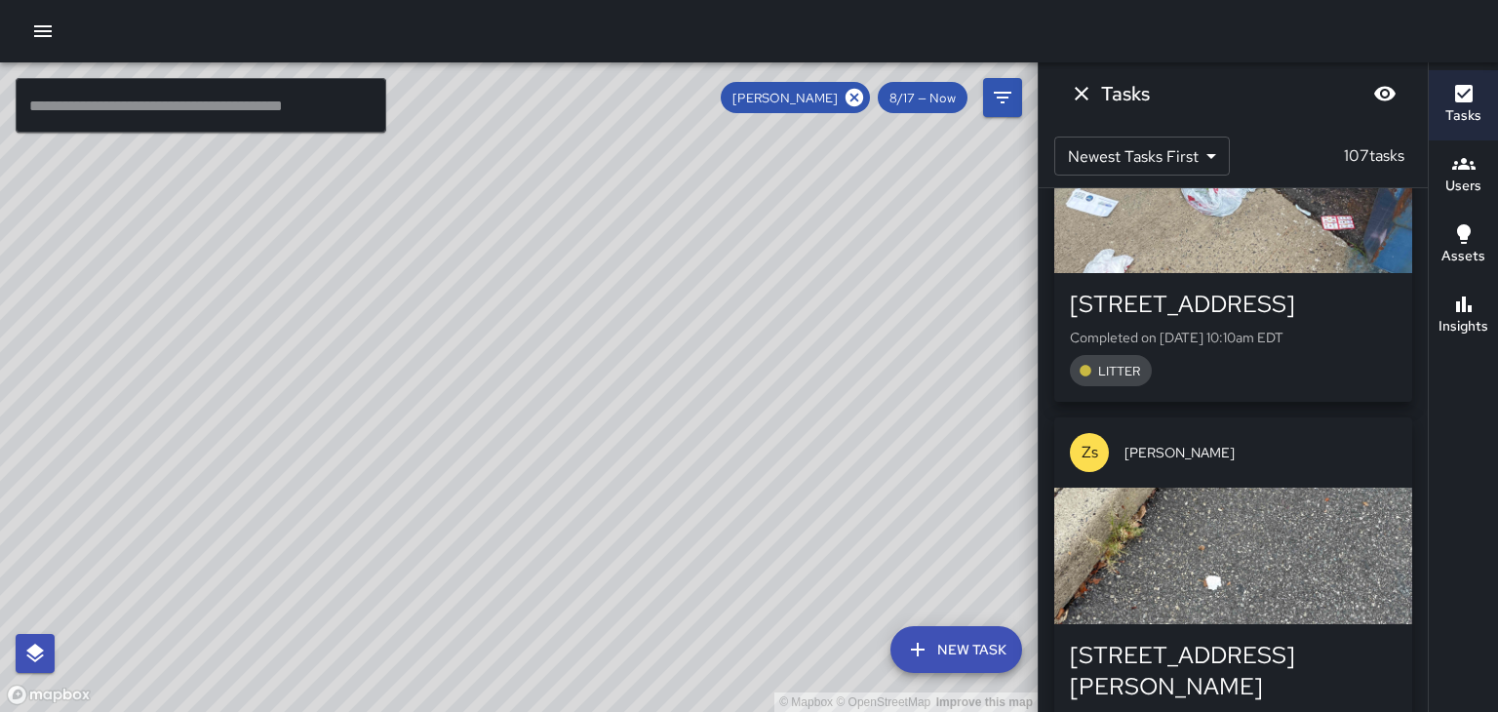
scroll to position [0, 0]
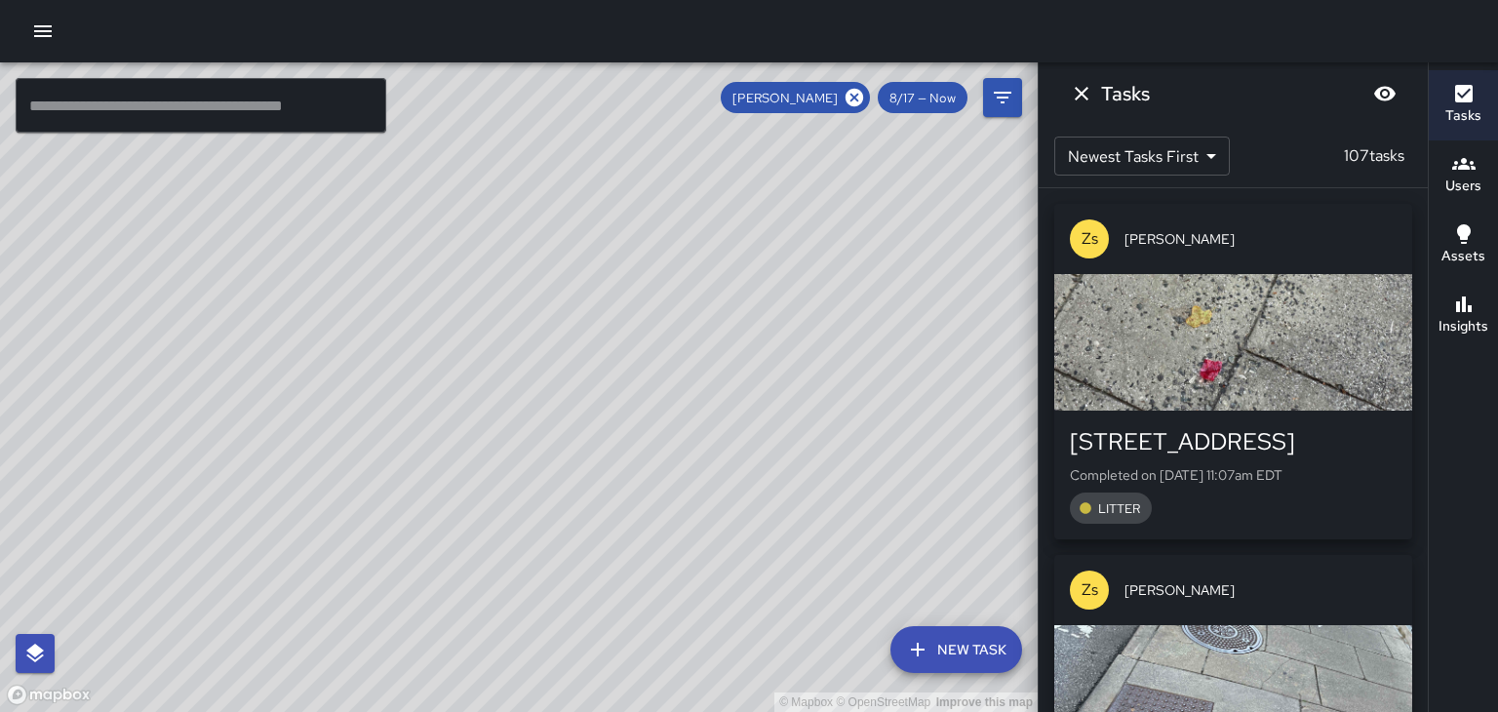
click at [920, 100] on span "8/17 — Now" at bounding box center [923, 98] width 90 height 17
click at [1009, 106] on icon "Filters" at bounding box center [1002, 97] width 23 height 23
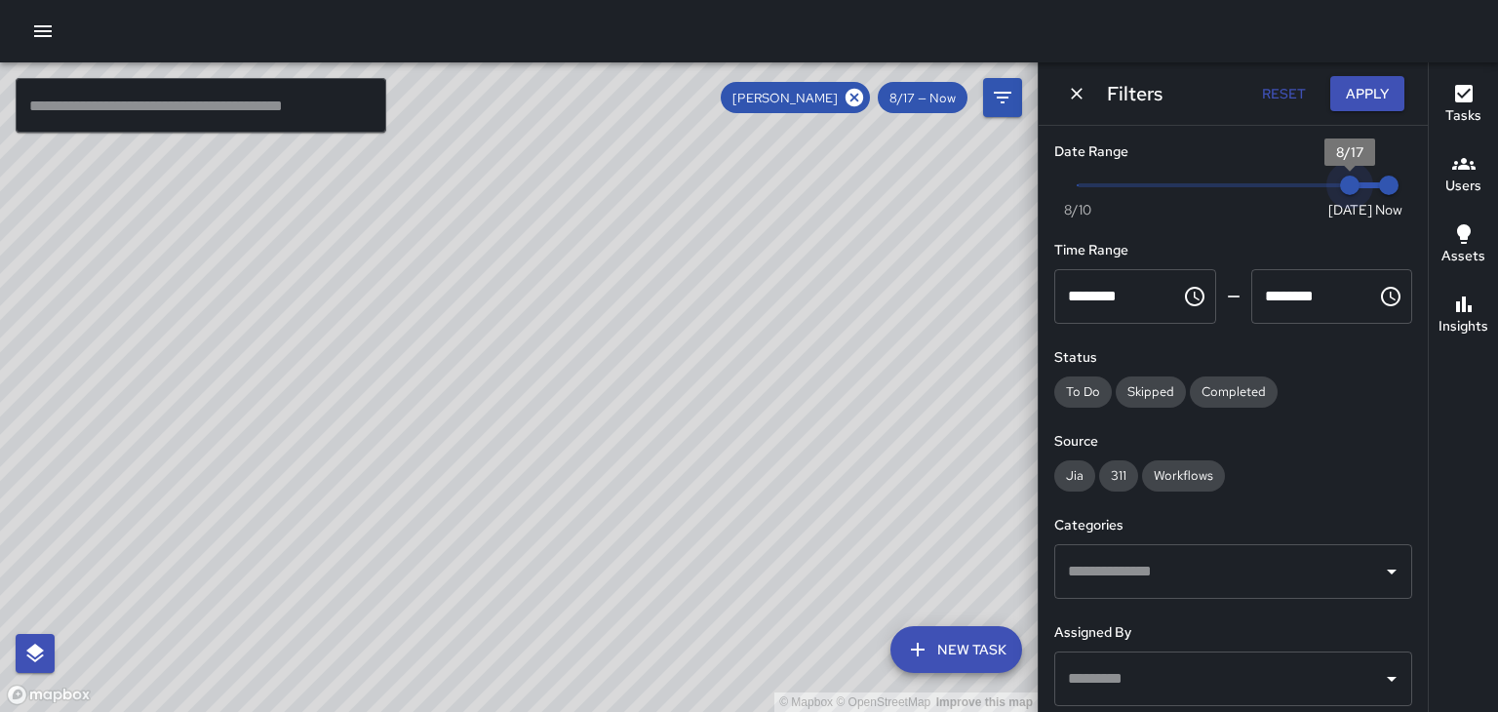
type input "*"
drag, startPoint x: 1356, startPoint y: 185, endPoint x: 1324, endPoint y: 186, distance: 31.2
click at [1320, 186] on span "8/16" at bounding box center [1311, 186] width 20 height 20
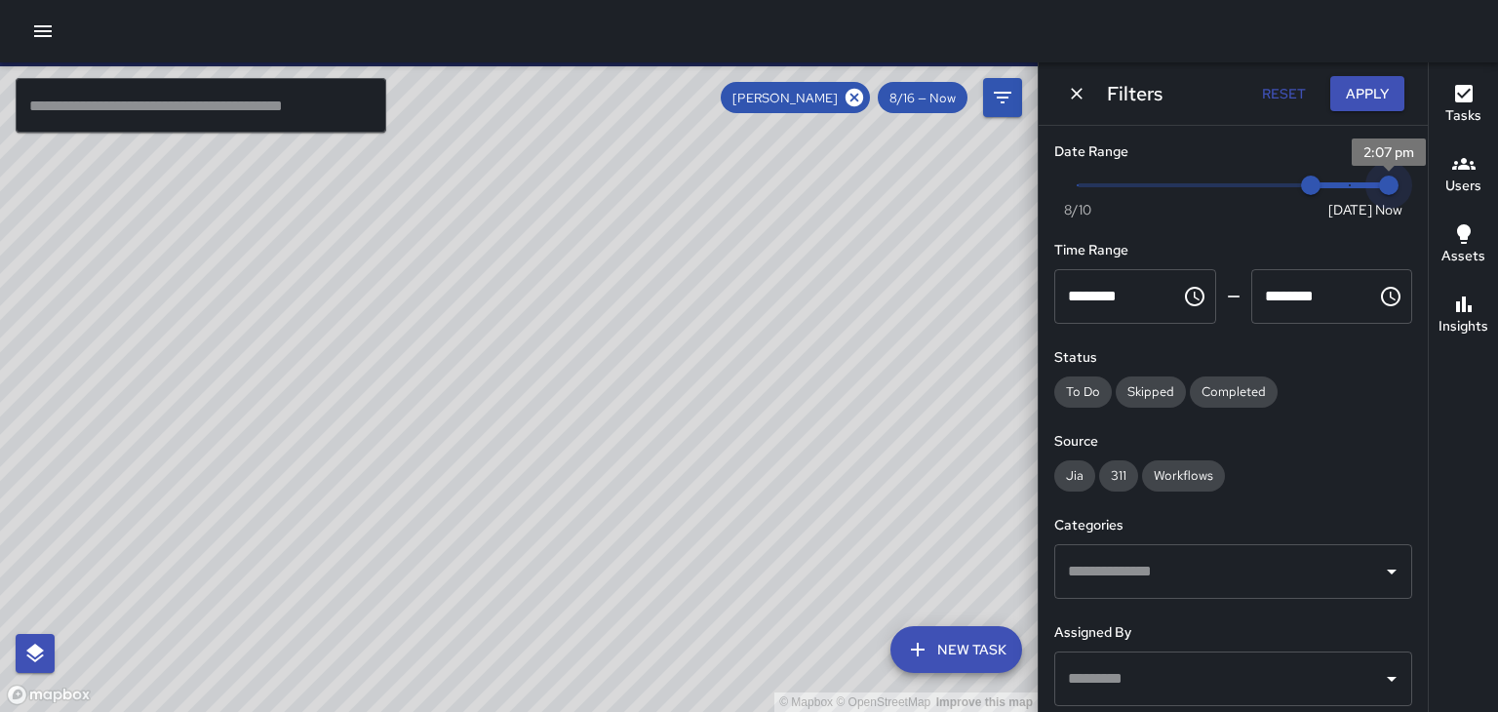
type input "*"
drag, startPoint x: 1390, startPoint y: 187, endPoint x: 1357, endPoint y: 189, distance: 33.2
click at [1357, 189] on span "8/17" at bounding box center [1350, 186] width 20 height 20
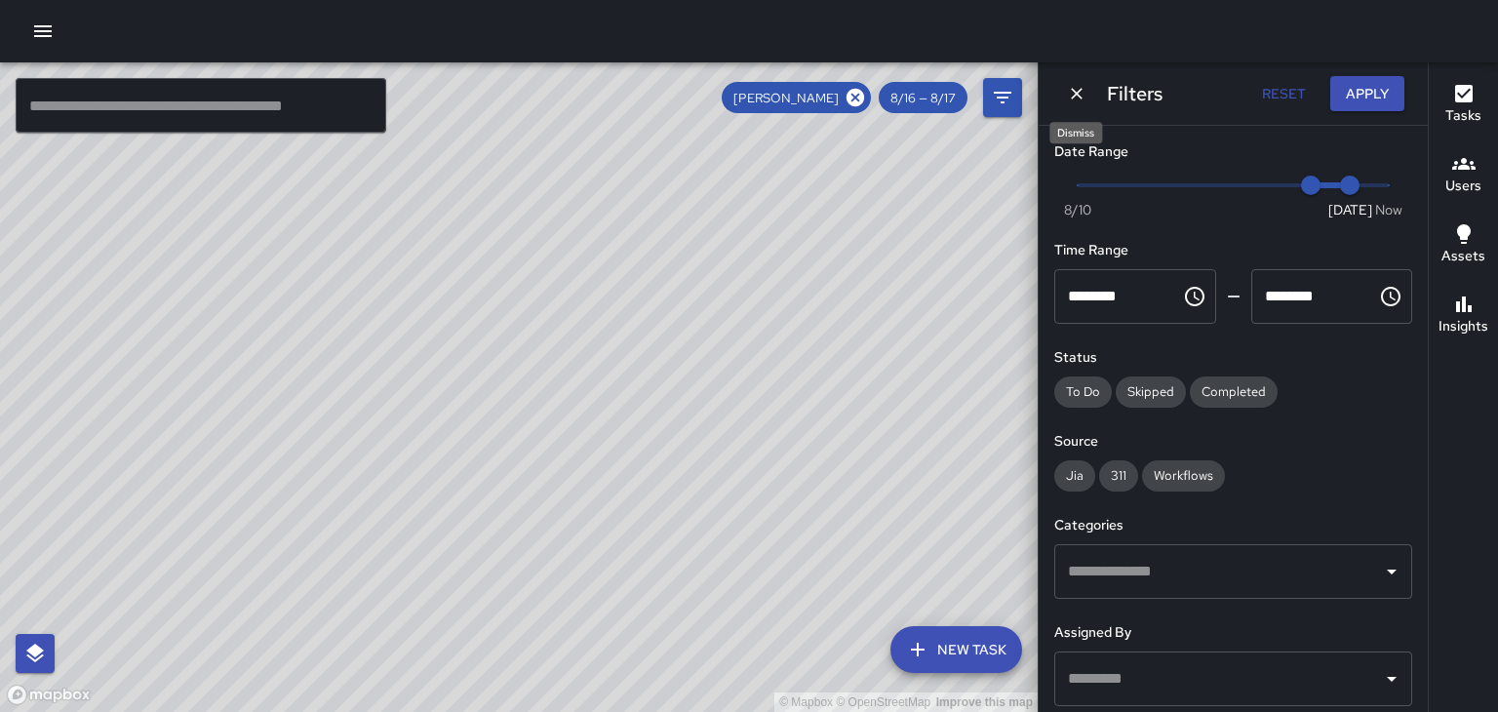
click at [1078, 92] on icon "Dismiss" at bounding box center [1077, 94] width 12 height 12
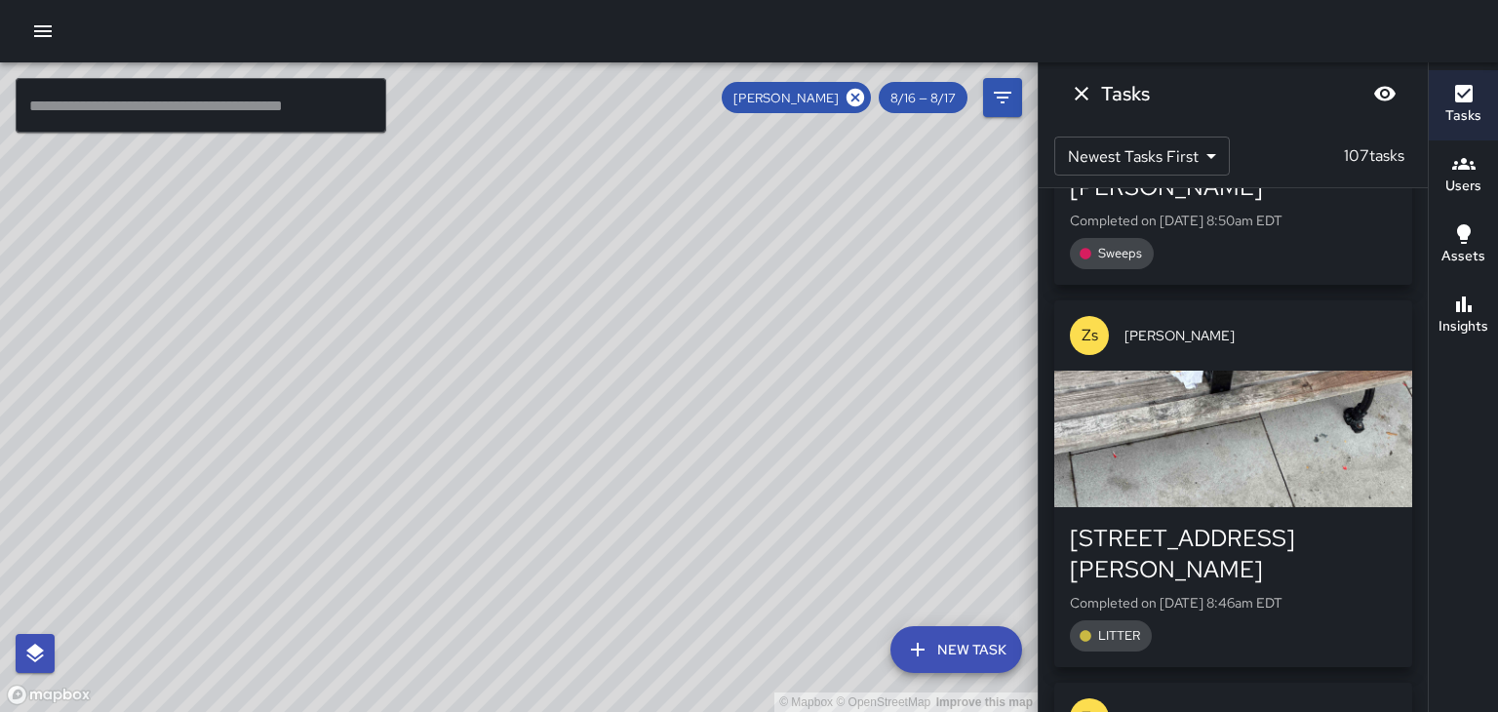
scroll to position [36908, 0]
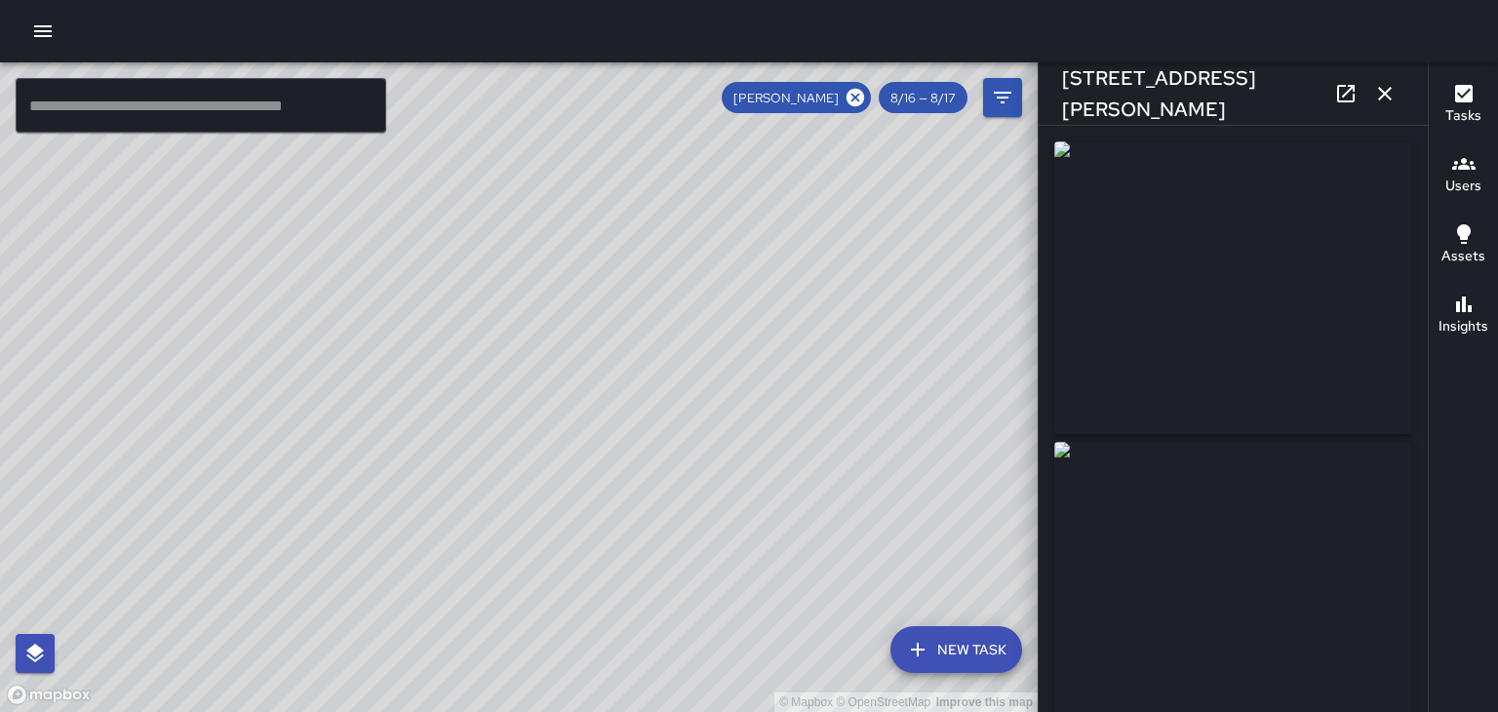
type input "**********"
click at [1389, 93] on icon "button" at bounding box center [1384, 93] width 23 height 23
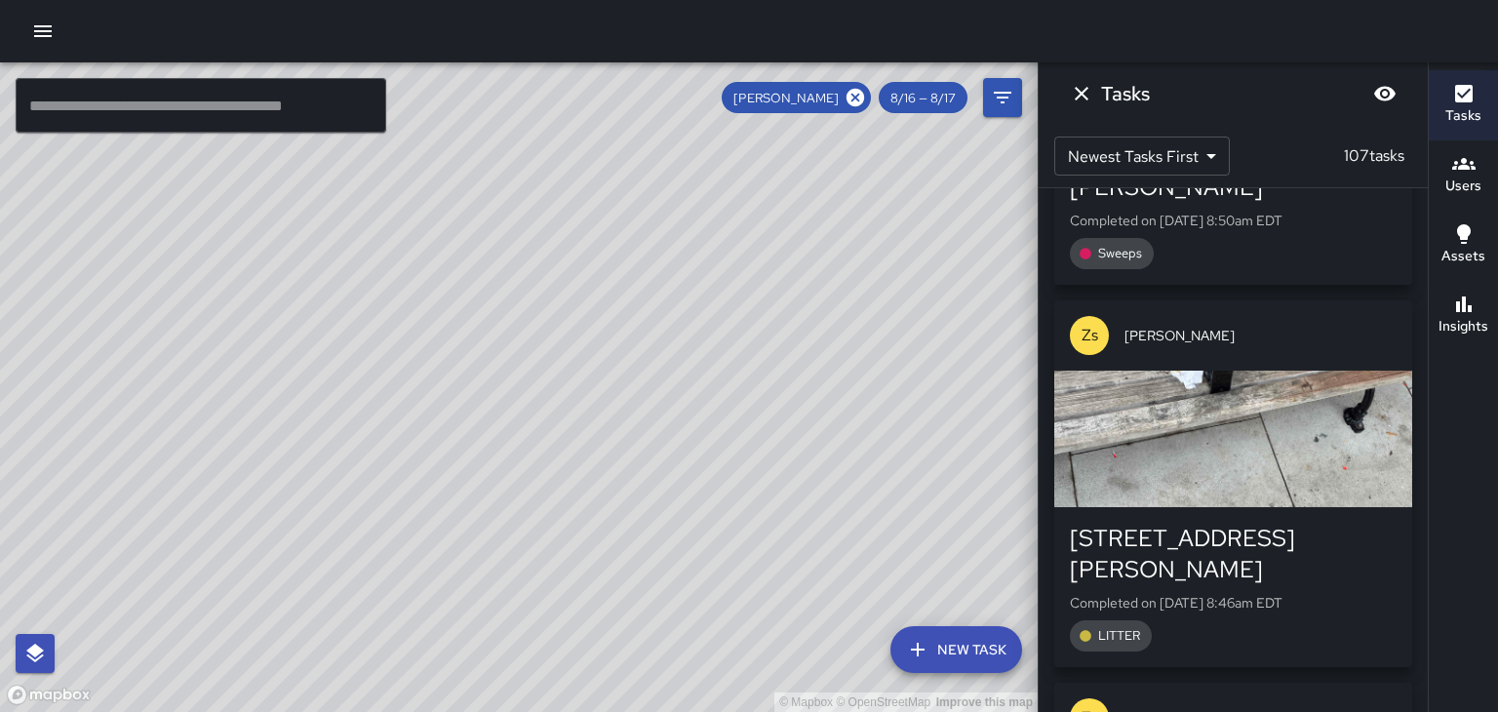
click at [1085, 98] on icon "Dismiss" at bounding box center [1082, 94] width 14 height 14
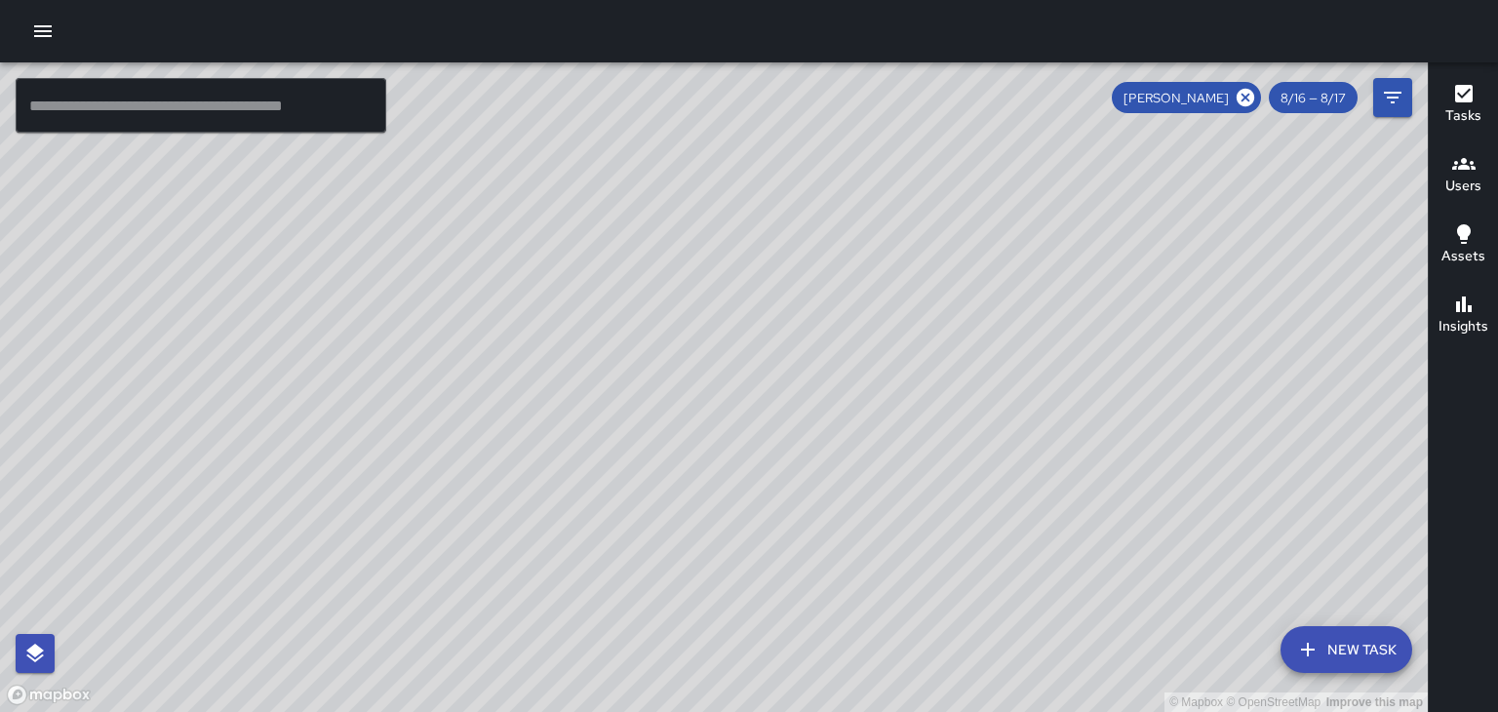
click at [1475, 184] on h6 "Users" at bounding box center [1463, 186] width 36 height 21
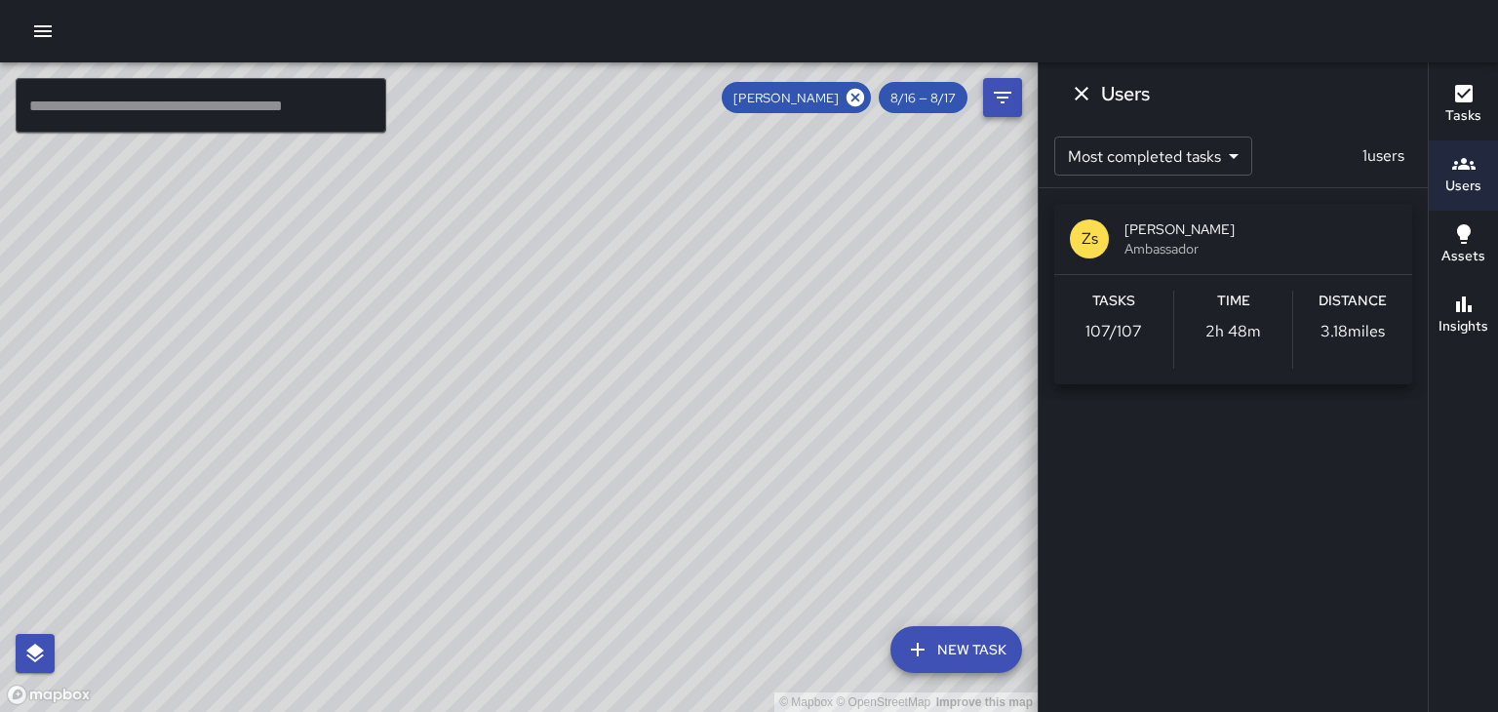
click at [1004, 99] on icon "Filters" at bounding box center [1002, 97] width 23 height 23
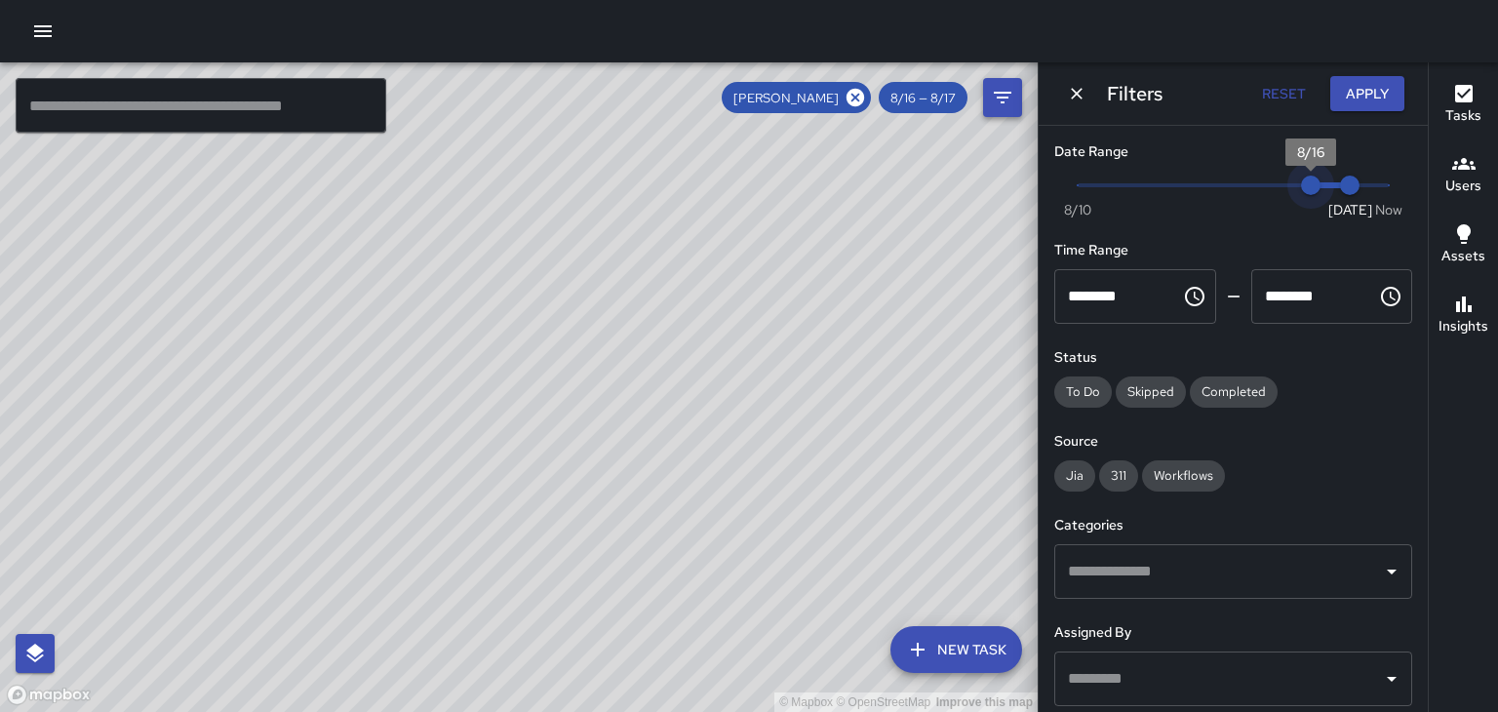
type input "*"
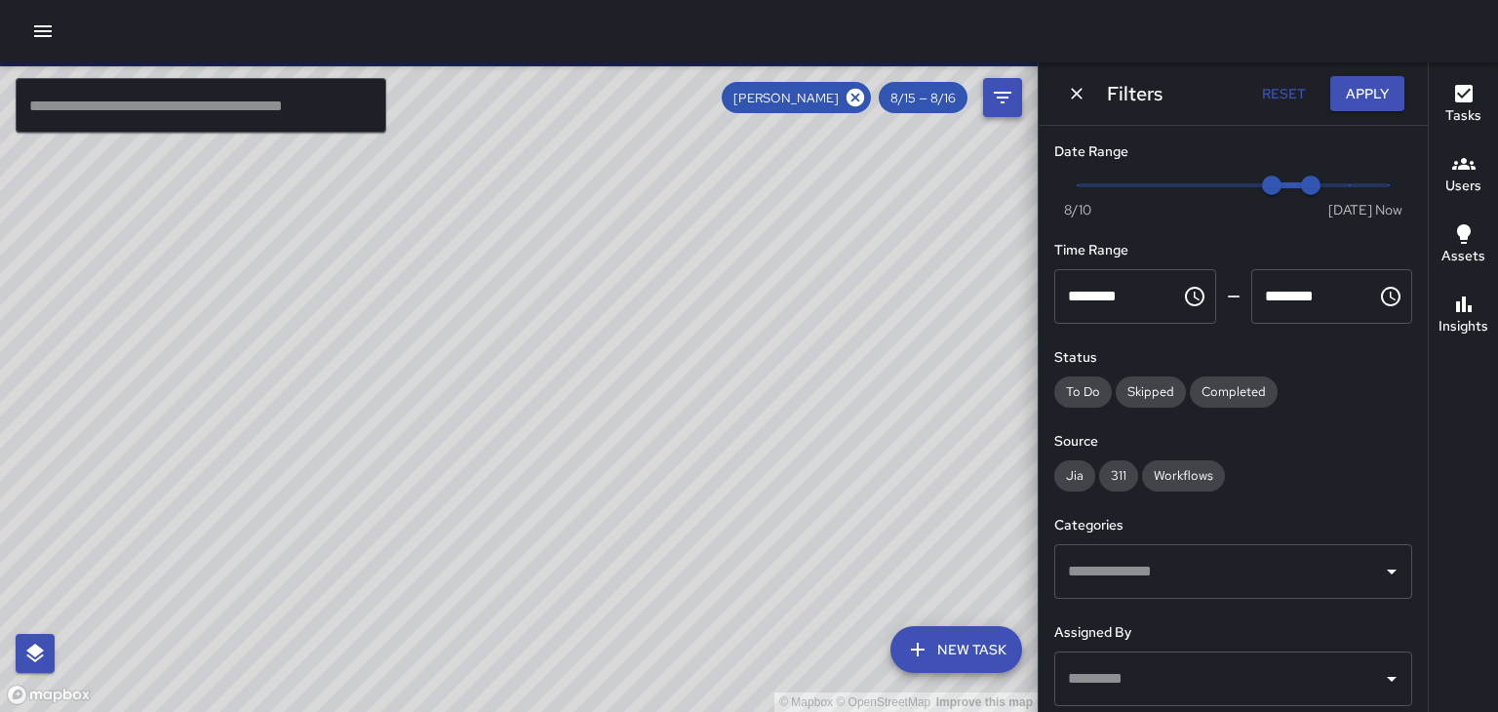
scroll to position [0, 0]
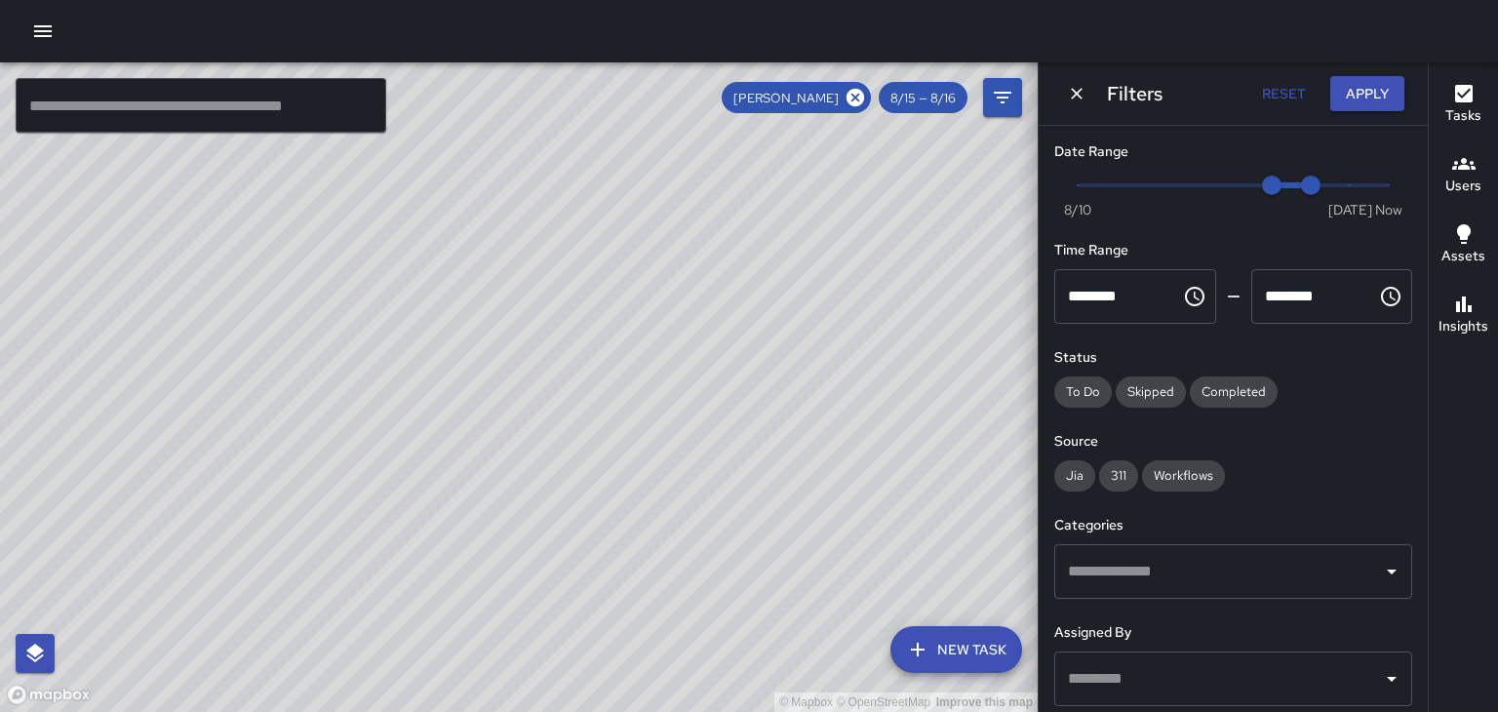
click at [862, 88] on icon at bounding box center [855, 97] width 21 height 21
click at [866, 98] on div "© Mapbox © OpenStreetMap Improve this map" at bounding box center [519, 387] width 1038 height 650
click at [1077, 94] on icon "Dismiss" at bounding box center [1077, 94] width 12 height 12
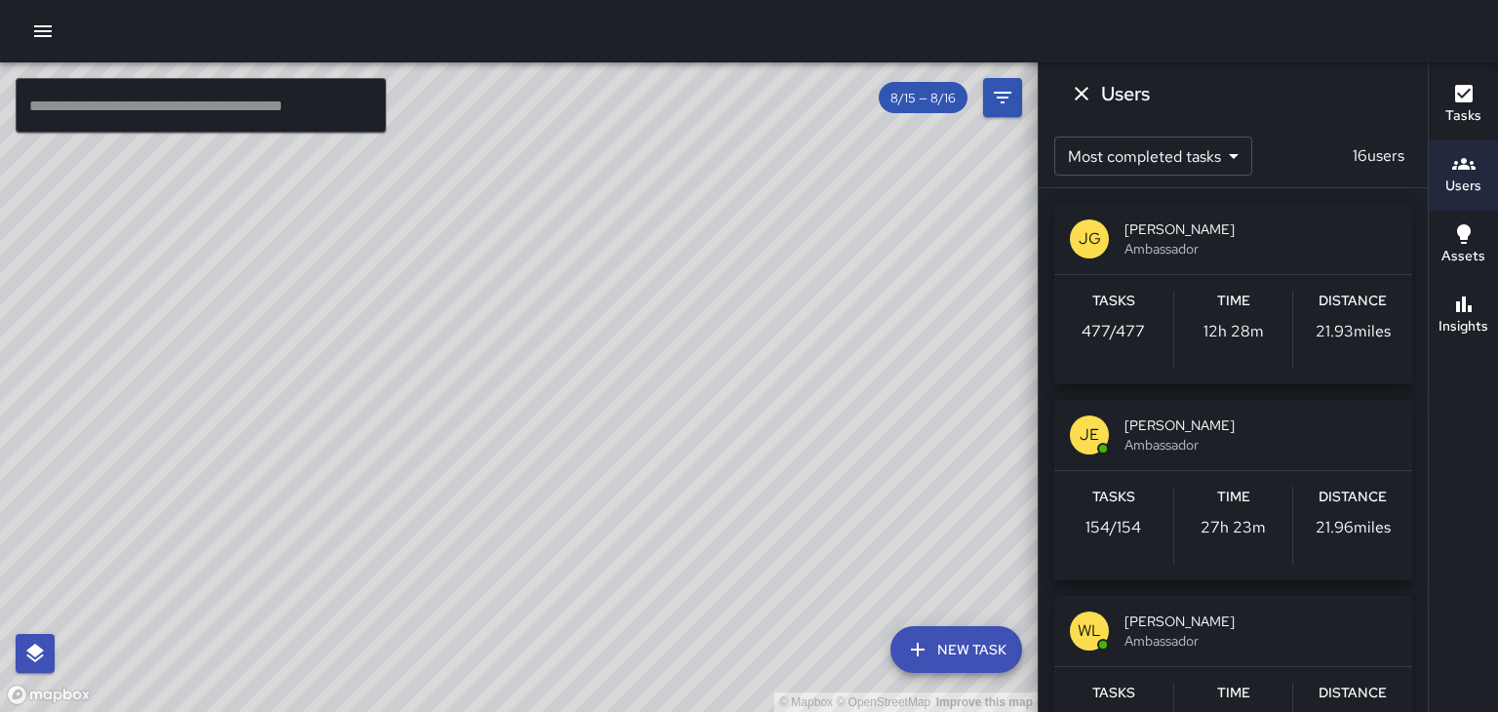
click at [1352, 436] on span "Ambassador" at bounding box center [1260, 445] width 272 height 20
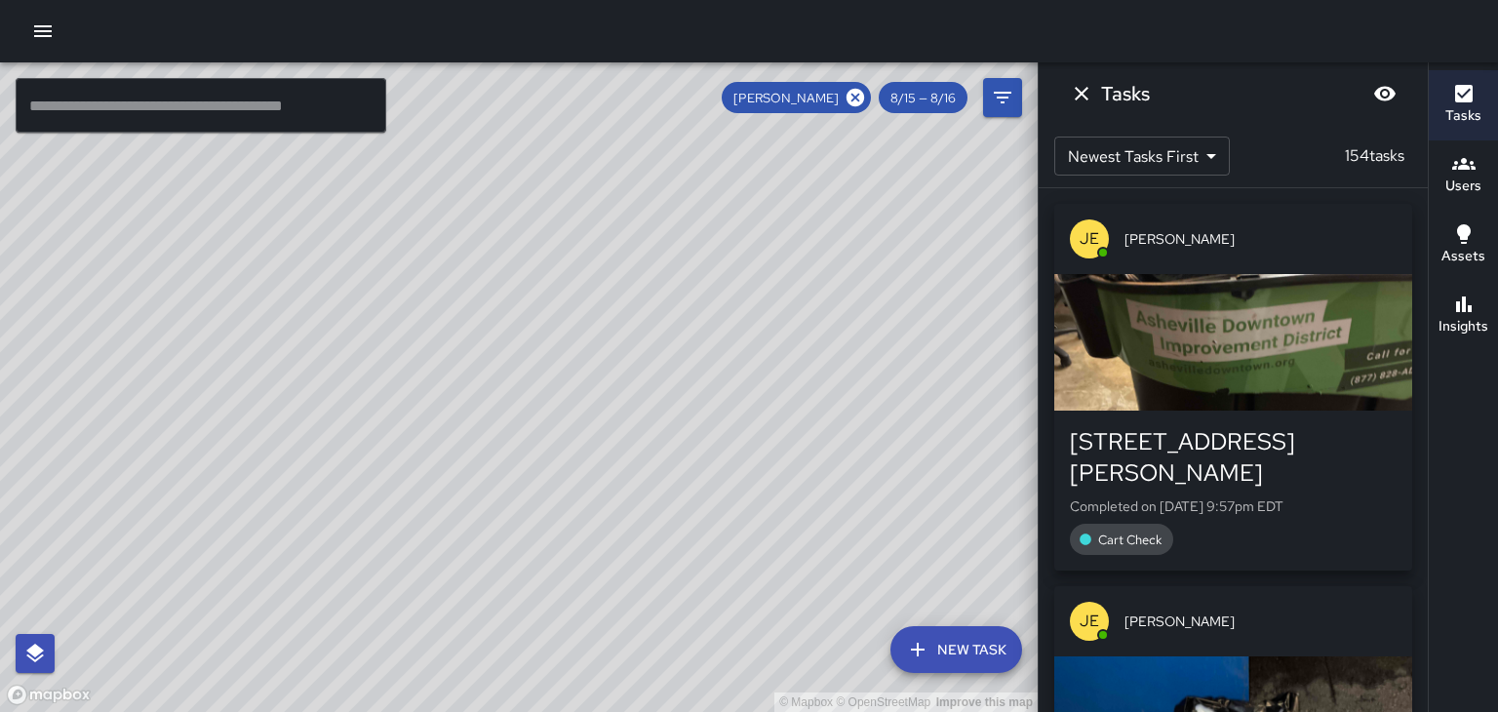
click at [1077, 101] on icon "Dismiss" at bounding box center [1081, 93] width 23 height 23
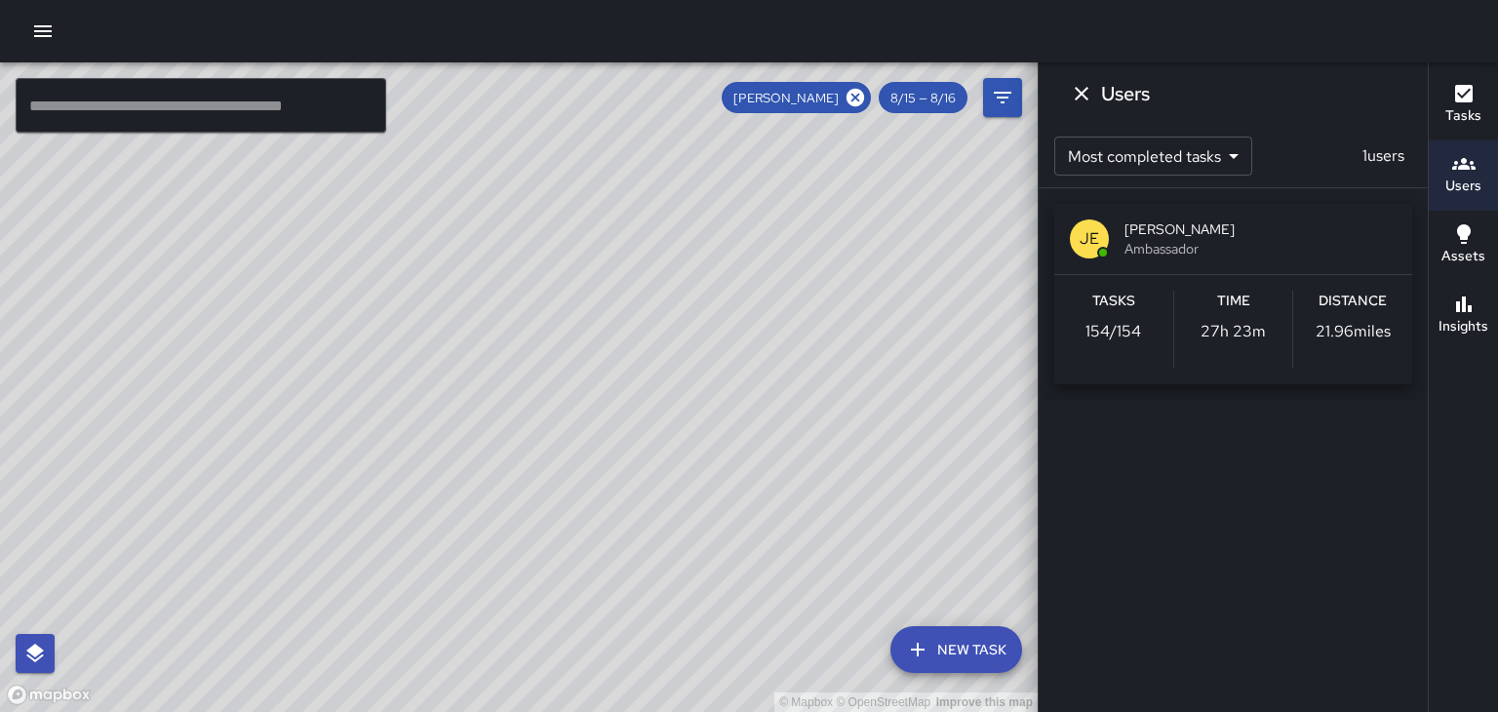
click at [1084, 88] on icon "Dismiss" at bounding box center [1081, 93] width 23 height 23
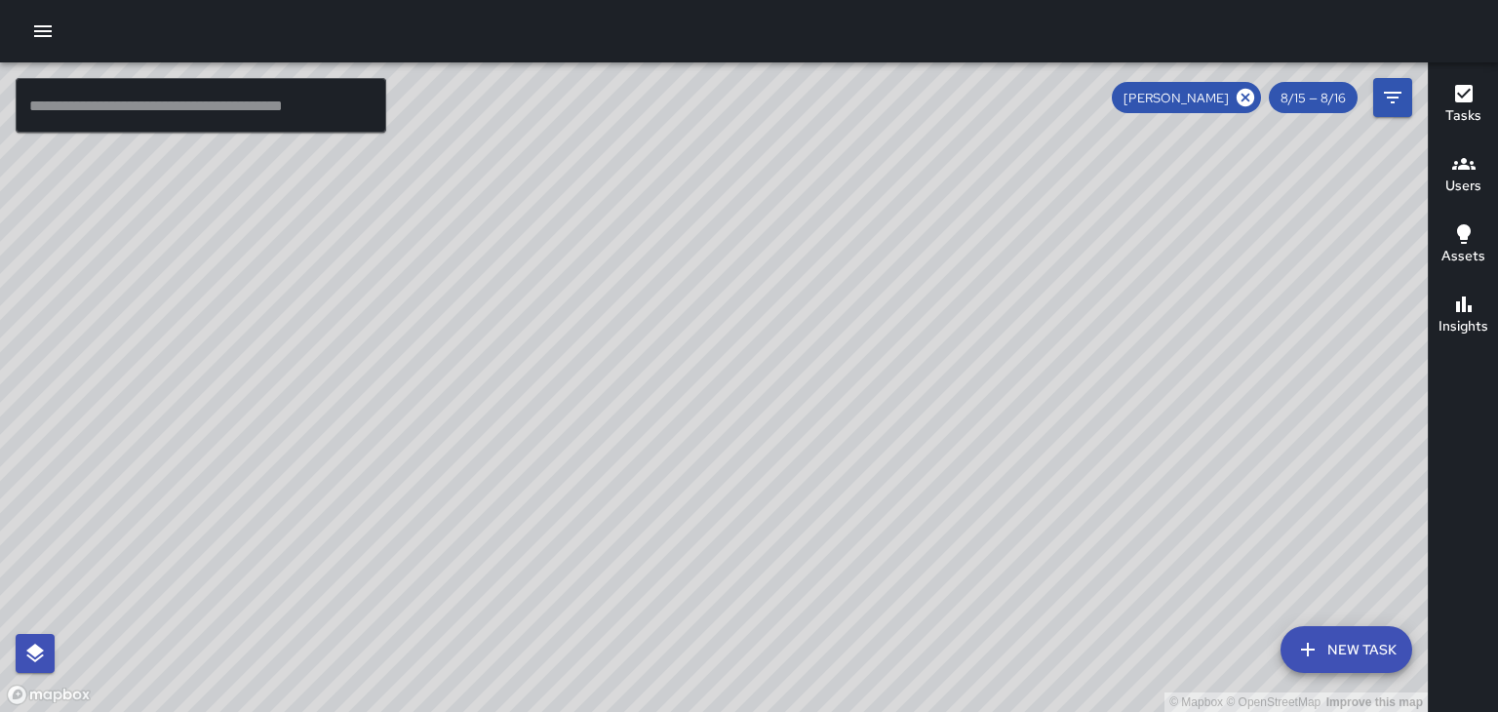
click at [1456, 188] on h6 "Users" at bounding box center [1463, 186] width 36 height 21
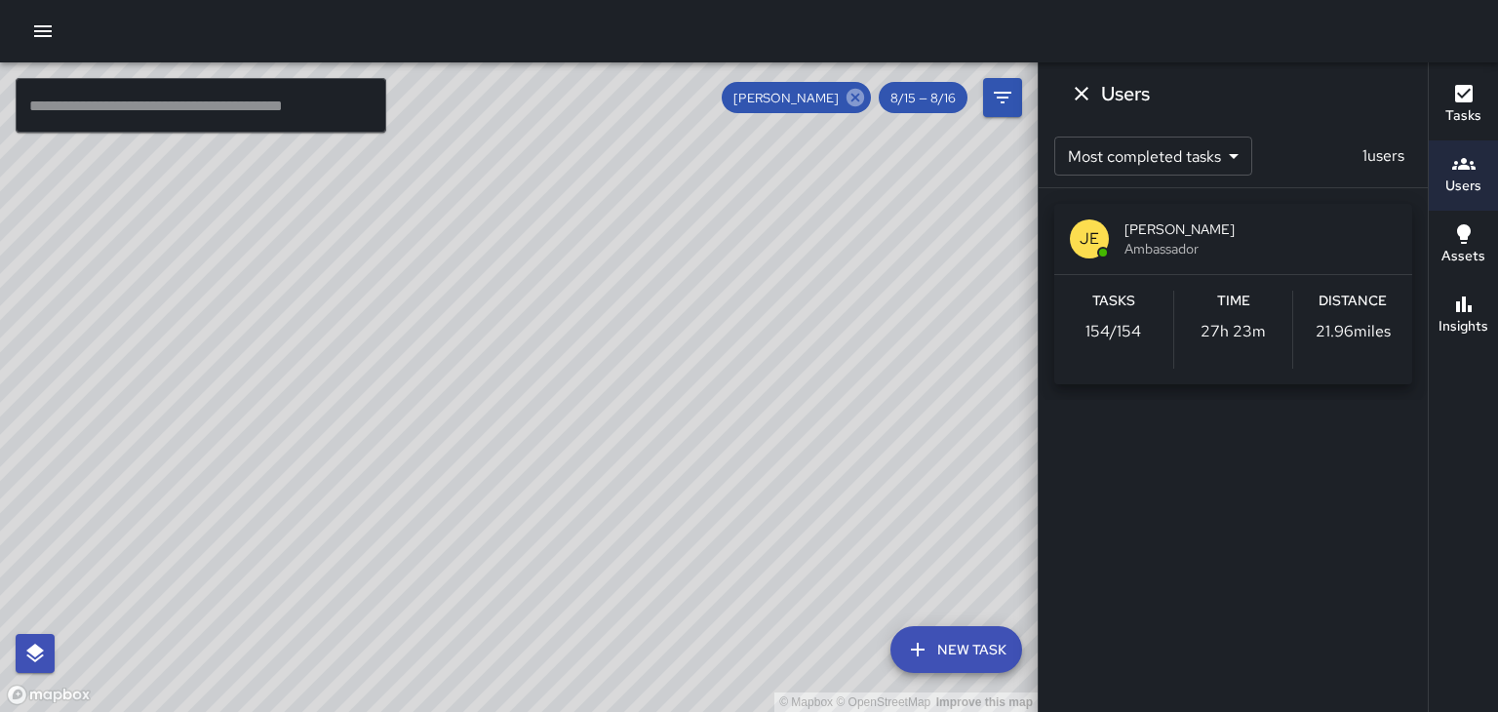
click at [852, 98] on icon at bounding box center [856, 98] width 18 height 18
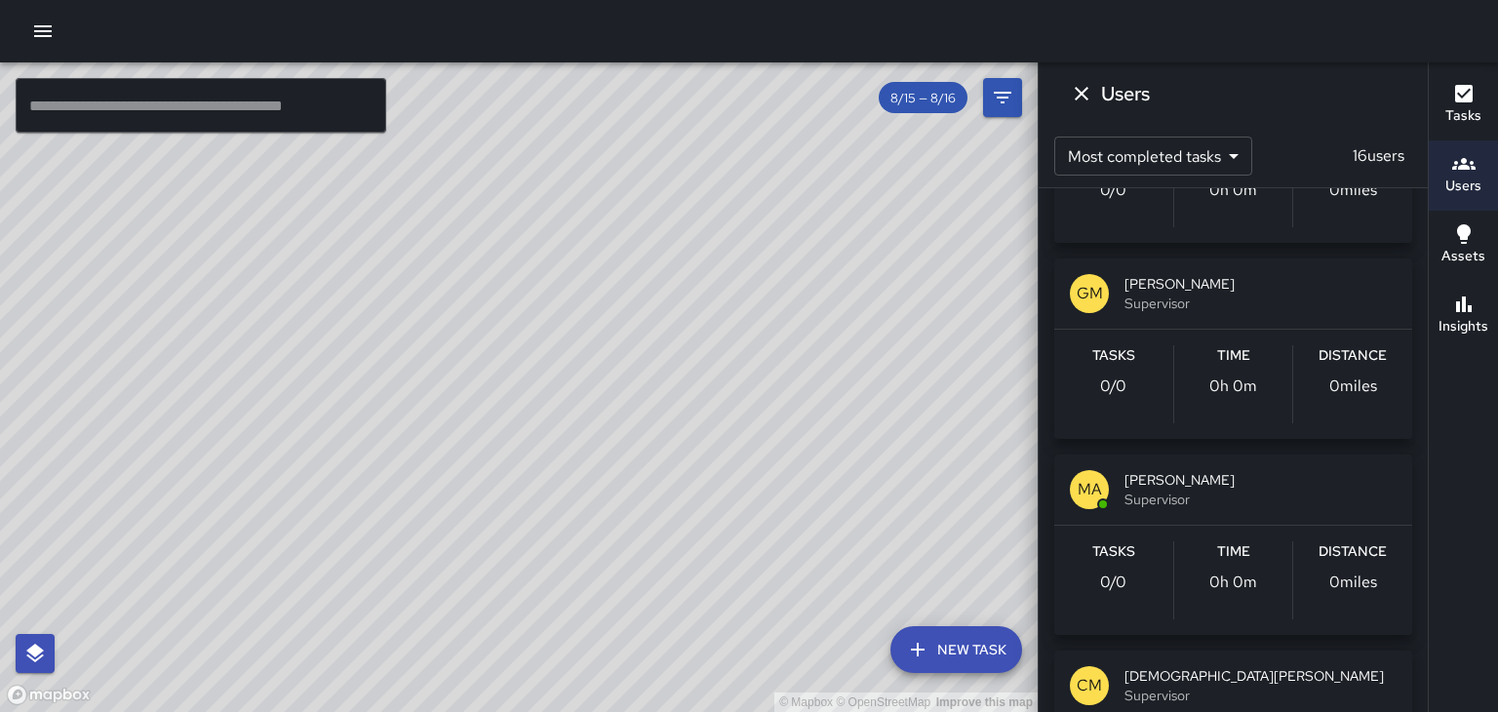
scroll to position [1328, 0]
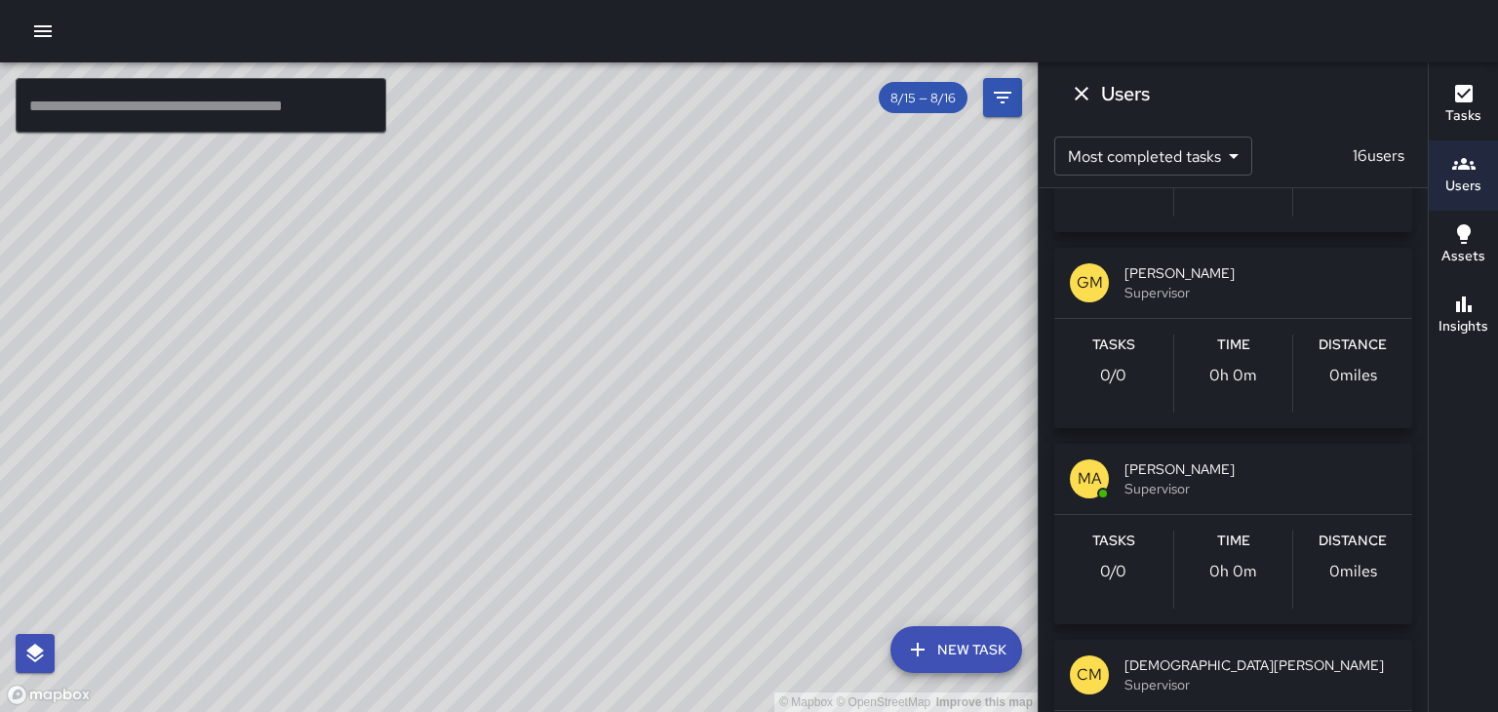
click at [1335, 387] on div "Distance 0 miles" at bounding box center [1352, 374] width 119 height 78
click at [1338, 382] on div "Tasks 0 / 0 Time 0h 0m Distance 0 miles" at bounding box center [1233, 373] width 358 height 109
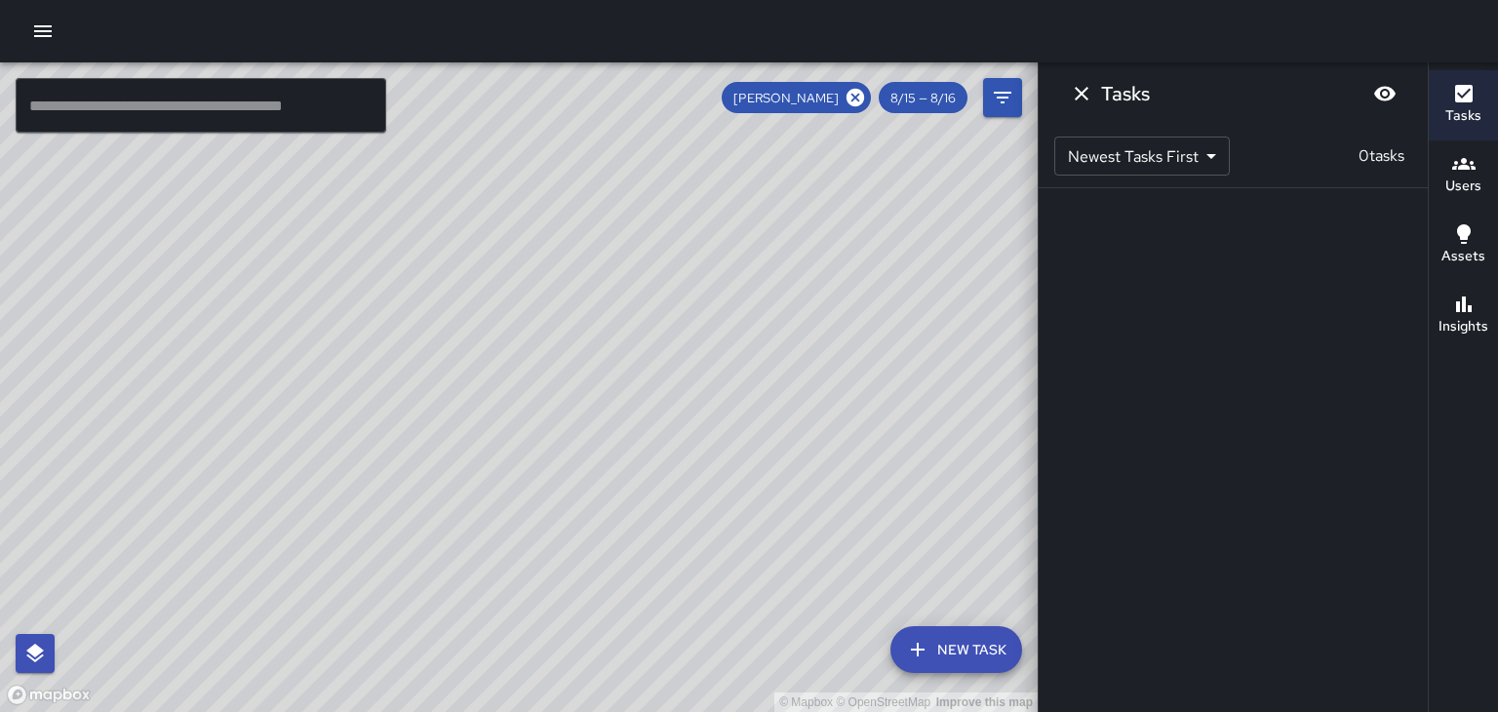
scroll to position [0, 0]
click at [1338, 380] on div "Tasks Newest Tasks First * ​ 0 tasks" at bounding box center [1233, 356] width 390 height 712
click at [870, 108] on div "[PERSON_NAME] 8/15 — 8/16" at bounding box center [845, 97] width 246 height 31
click at [858, 94] on icon at bounding box center [855, 97] width 21 height 21
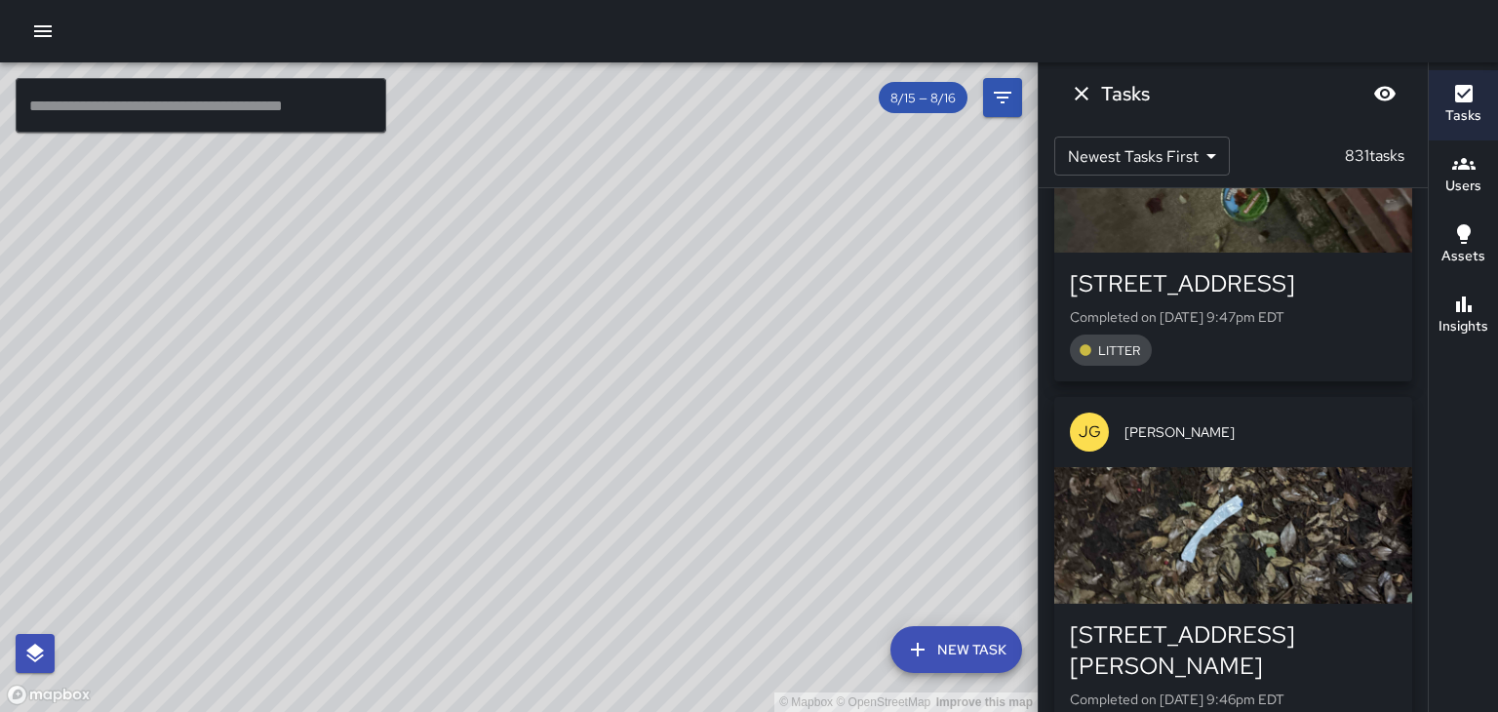
scroll to position [1989, 0]
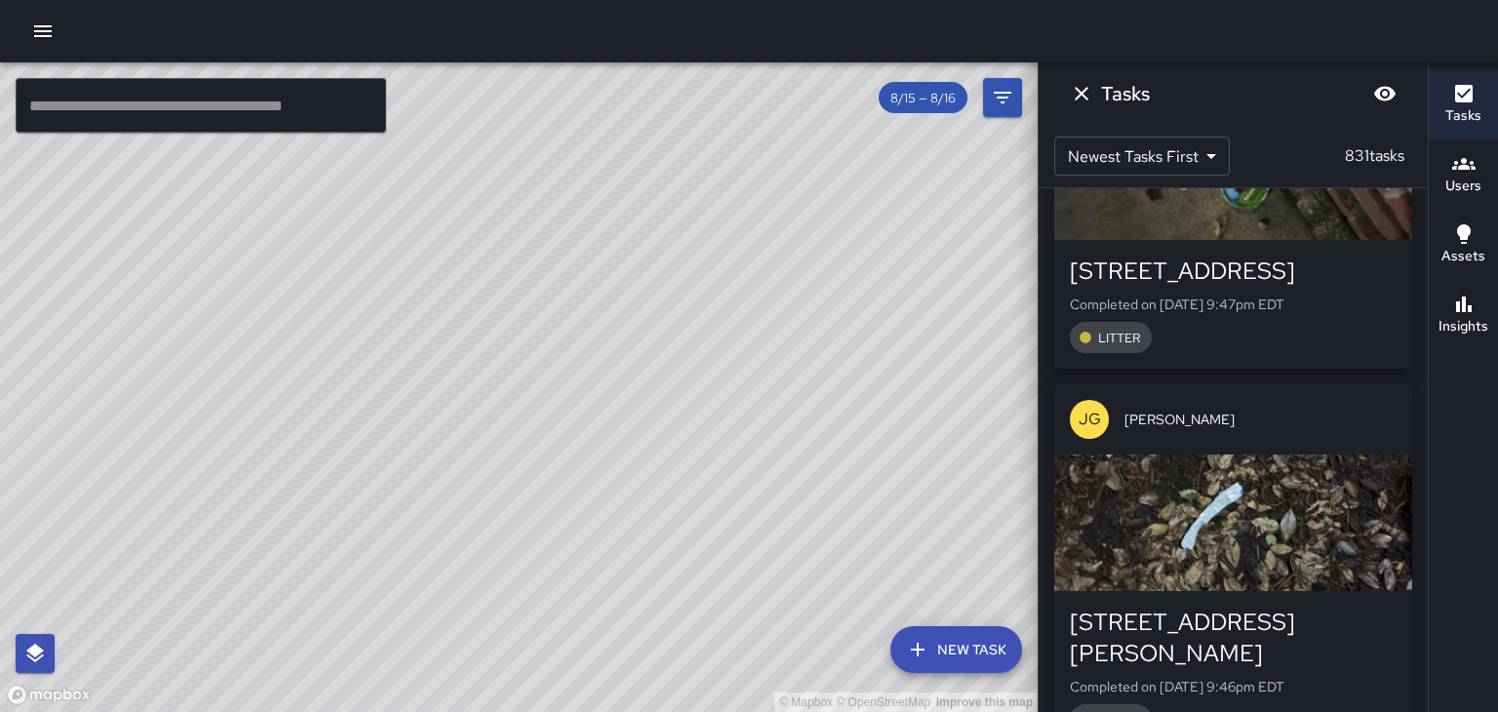
click at [1464, 179] on h6 "Users" at bounding box center [1463, 186] width 36 height 21
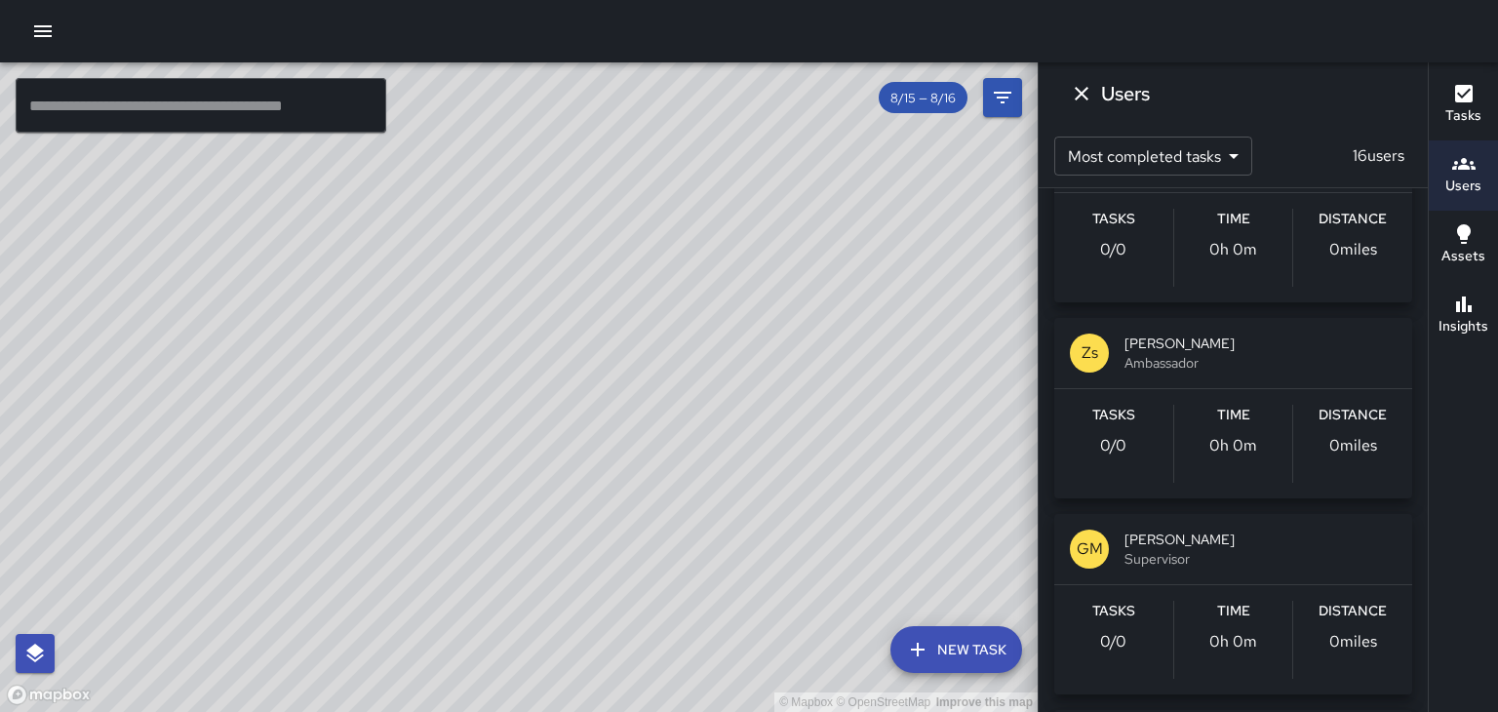
scroll to position [1063, 0]
click at [1077, 91] on icon "Dismiss" at bounding box center [1081, 93] width 23 height 23
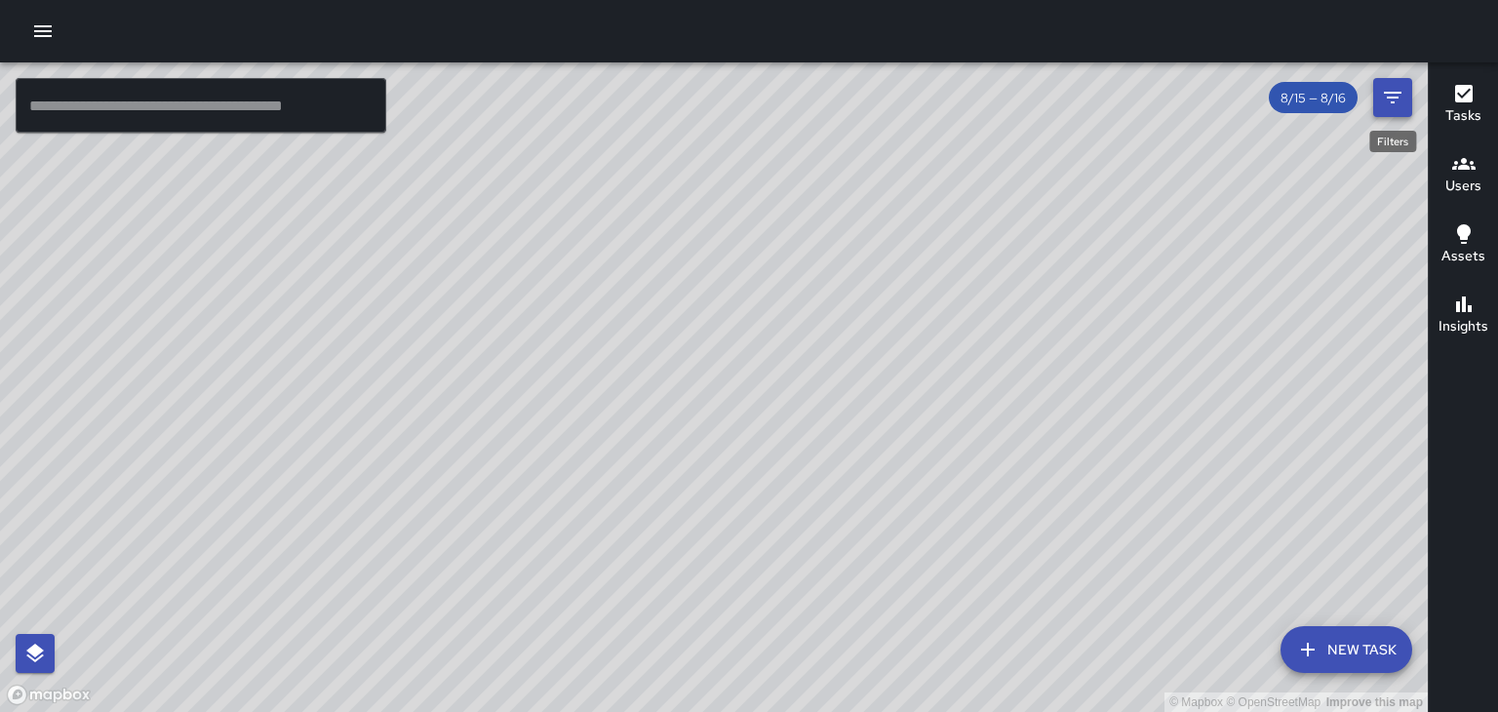
click at [1397, 99] on icon "Filters" at bounding box center [1392, 97] width 23 height 23
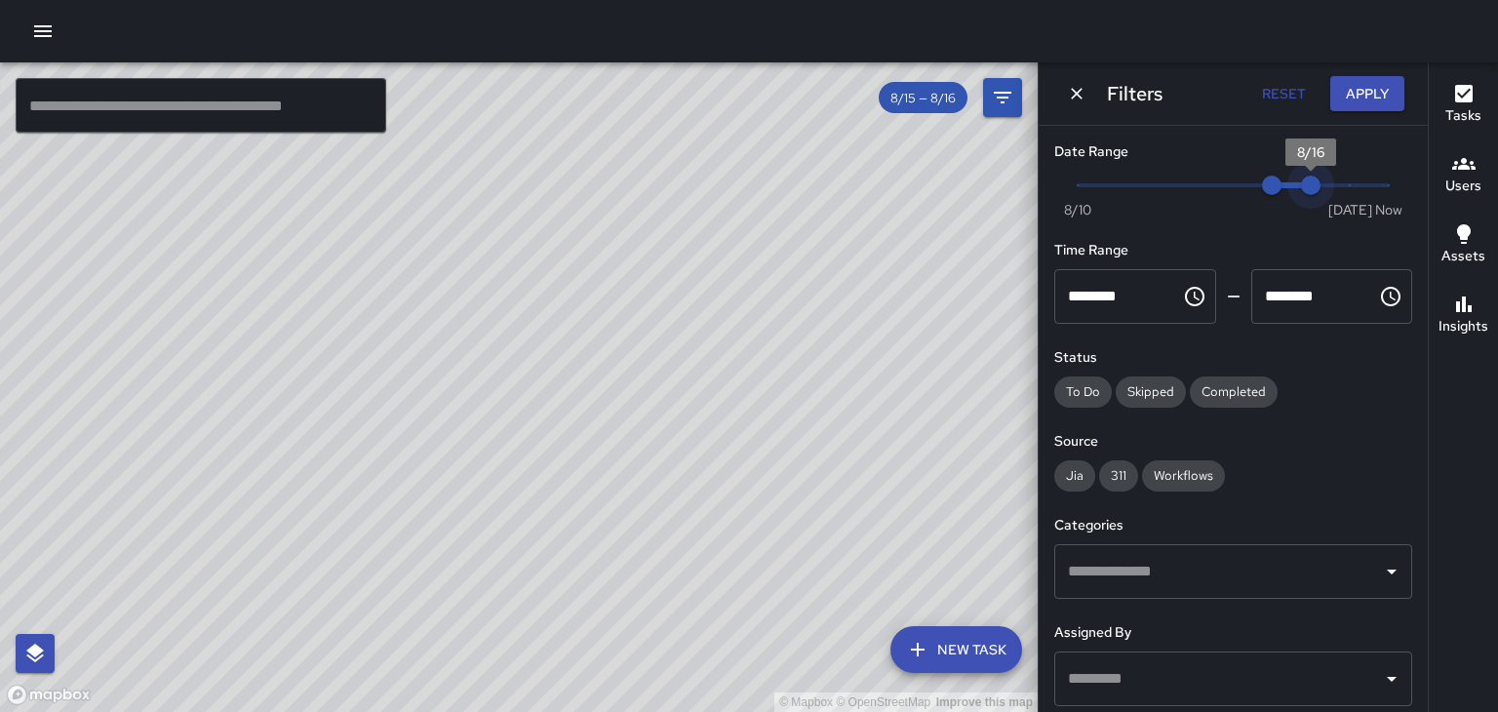
type input "*"
drag, startPoint x: 1313, startPoint y: 184, endPoint x: 1497, endPoint y: 263, distance: 200.5
click at [1497, 263] on div "© Mapbox © OpenStreetMap Improve this map ​ New Task 8/15 — 8/16 Map Layers Tas…" at bounding box center [749, 387] width 1498 height 650
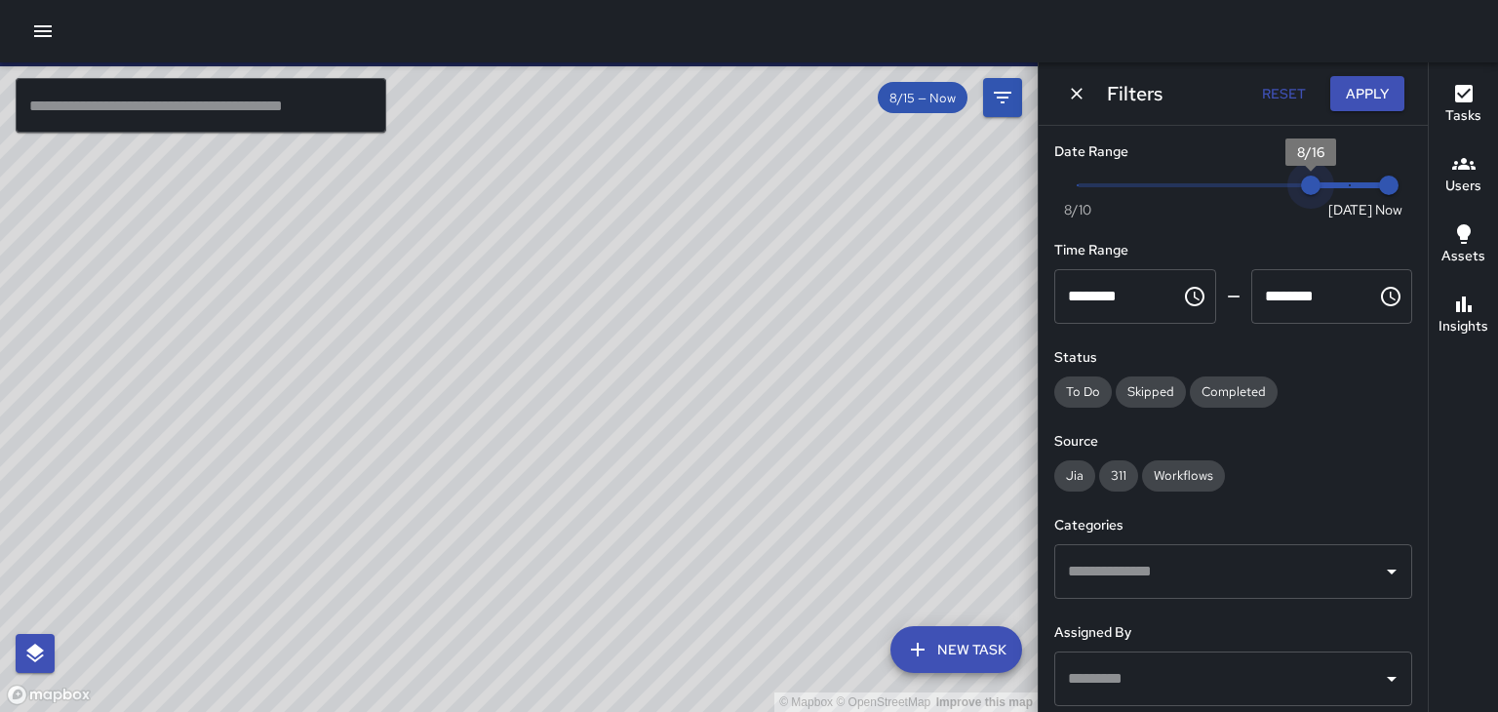
scroll to position [671, 0]
type input "*"
drag, startPoint x: 1272, startPoint y: 185, endPoint x: 1344, endPoint y: 185, distance: 72.2
click at [1344, 185] on span "8/17" at bounding box center [1350, 186] width 20 height 20
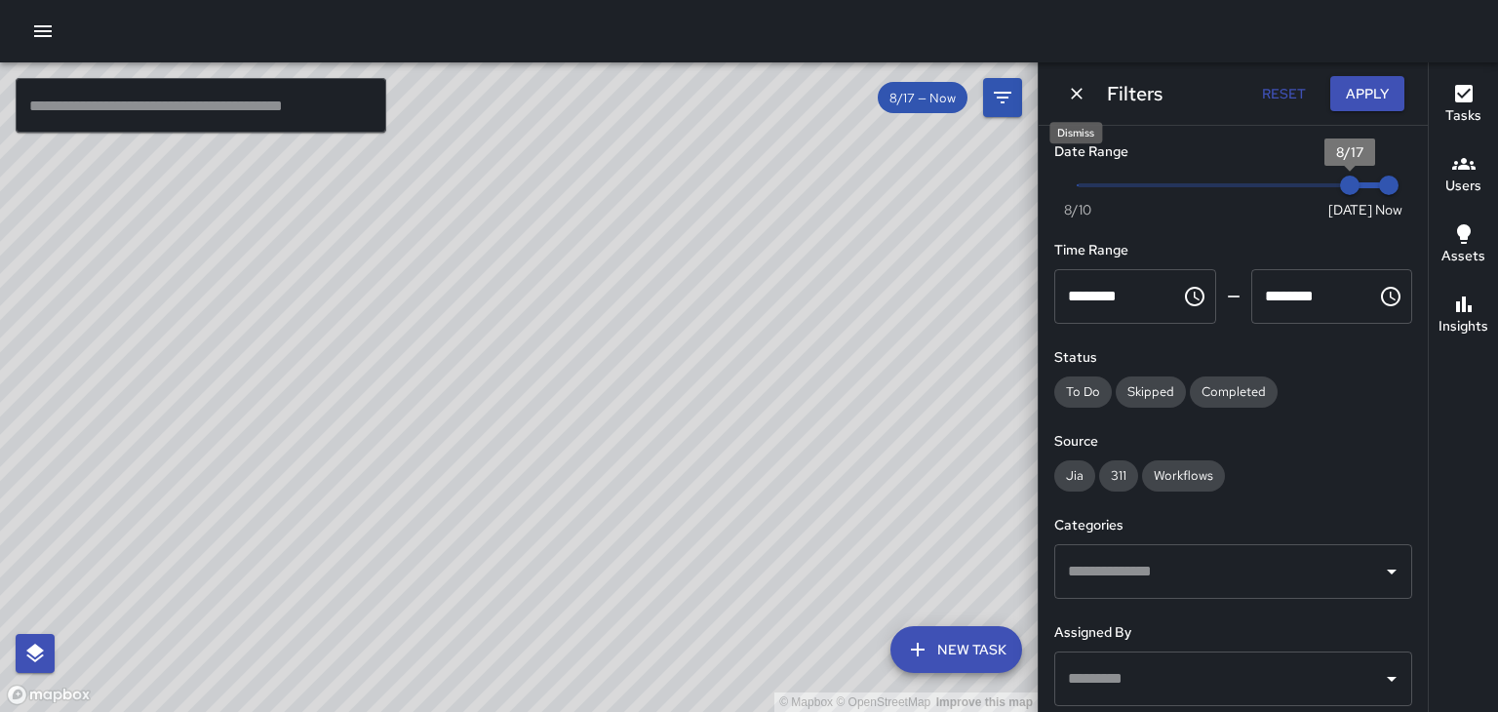
click at [1076, 92] on icon "Dismiss" at bounding box center [1077, 94] width 12 height 12
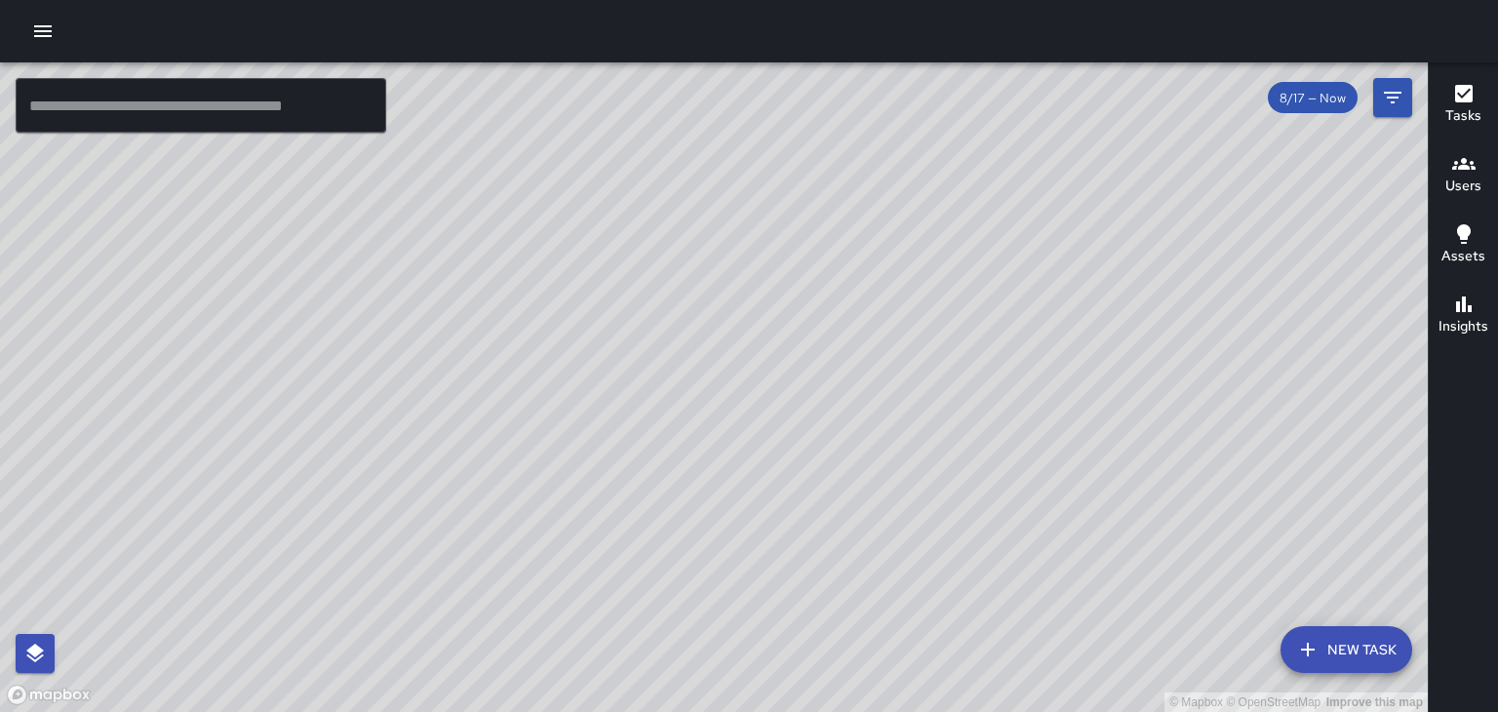
scroll to position [280, 0]
